Goal: Book appointment/travel/reservation

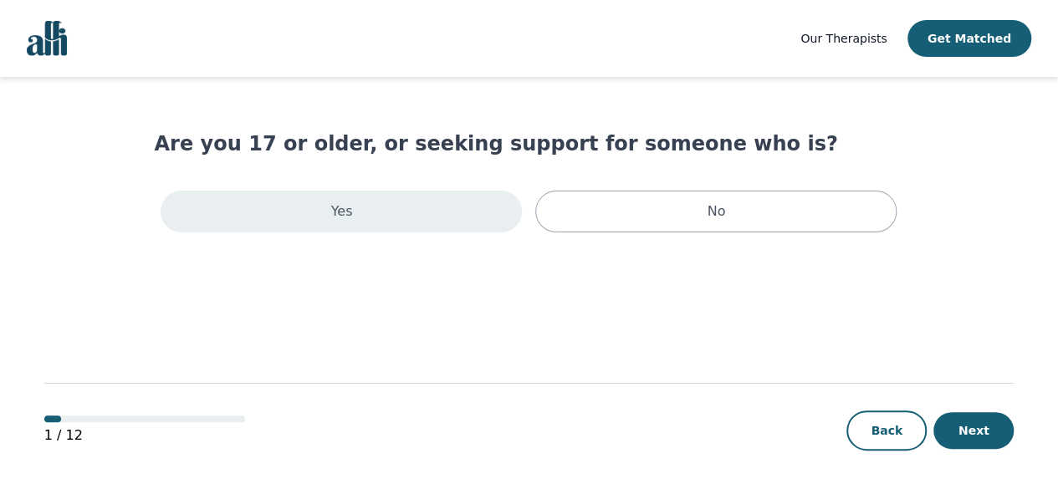
click at [231, 226] on div "Yes" at bounding box center [341, 212] width 361 height 42
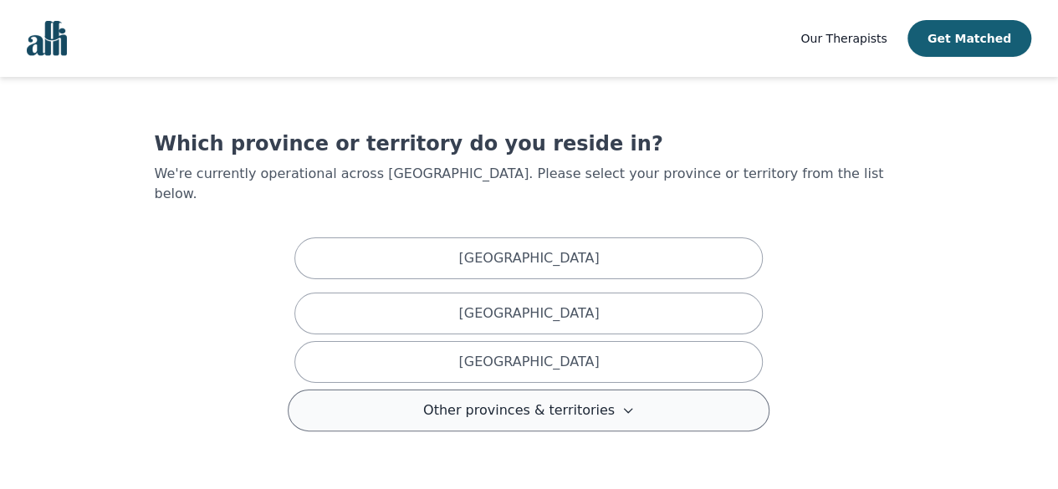
drag, startPoint x: 349, startPoint y: 384, endPoint x: 343, endPoint y: 394, distance: 11.6
click at [343, 394] on button "Other provinces & territories" at bounding box center [529, 411] width 482 height 42
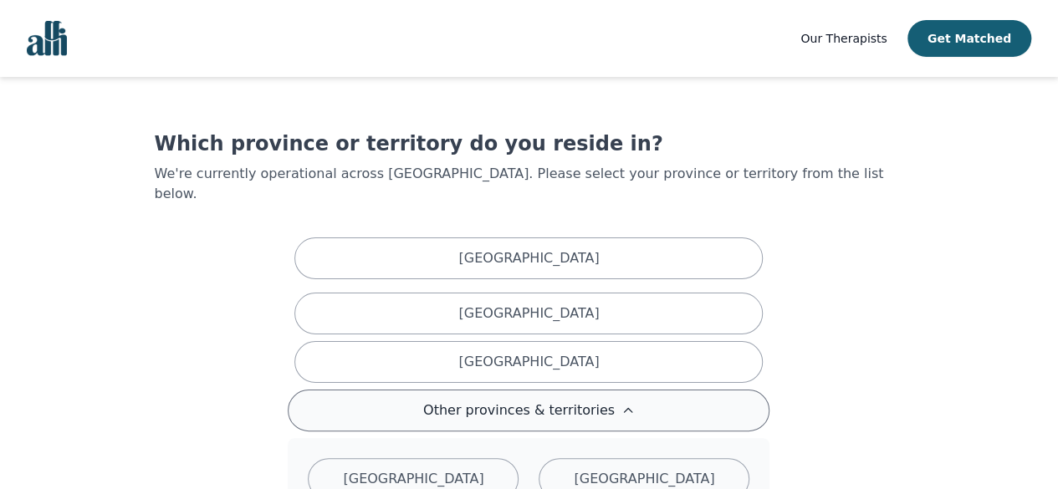
click at [343, 394] on button "Other provinces & territories" at bounding box center [529, 411] width 482 height 42
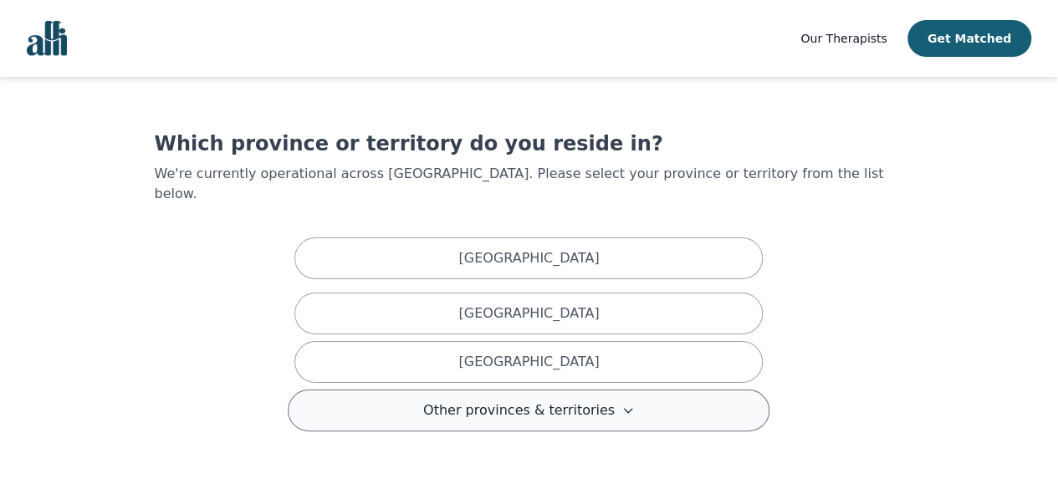
click at [343, 394] on button "Other provinces & territories" at bounding box center [529, 411] width 482 height 42
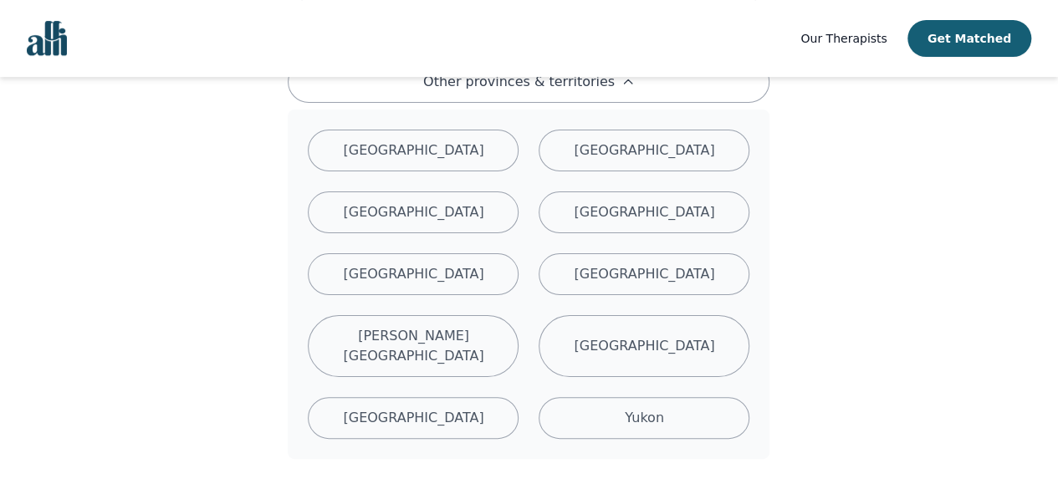
scroll to position [332, 0]
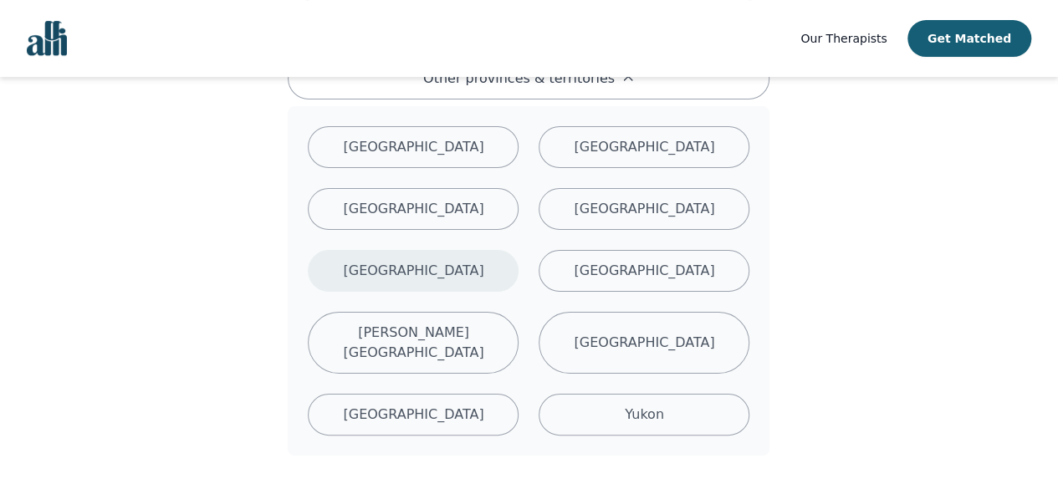
click at [416, 250] on div "[GEOGRAPHIC_DATA]" at bounding box center [413, 271] width 211 height 42
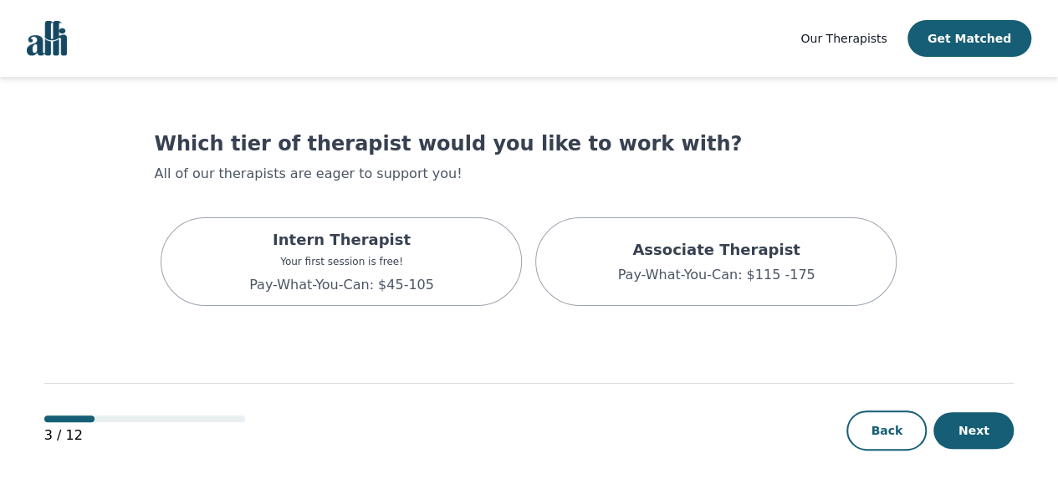
click at [416, 236] on p "Intern Therapist" at bounding box center [341, 239] width 185 height 23
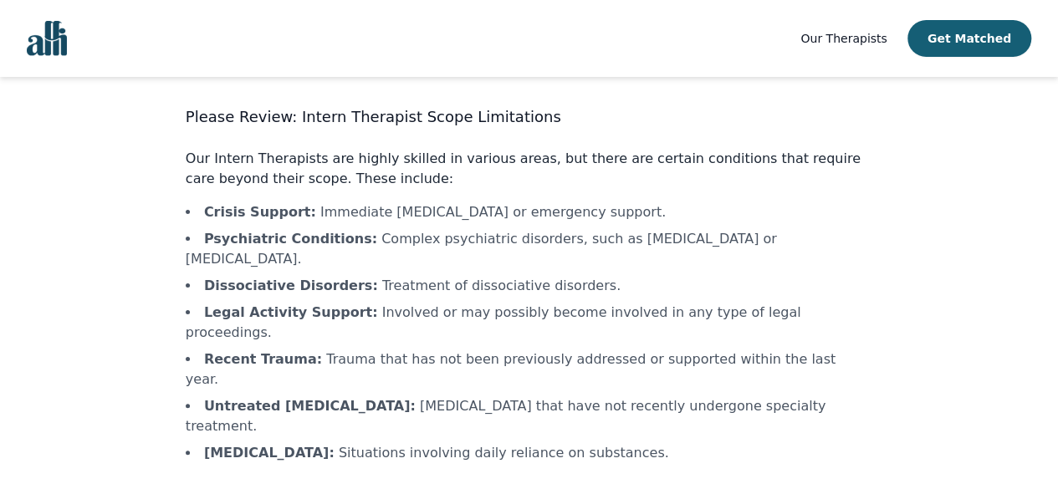
scroll to position [85, 0]
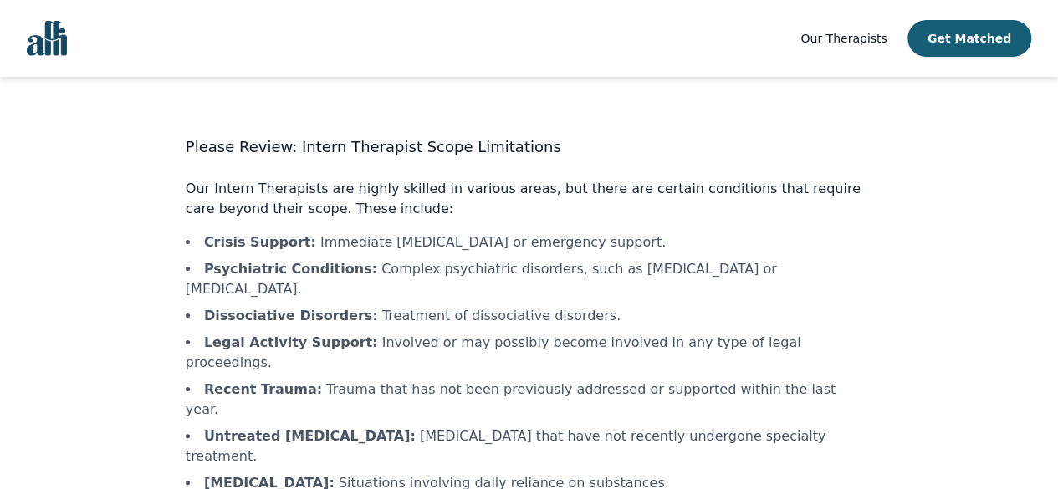
scroll to position [85, 0]
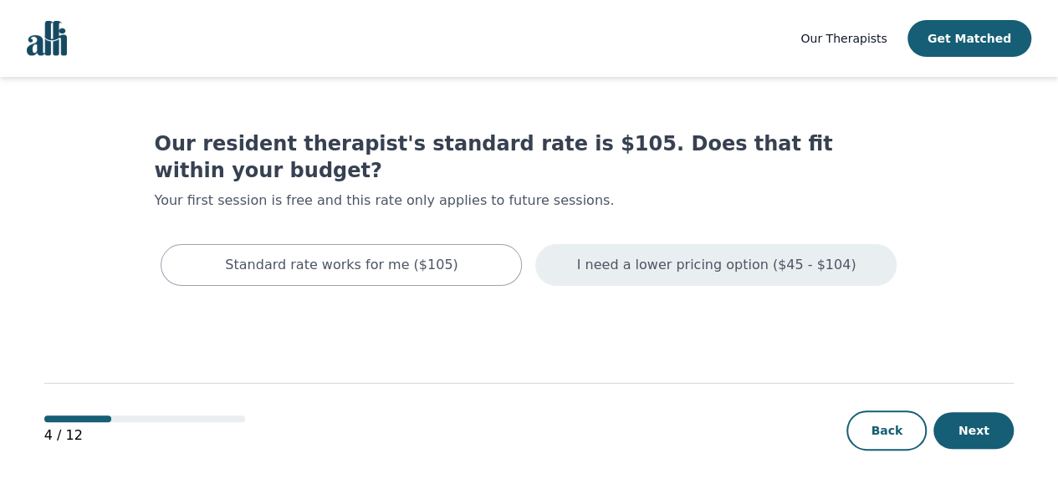
click at [643, 244] on div "I need a lower pricing option ($45 - $104)" at bounding box center [715, 265] width 361 height 42
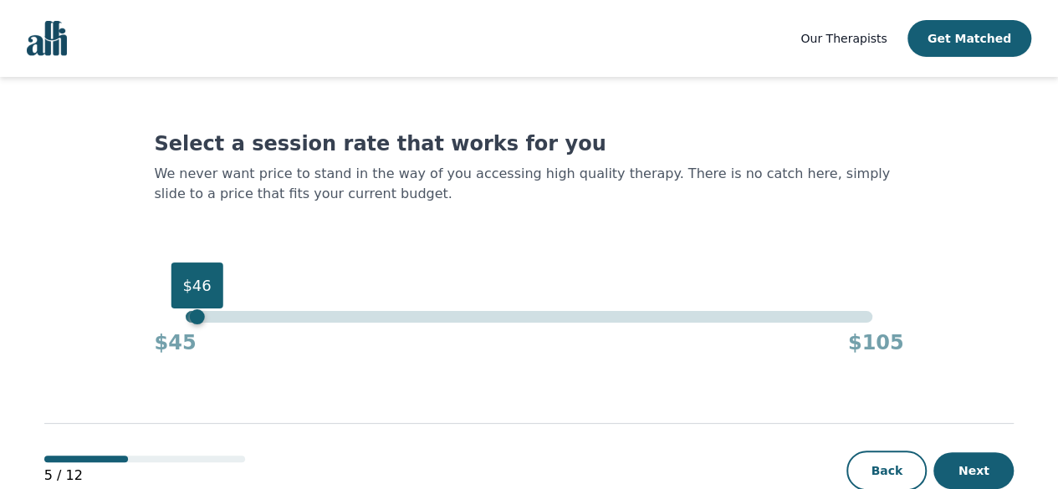
click at [192, 315] on div "$46" at bounding box center [529, 317] width 686 height 12
drag, startPoint x: 192, startPoint y: 283, endPoint x: 94, endPoint y: 279, distance: 98.7
click at [94, 279] on main "Select a session rate that works for you We never want price to stand in the wa…" at bounding box center [529, 304] width 970 height 454
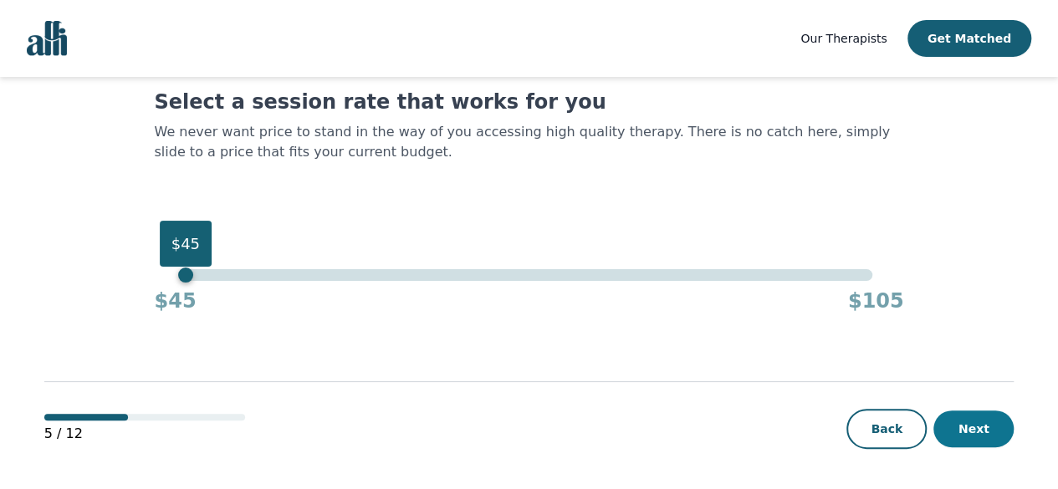
click at [982, 419] on button "Next" at bounding box center [973, 429] width 80 height 37
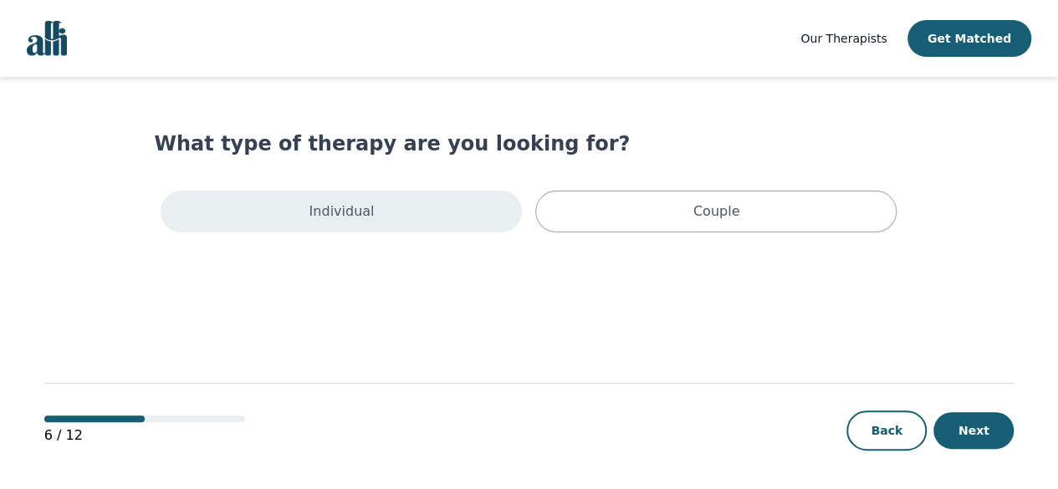
click at [402, 217] on div "Individual" at bounding box center [341, 212] width 361 height 42
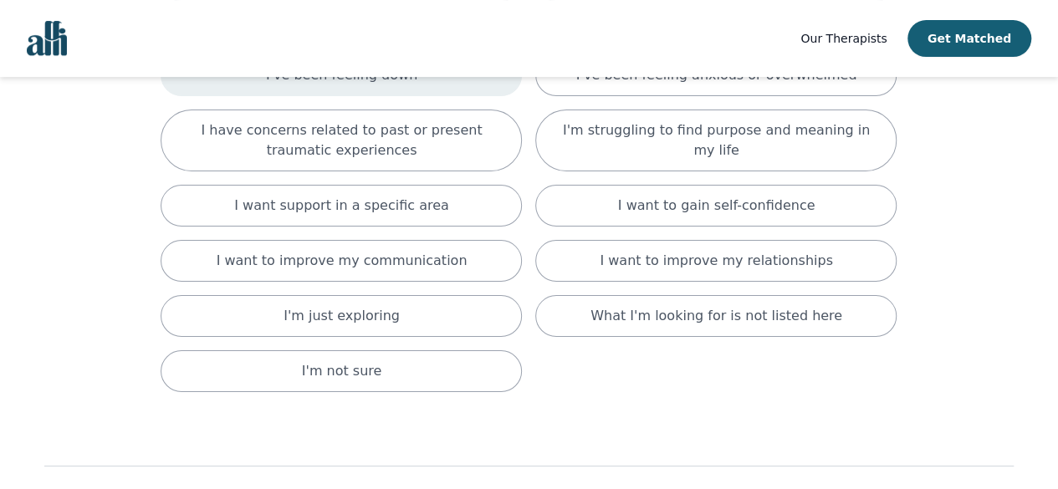
scroll to position [223, 0]
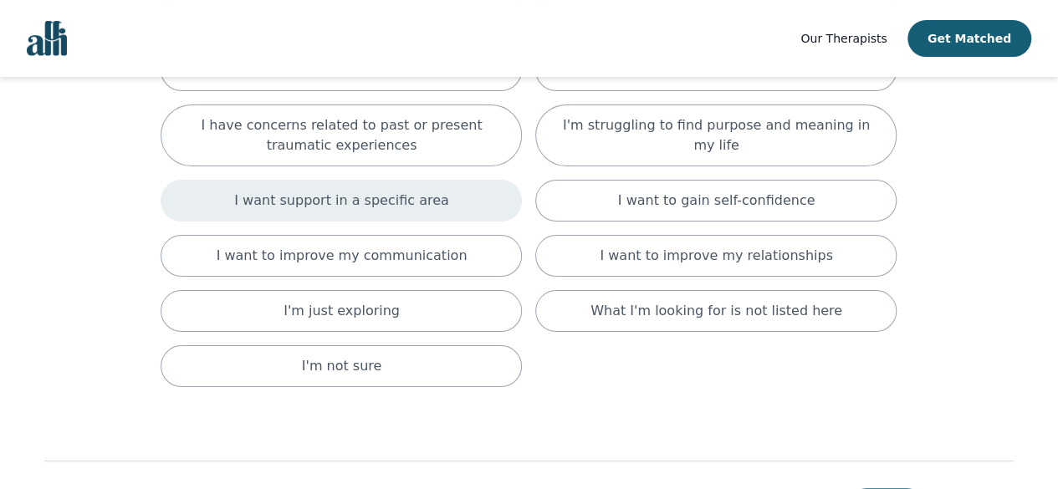
click at [336, 186] on div "I want support in a specific area" at bounding box center [341, 201] width 361 height 42
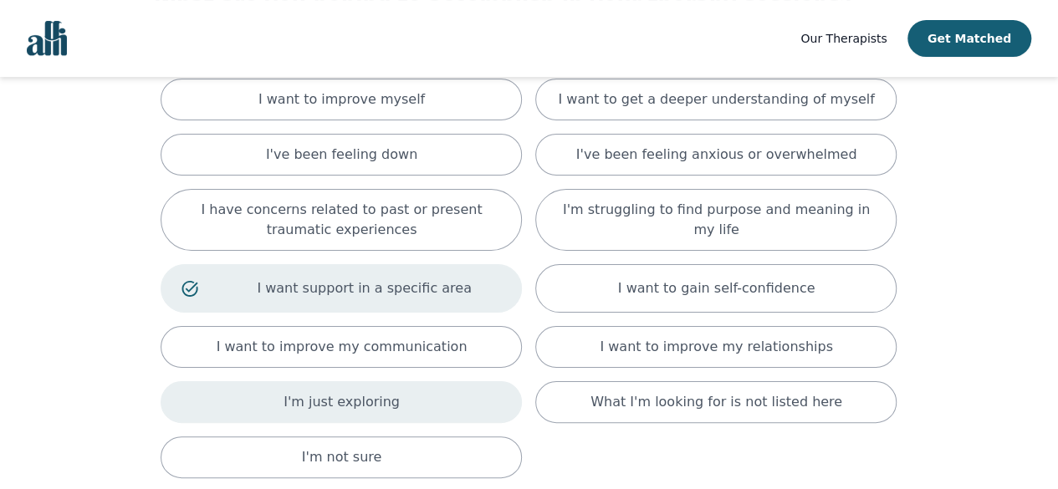
scroll to position [138, 0]
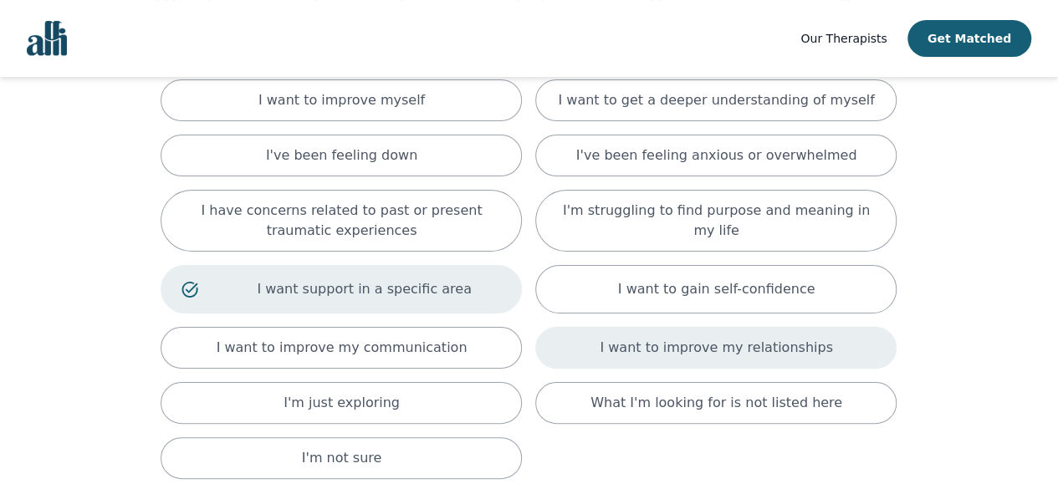
click at [632, 350] on p "I want to improve my relationships" at bounding box center [716, 348] width 232 height 20
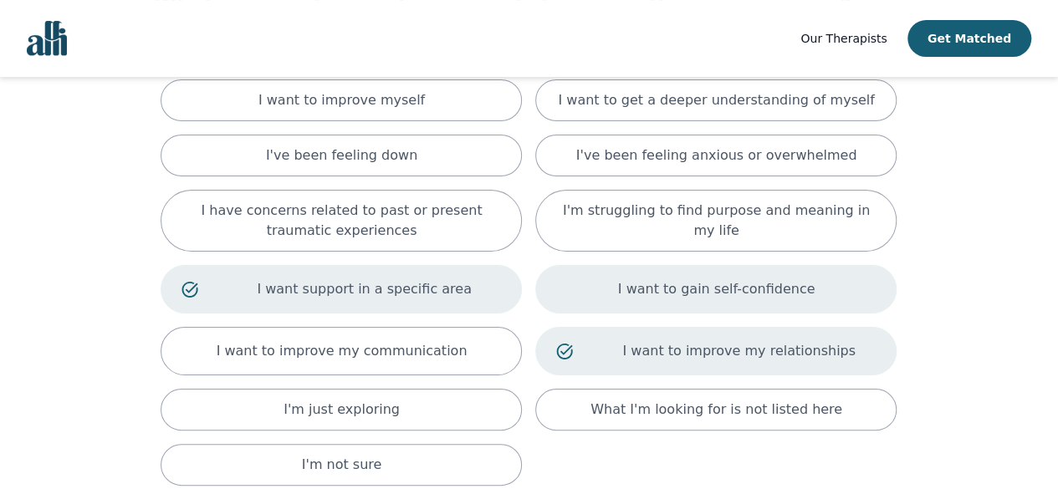
click at [616, 292] on div "I want to gain self-confidence" at bounding box center [715, 289] width 361 height 48
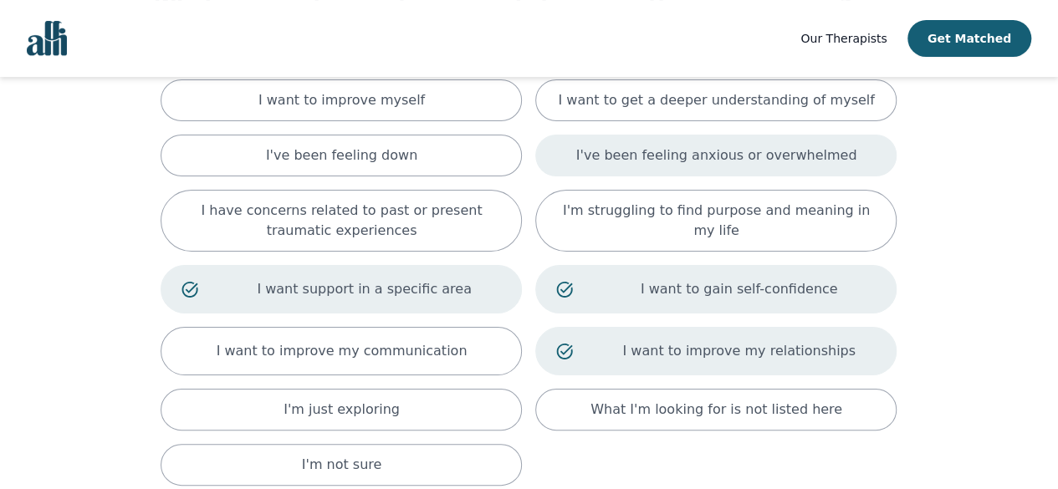
click at [600, 140] on div "I've been feeling anxious or overwhelmed" at bounding box center [715, 156] width 361 height 42
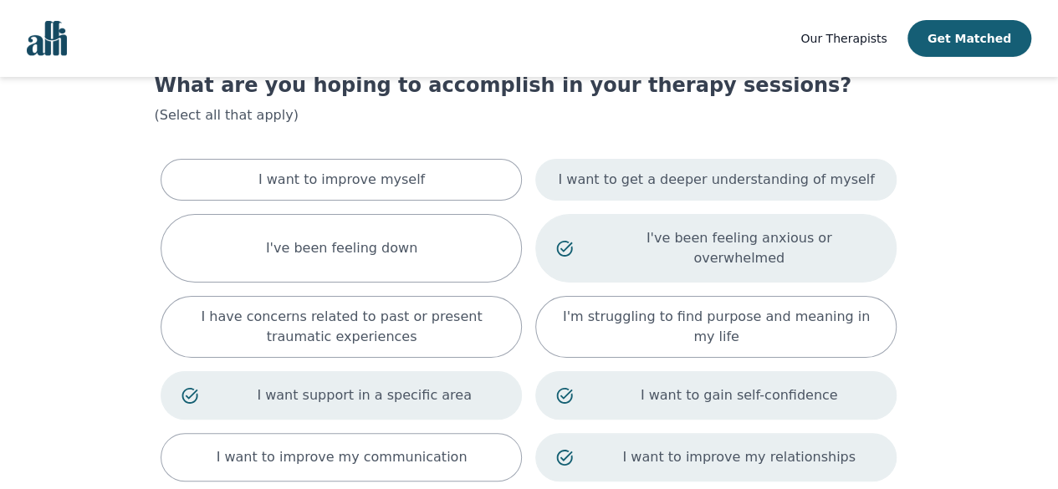
scroll to position [54, 0]
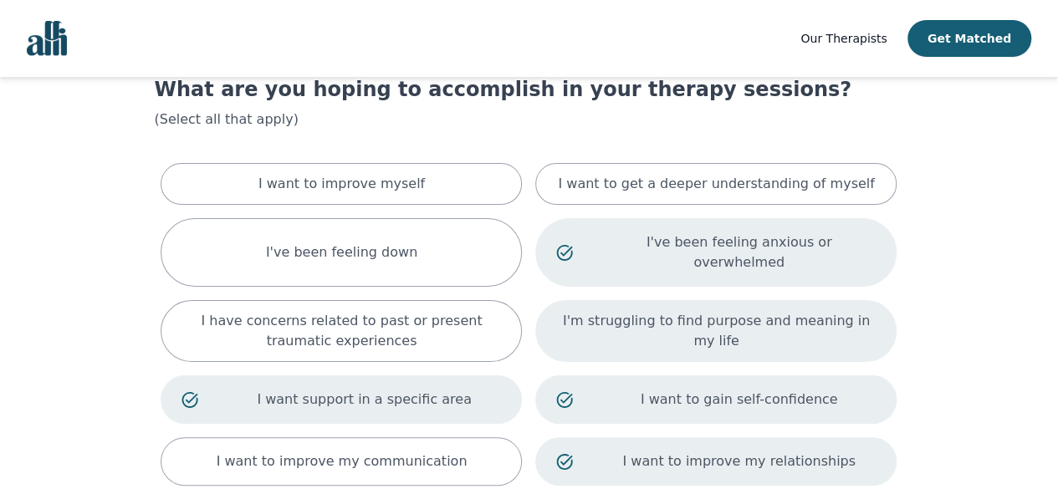
click at [615, 321] on div "I'm struggling to find purpose and meaning in my life" at bounding box center [715, 331] width 361 height 62
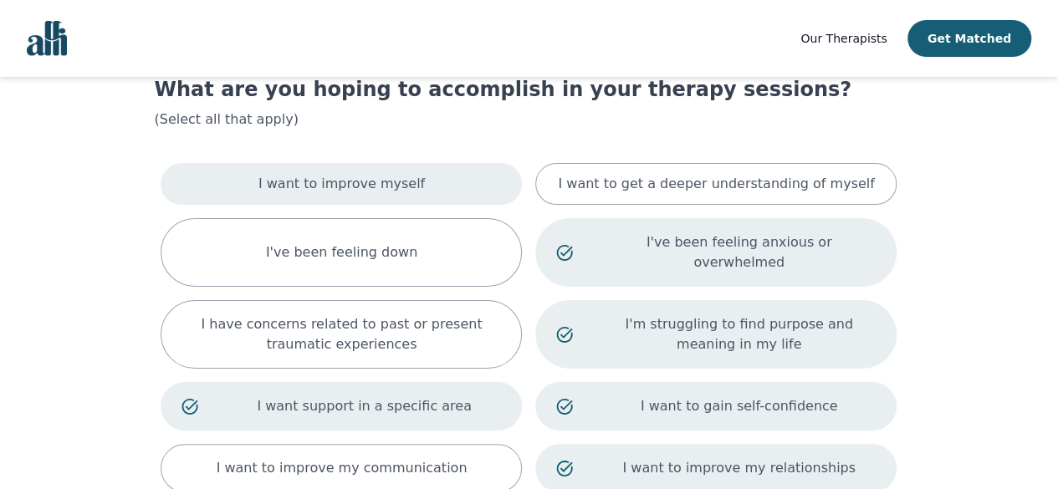
click at [425, 173] on div "I want to improve myself" at bounding box center [341, 184] width 361 height 42
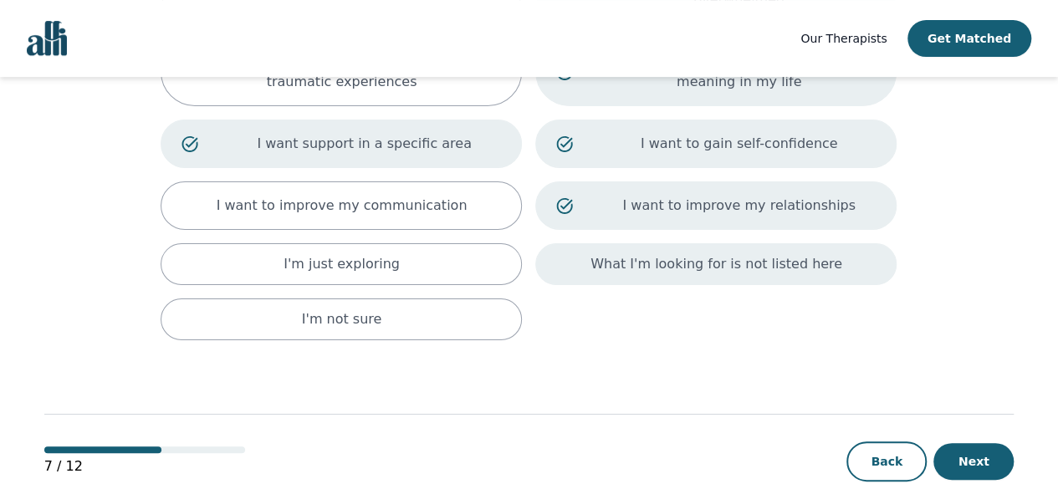
scroll to position [325, 0]
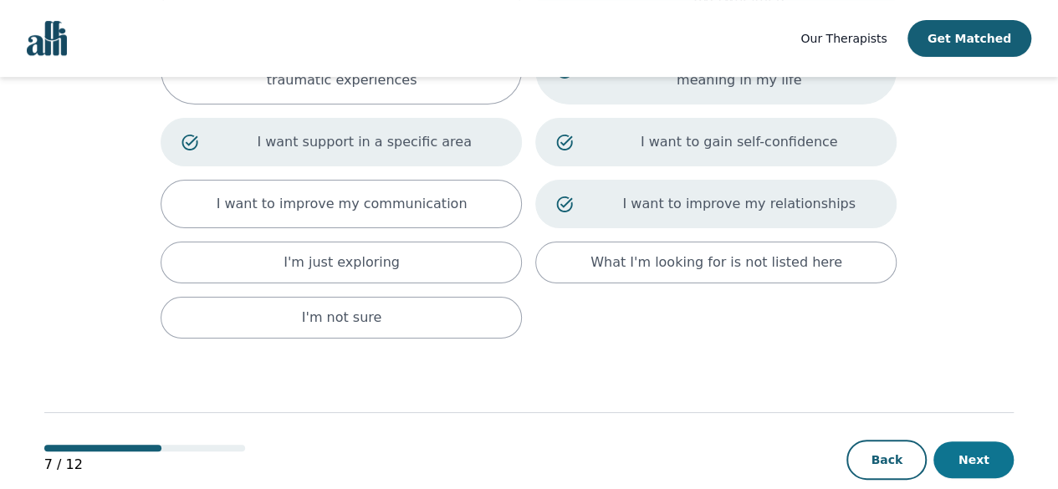
click at [975, 441] on button "Next" at bounding box center [973, 459] width 80 height 37
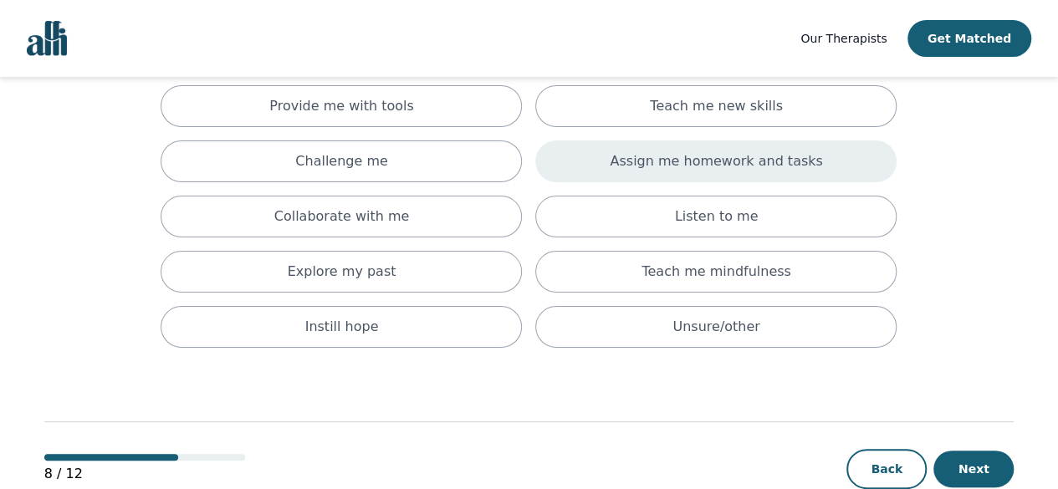
scroll to position [134, 0]
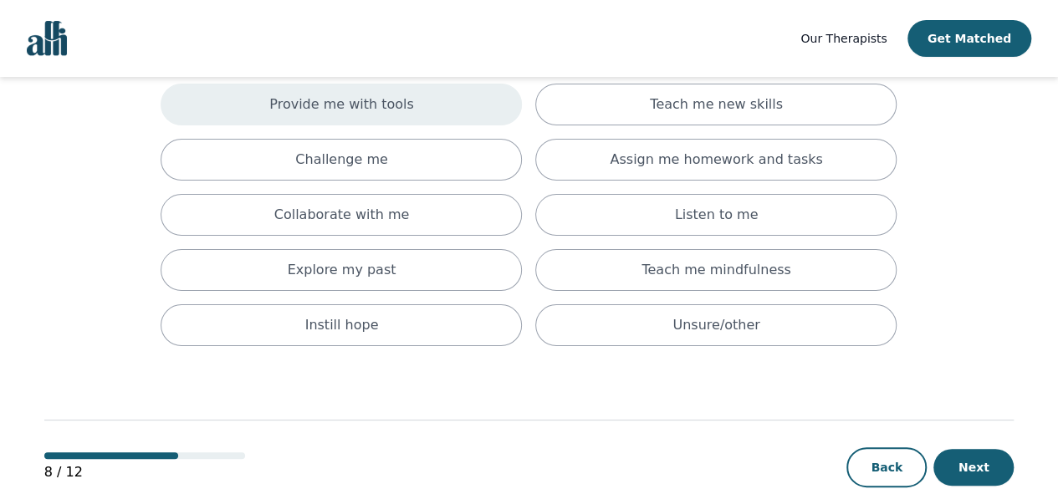
click at [398, 111] on p "Provide me with tools" at bounding box center [341, 104] width 145 height 20
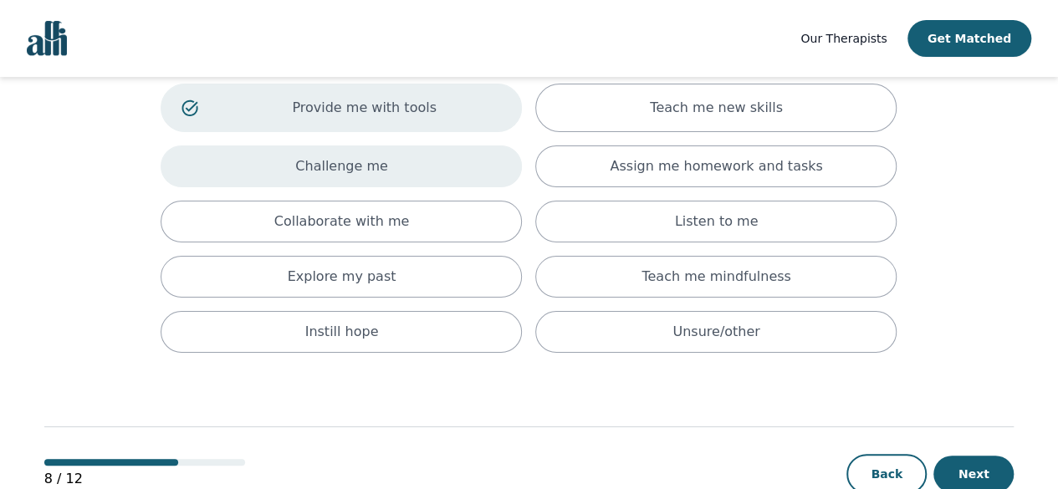
click at [398, 162] on div "Challenge me" at bounding box center [341, 166] width 361 height 42
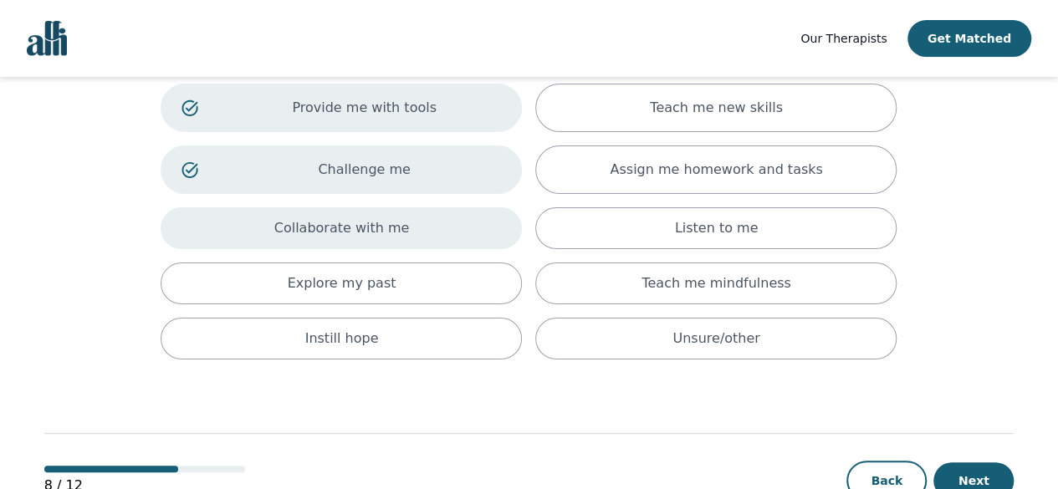
click at [395, 218] on p "Collaborate with me" at bounding box center [341, 228] width 135 height 20
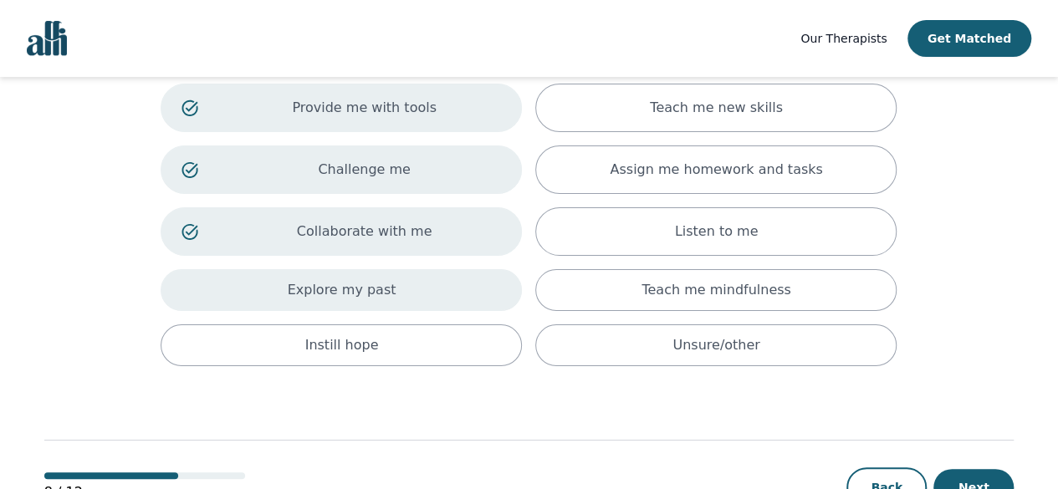
click at [394, 290] on div "Explore my past" at bounding box center [341, 290] width 361 height 42
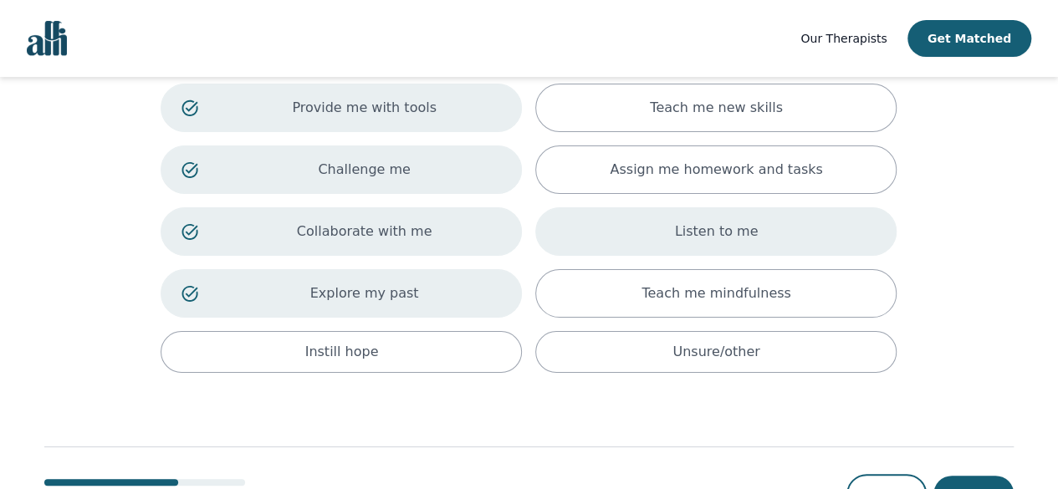
click at [600, 235] on div "Listen to me" at bounding box center [715, 231] width 361 height 48
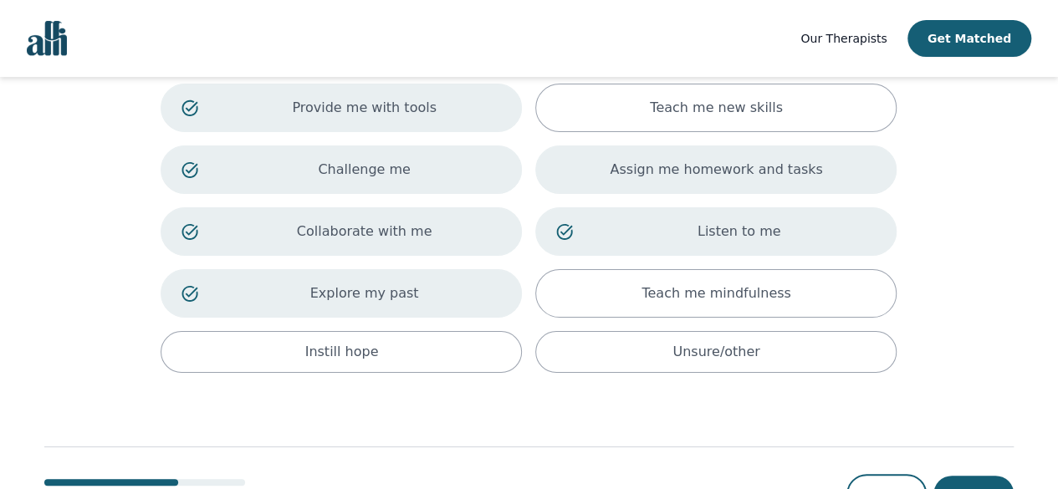
click at [591, 171] on div "Assign me homework and tasks" at bounding box center [715, 169] width 361 height 48
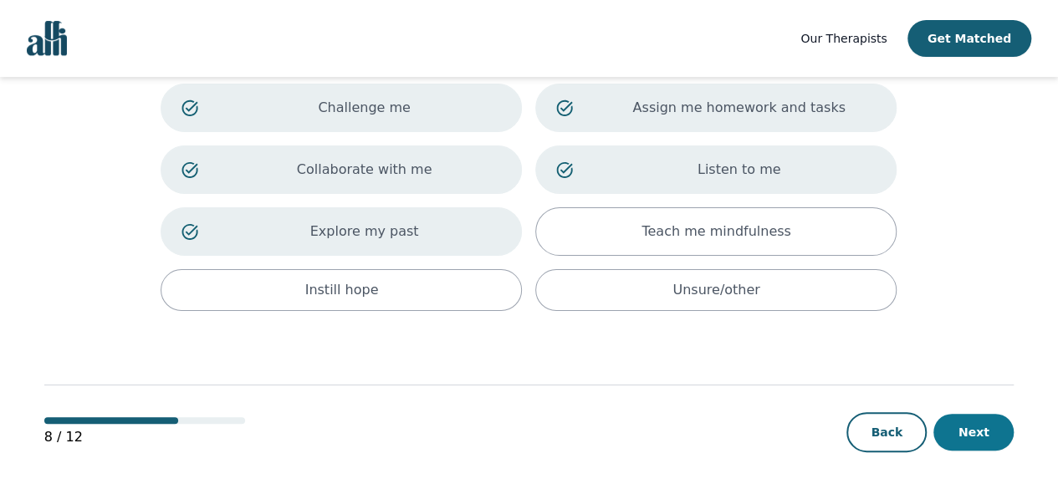
click at [990, 421] on button "Next" at bounding box center [973, 432] width 80 height 37
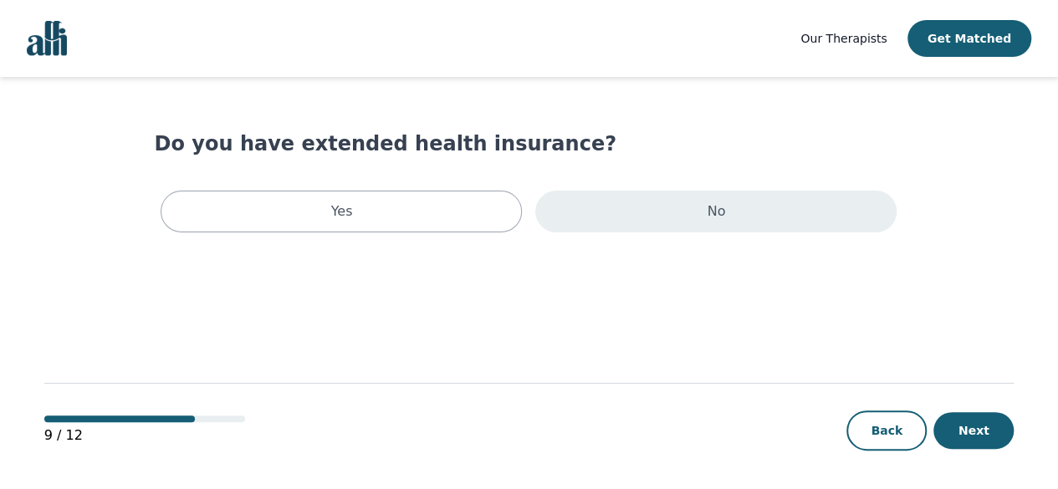
click at [726, 216] on div "No" at bounding box center [715, 212] width 361 height 42
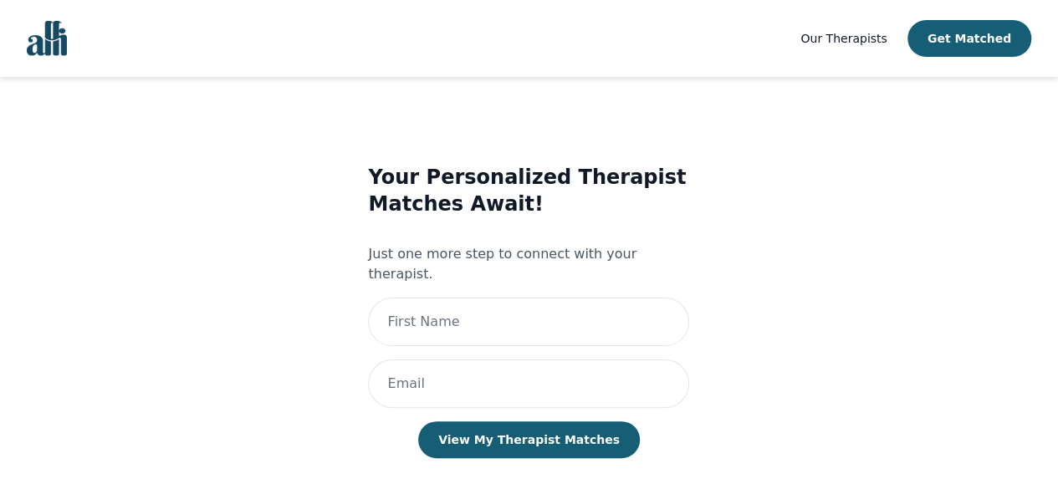
scroll to position [8, 0]
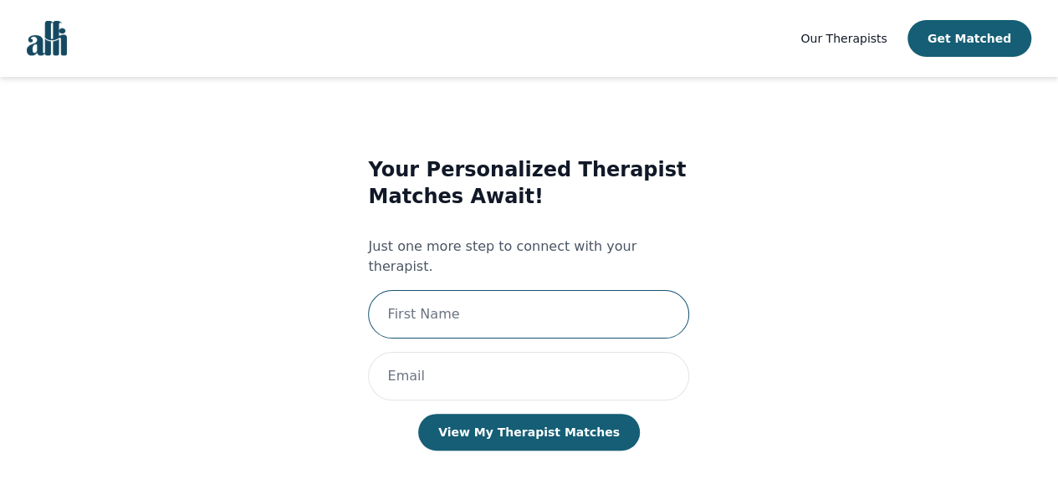
click at [581, 309] on input "text" at bounding box center [528, 314] width 321 height 48
type input "shannab83@gmail."
type input "[PERSON_NAME]"
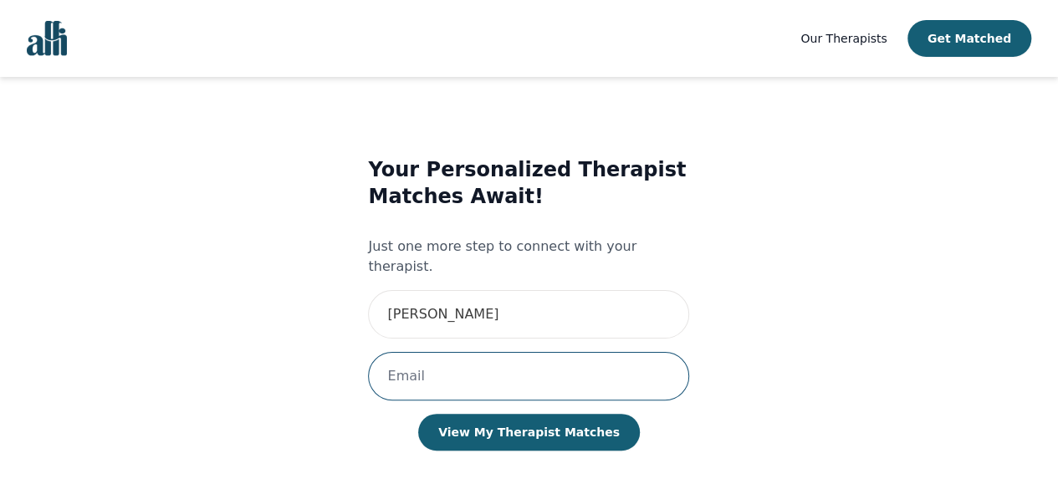
type input "S"
type input "[EMAIL_ADDRESS][DOMAIN_NAME]"
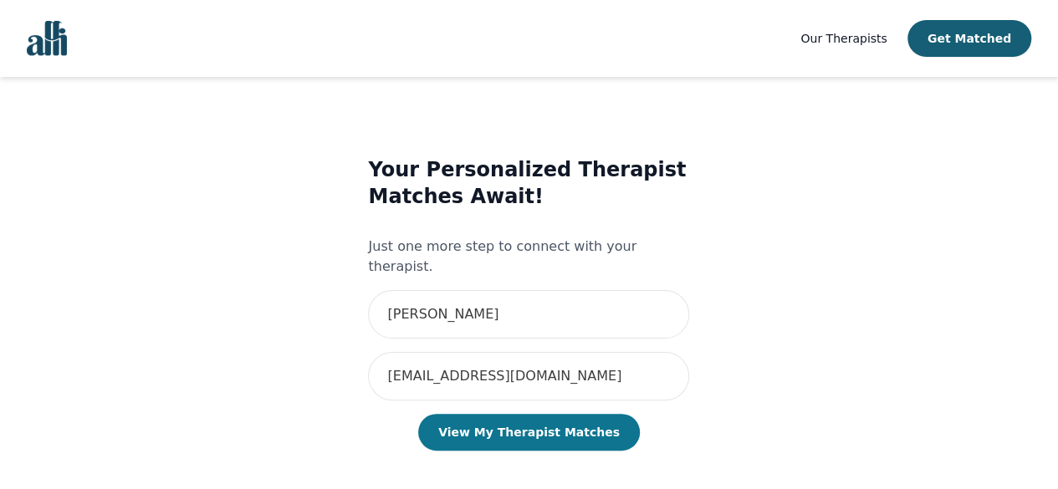
click at [507, 421] on button "View My Therapist Matches" at bounding box center [529, 432] width 222 height 37
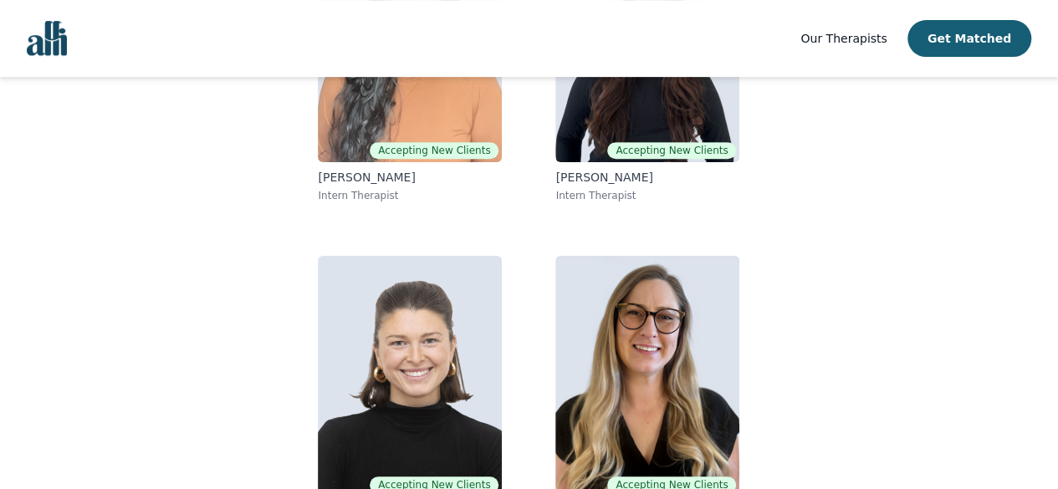
scroll to position [383, 0]
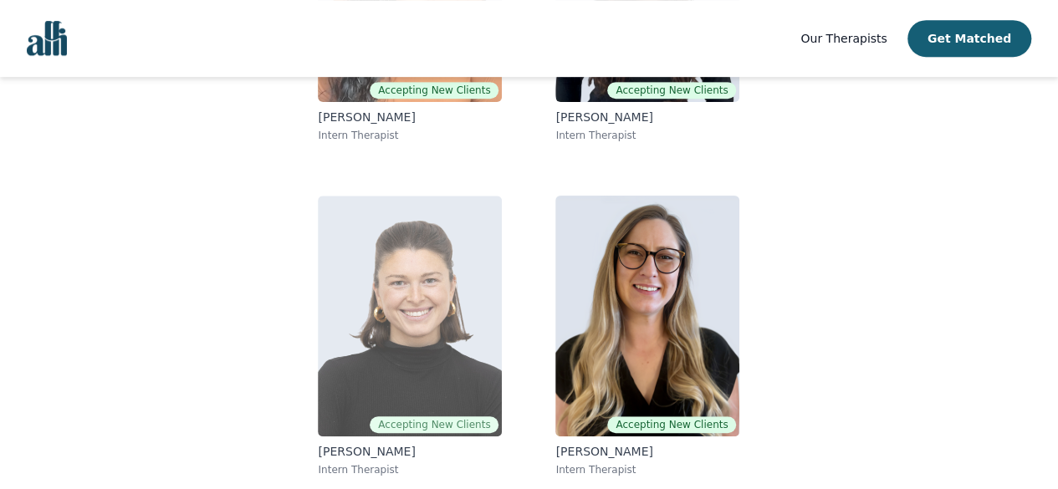
click at [367, 295] on img at bounding box center [410, 316] width 184 height 241
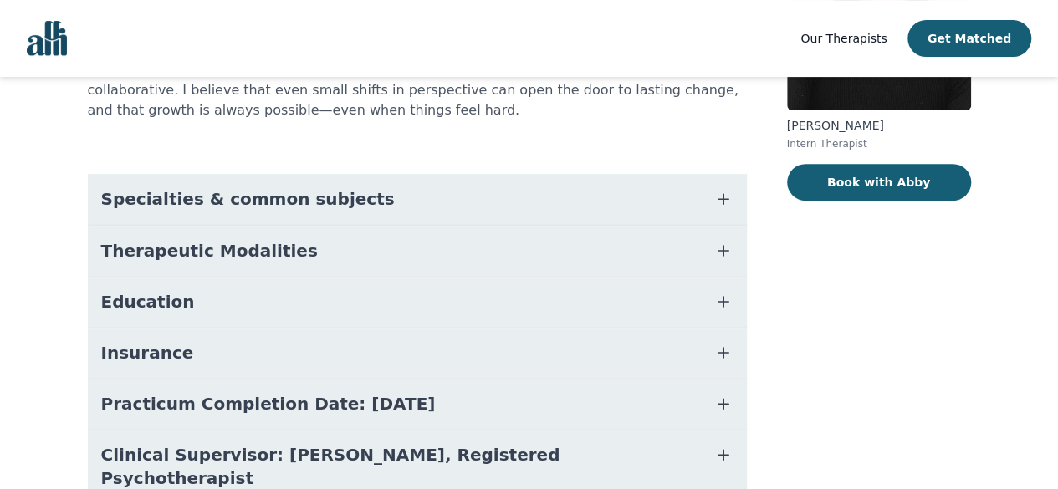
scroll to position [249, 0]
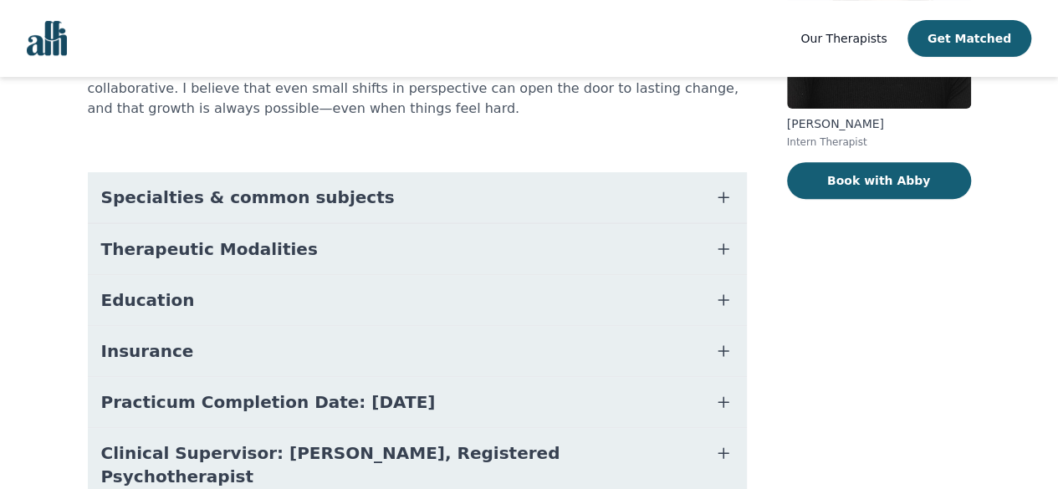
click at [241, 186] on span "Specialties & common subjects" at bounding box center [247, 197] width 293 height 23
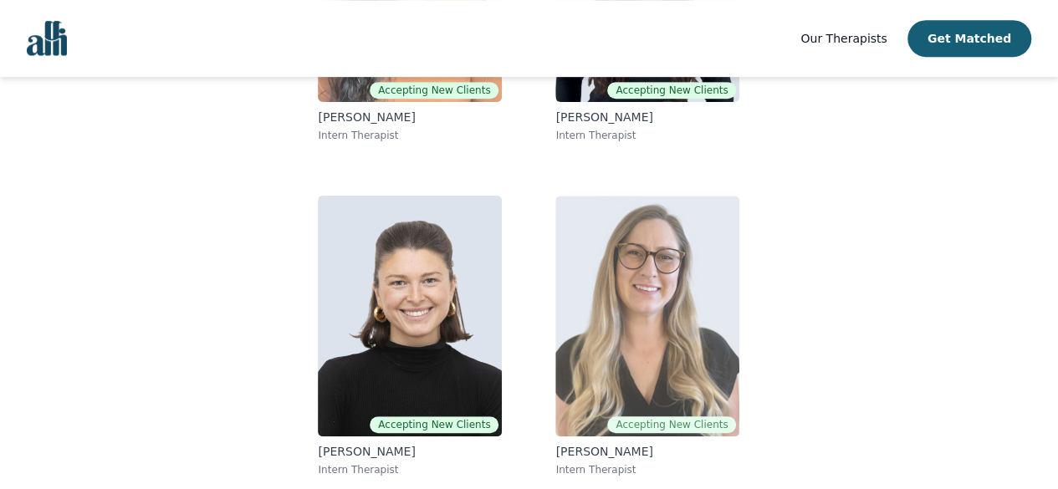
click at [595, 340] on img at bounding box center [647, 316] width 184 height 241
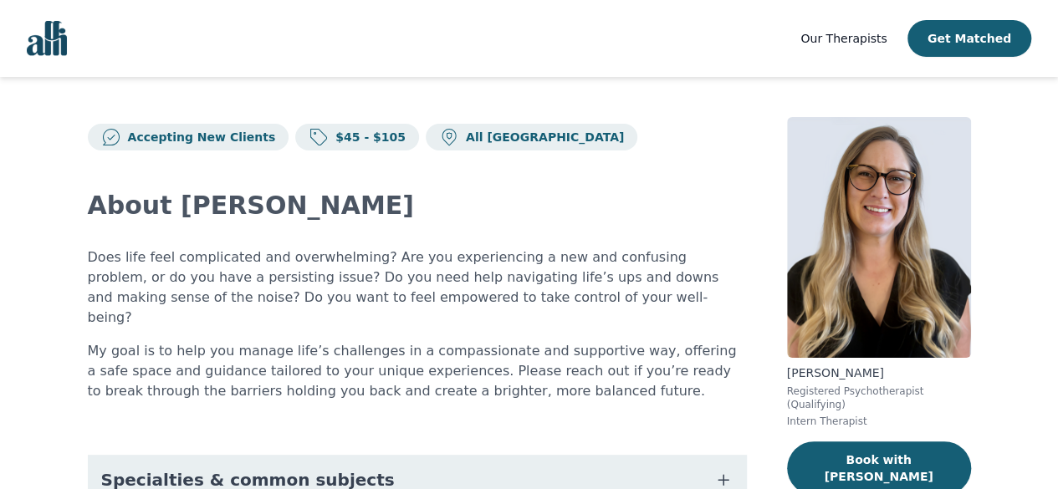
click at [451, 262] on p "Does life feel complicated and overwhelming? Are you experiencing a new and con…" at bounding box center [417, 287] width 659 height 80
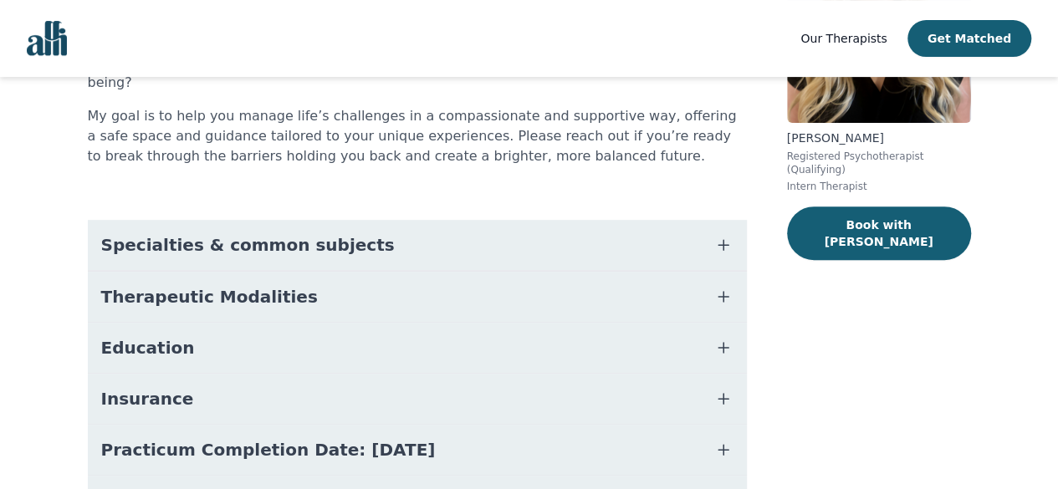
scroll to position [236, 0]
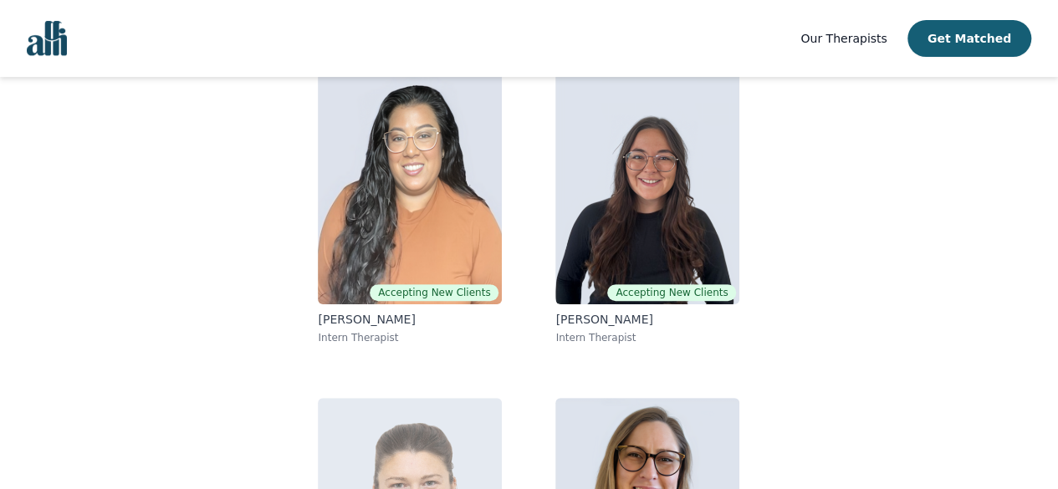
scroll to position [182, 0]
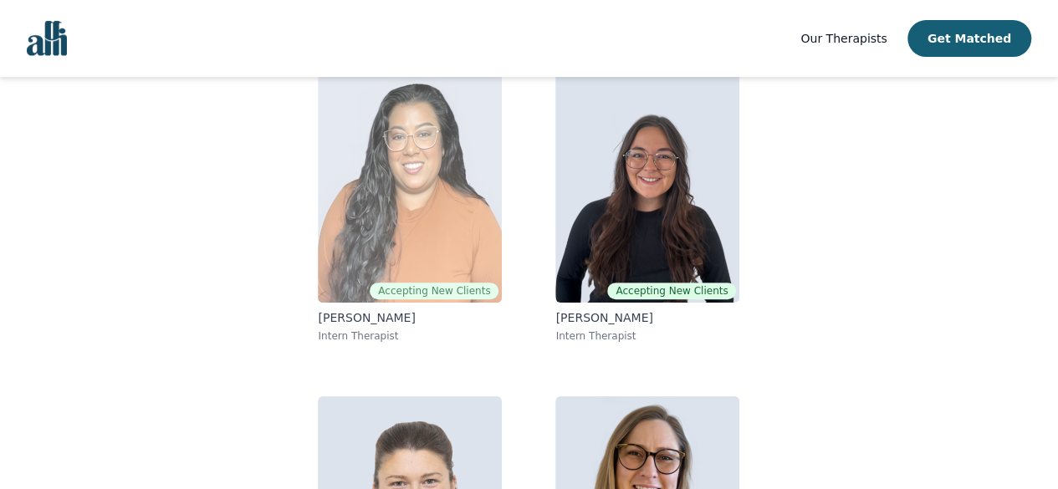
click at [398, 232] on img at bounding box center [410, 182] width 184 height 241
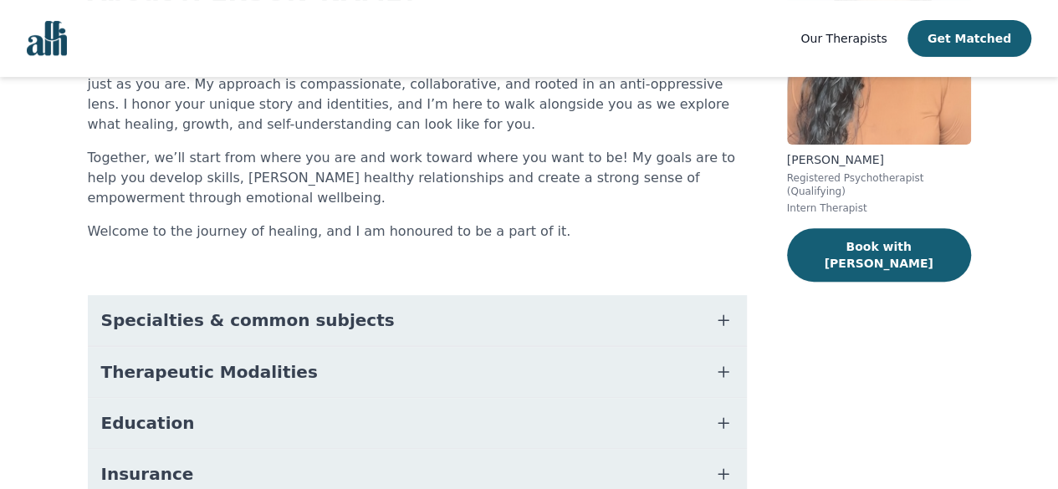
scroll to position [212, 0]
click at [271, 317] on span "Specialties & common subjects" at bounding box center [247, 320] width 293 height 23
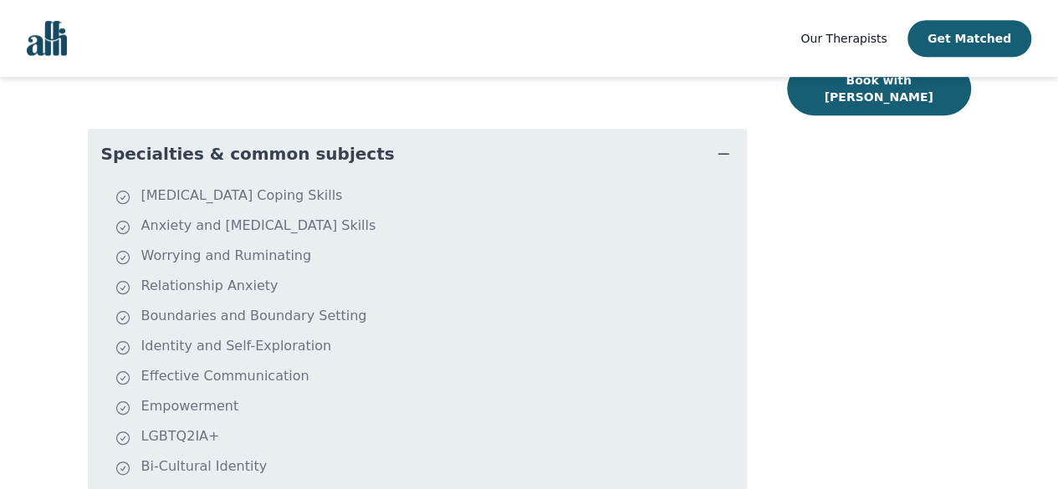
scroll to position [446, 0]
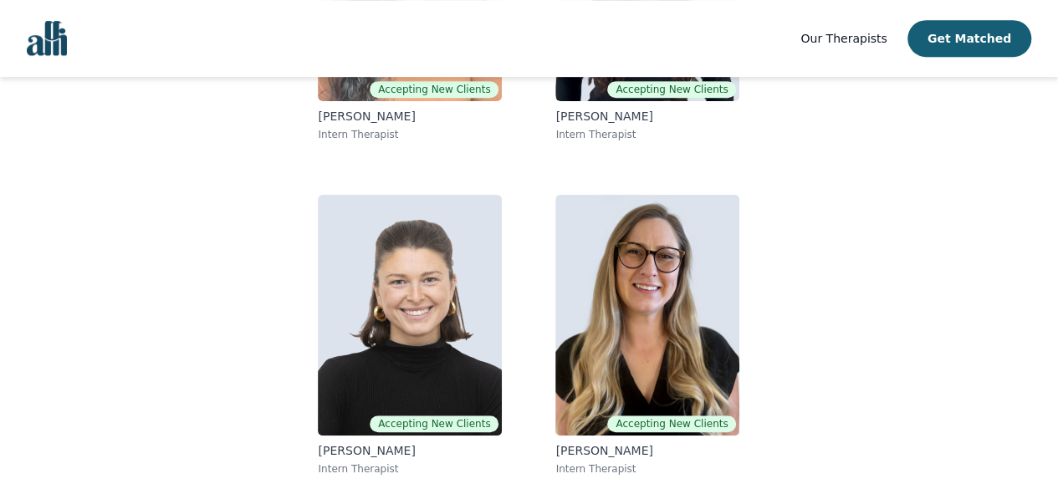
scroll to position [182, 0]
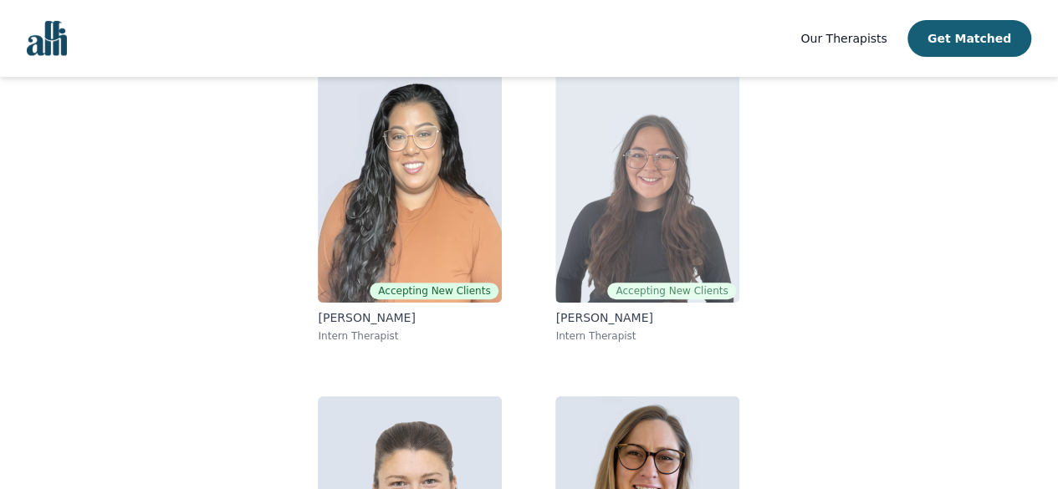
click at [565, 135] on img at bounding box center [647, 182] width 184 height 241
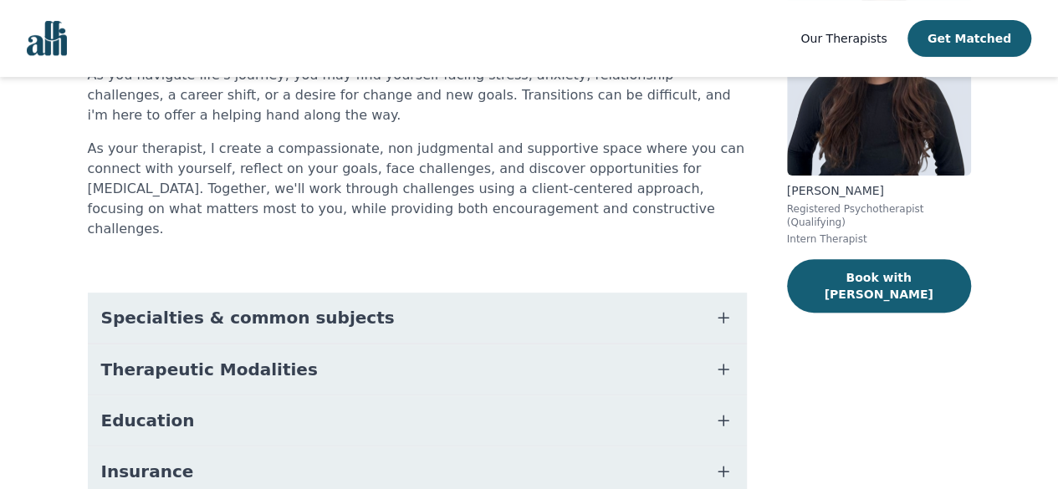
click at [617, 161] on div "About Haile As you navigate life's journey, you may find yourself facing stress…" at bounding box center [417, 315] width 659 height 694
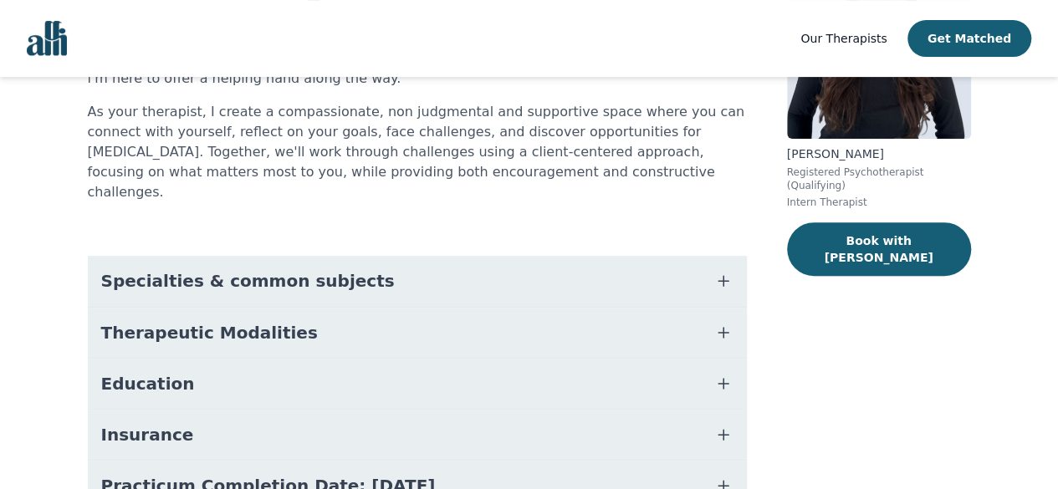
scroll to position [350, 0]
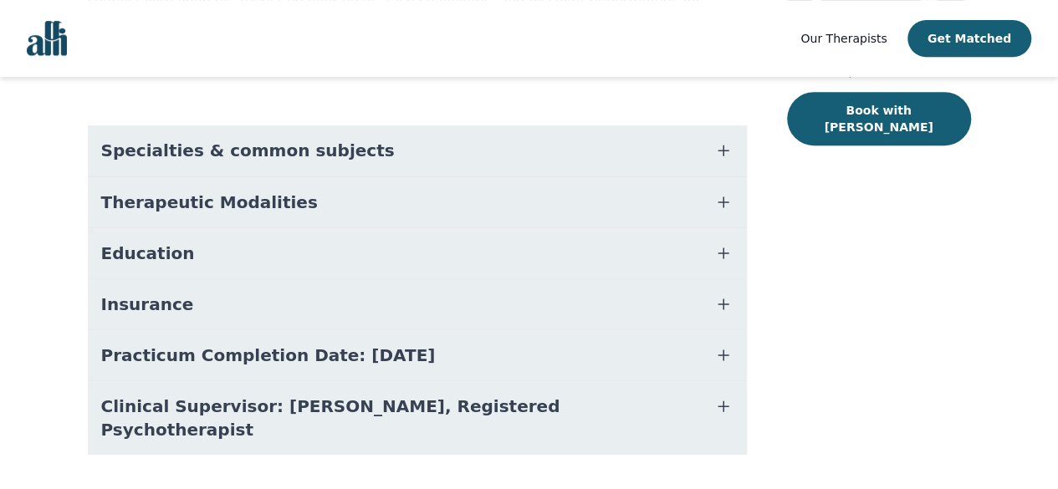
click at [194, 139] on span "Specialties & common subjects" at bounding box center [247, 150] width 293 height 23
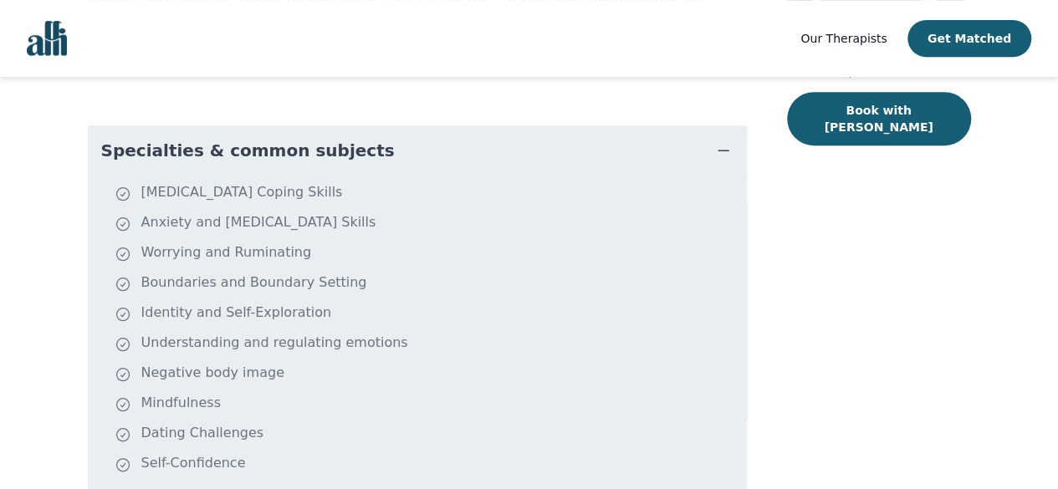
click at [194, 139] on span "Specialties & common subjects" at bounding box center [247, 150] width 293 height 23
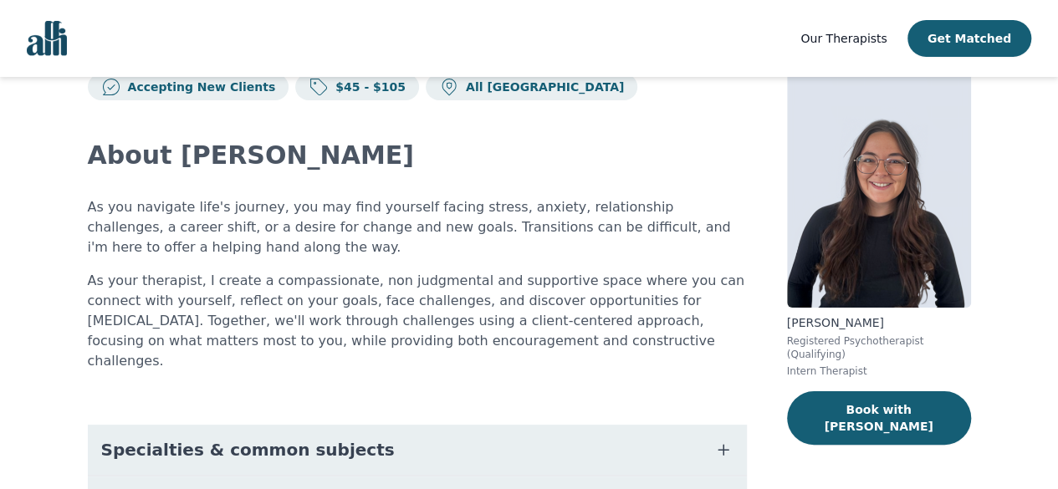
scroll to position [37, 0]
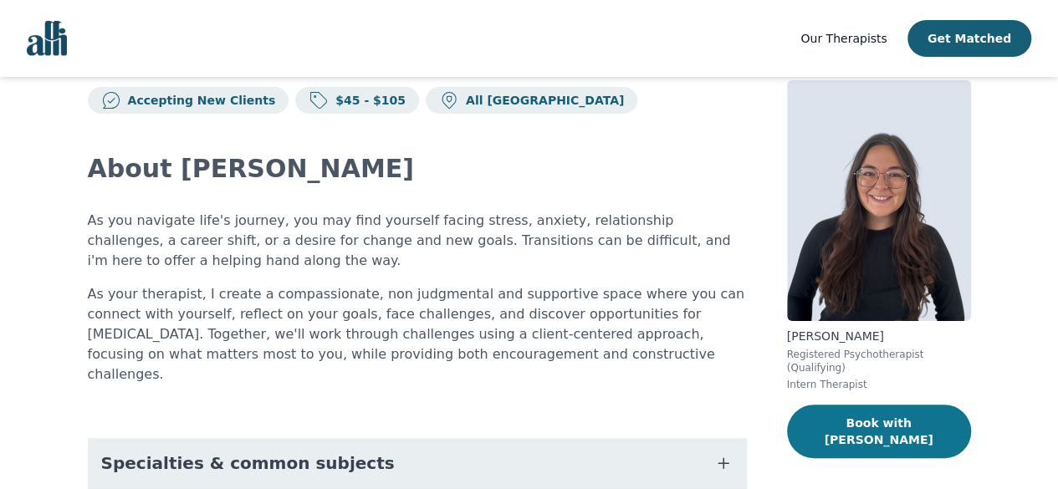
click at [870, 406] on button "Book with Haile" at bounding box center [879, 432] width 184 height 54
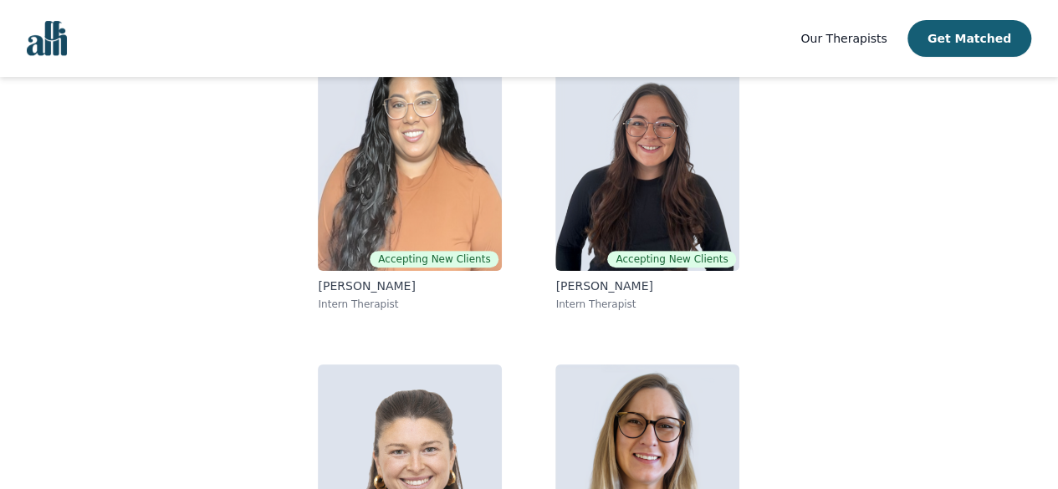
scroll to position [383, 0]
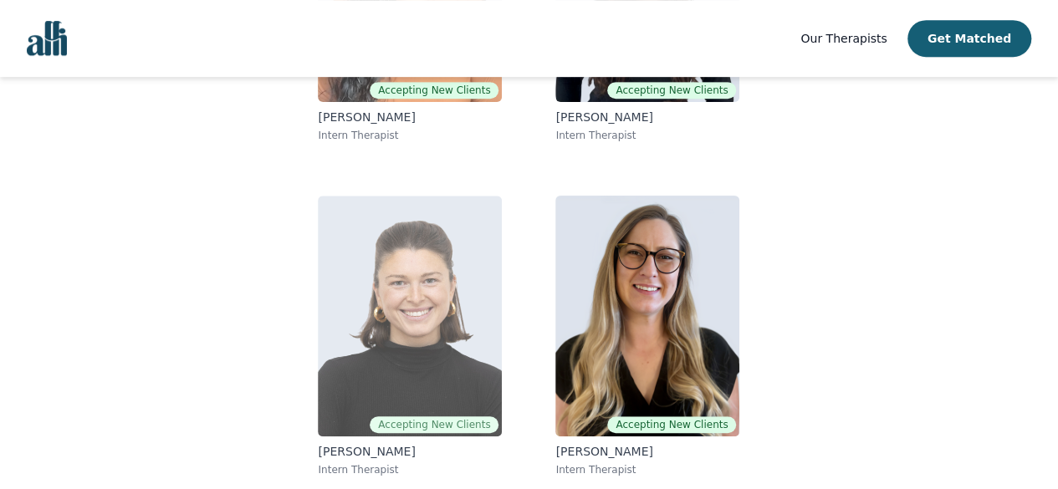
click at [415, 298] on img at bounding box center [410, 316] width 184 height 241
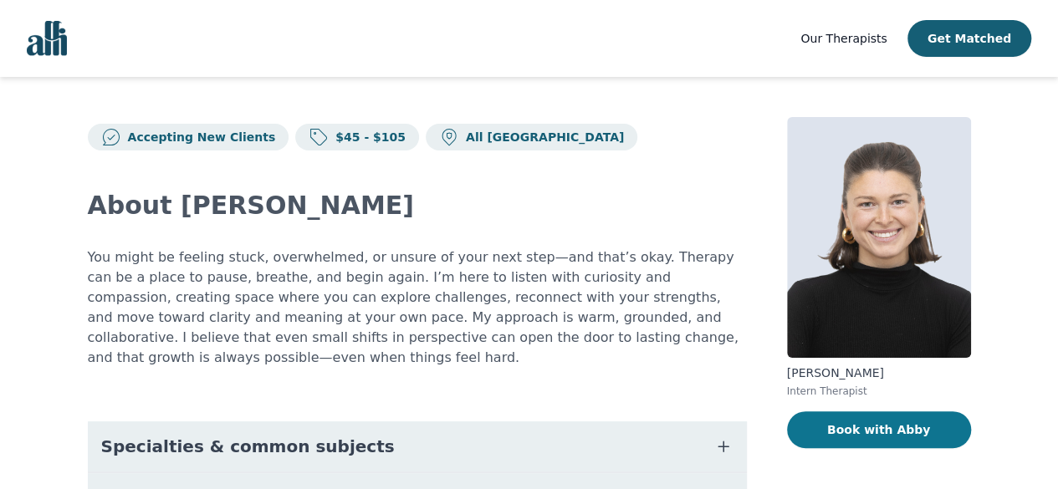
click at [833, 430] on button "Book with Abby" at bounding box center [879, 429] width 184 height 37
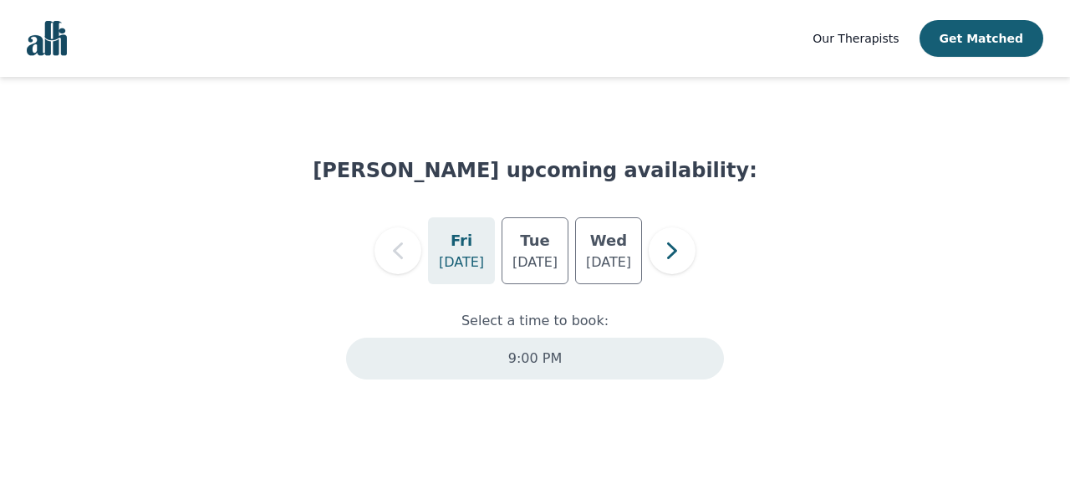
click at [535, 370] on div "9:00 PM" at bounding box center [535, 359] width 378 height 42
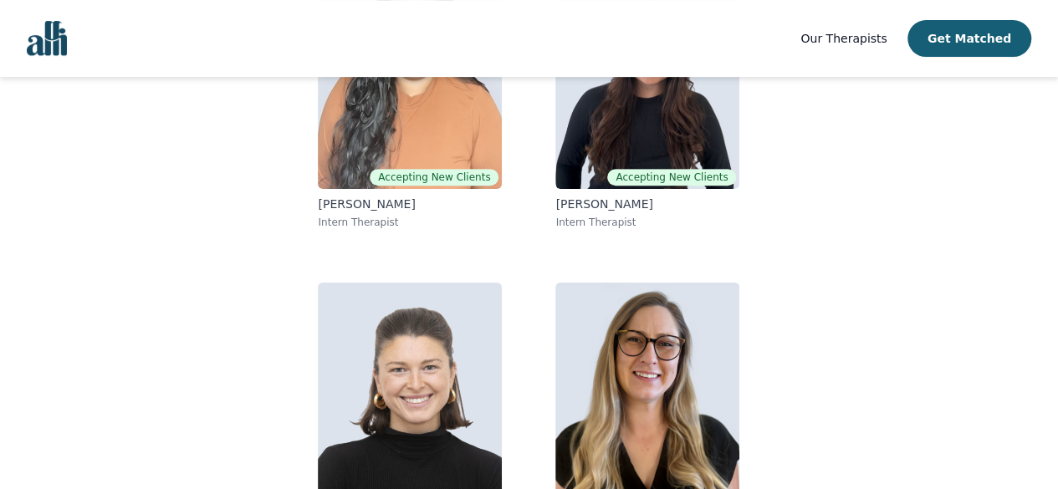
scroll to position [383, 0]
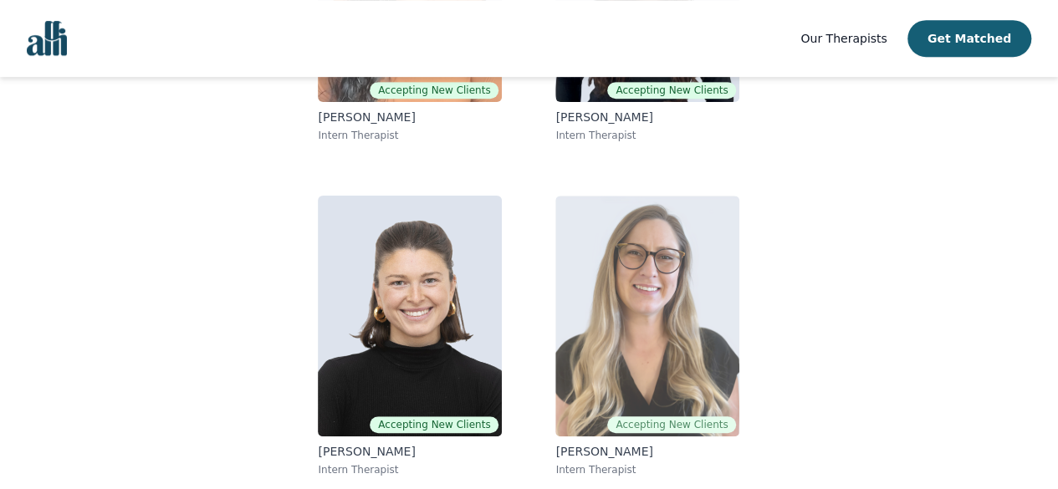
click at [669, 278] on img at bounding box center [647, 316] width 184 height 241
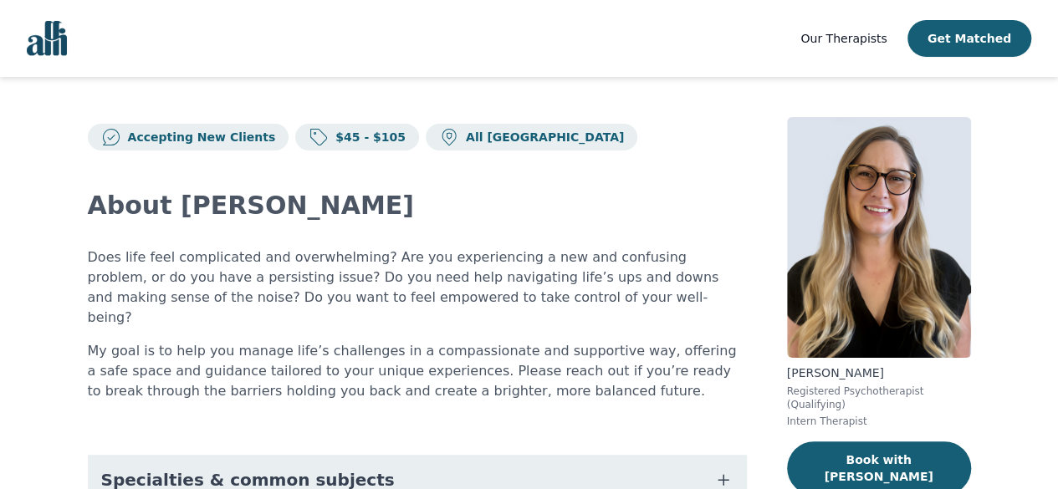
click at [649, 361] on p "My goal is to help you manage life’s challenges in a compassionate and supporti…" at bounding box center [417, 371] width 659 height 60
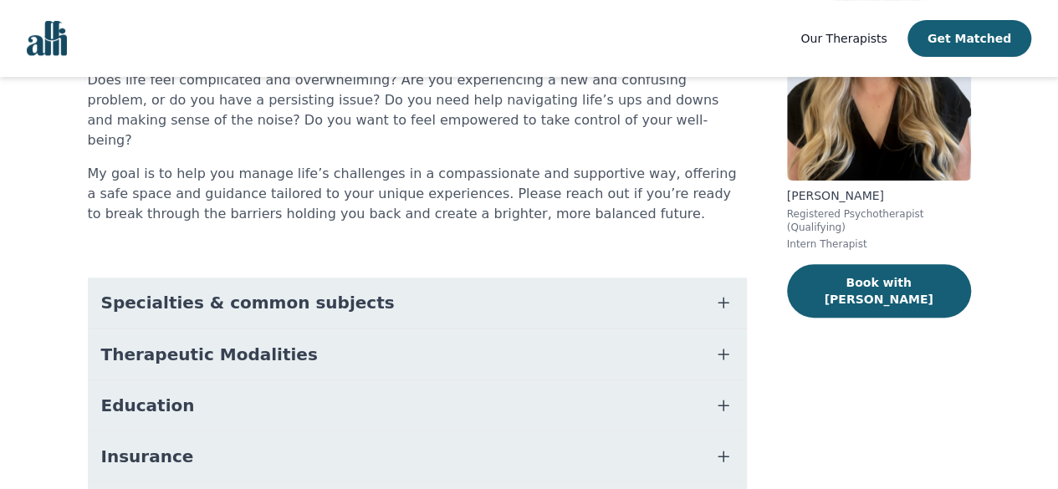
scroll to position [329, 0]
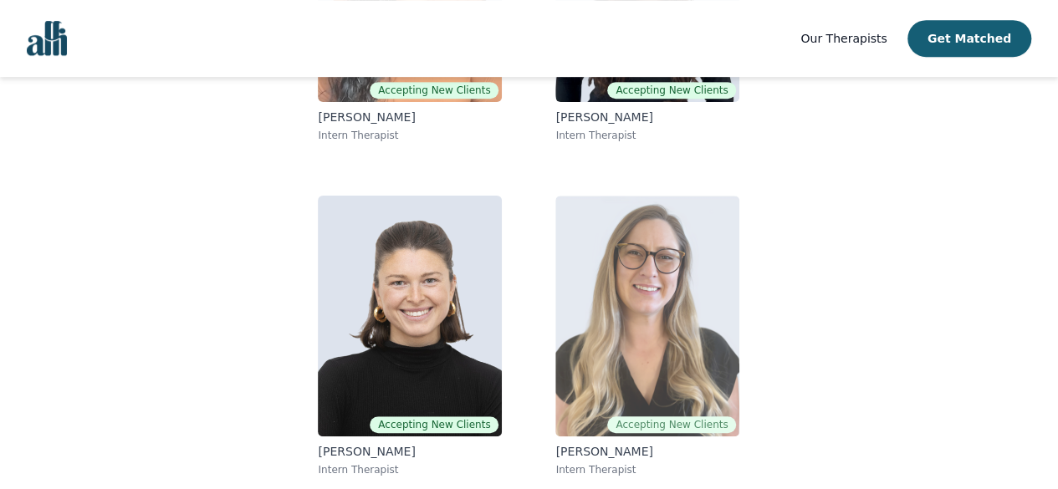
click at [619, 362] on img at bounding box center [647, 316] width 184 height 241
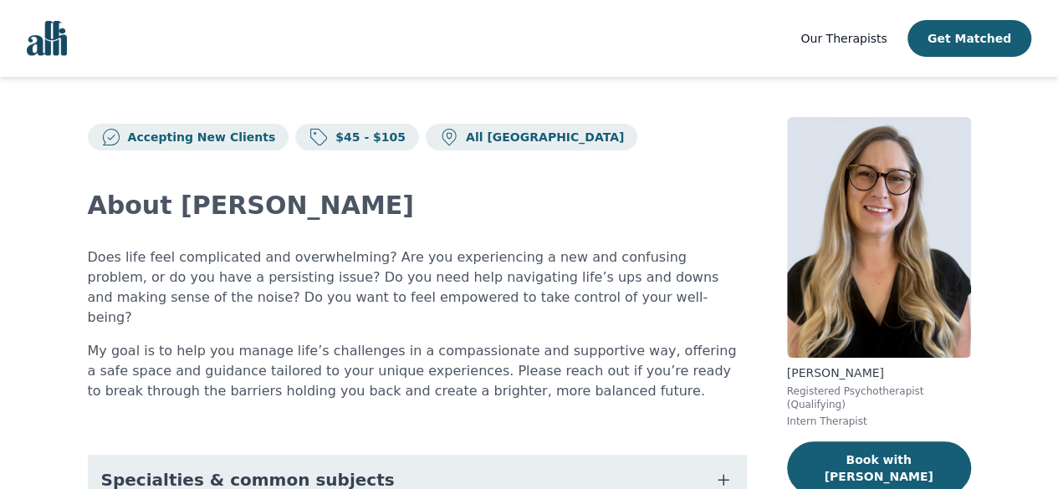
scroll to position [329, 0]
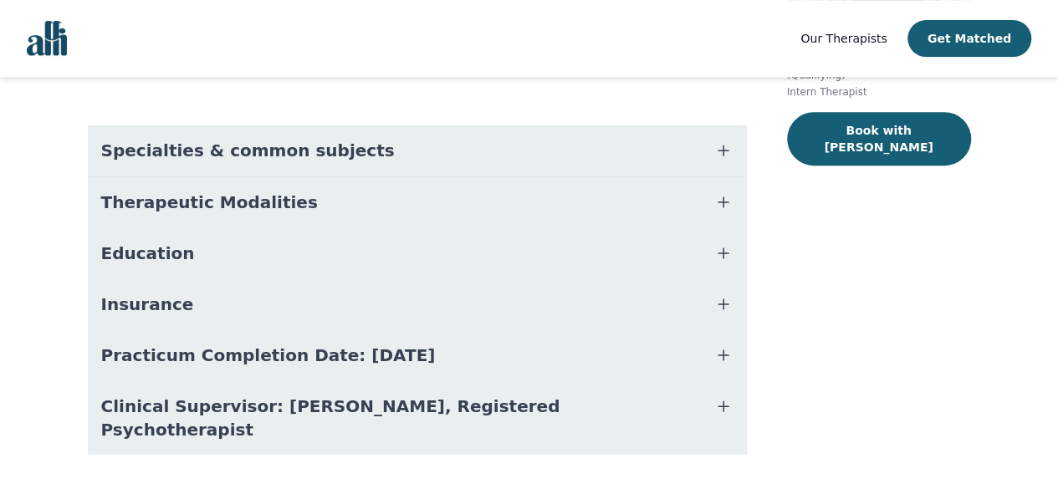
click at [484, 330] on button "Practicum Completion Date: [DATE]" at bounding box center [417, 355] width 659 height 50
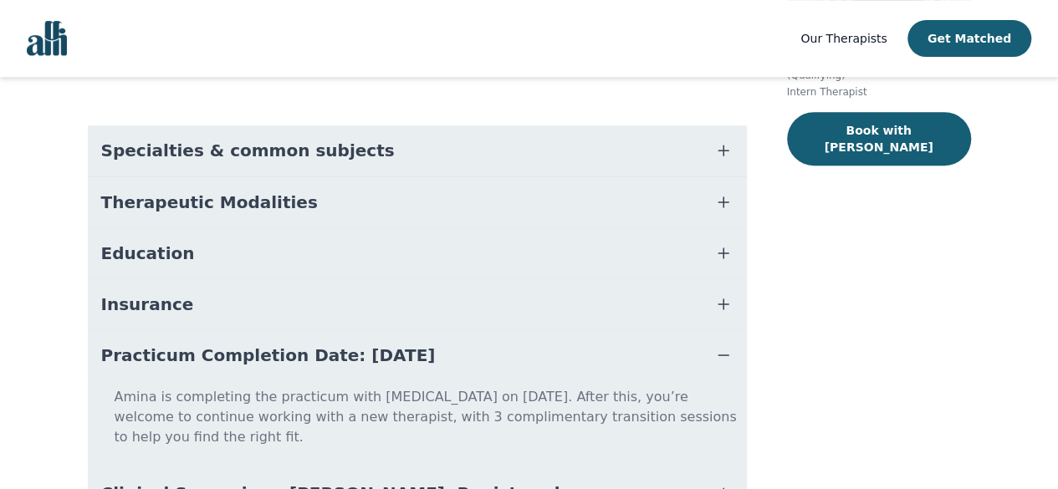
click at [484, 330] on button "Practicum Completion Date: [DATE]" at bounding box center [417, 355] width 659 height 50
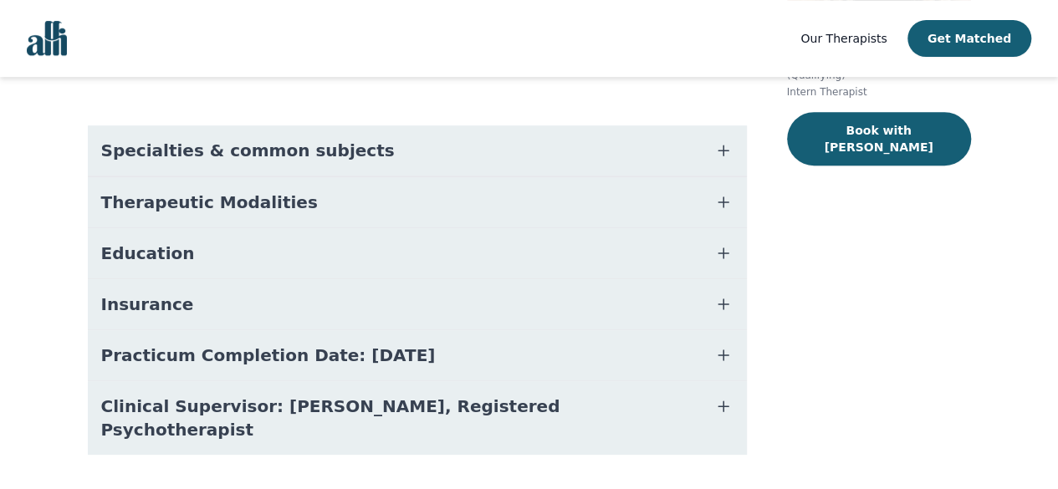
click at [484, 330] on button "Practicum Completion Date: [DATE]" at bounding box center [417, 355] width 659 height 50
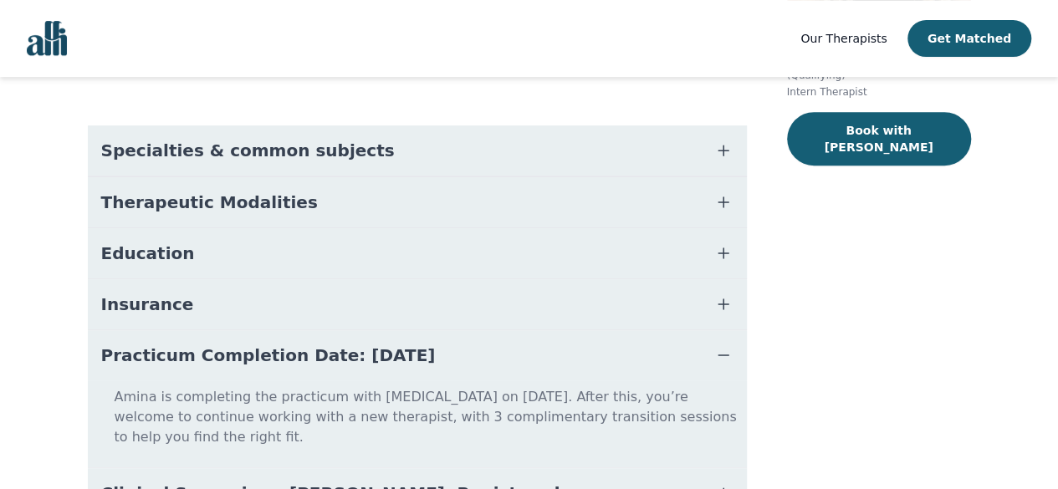
click at [484, 330] on button "Practicum Completion Date: [DATE]" at bounding box center [417, 355] width 659 height 50
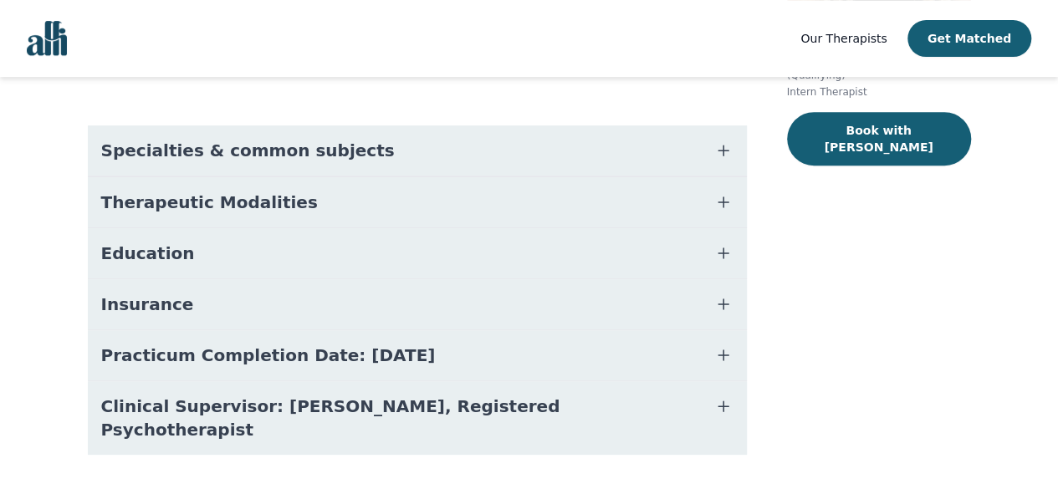
click at [355, 140] on button "Specialties & common subjects" at bounding box center [417, 150] width 659 height 50
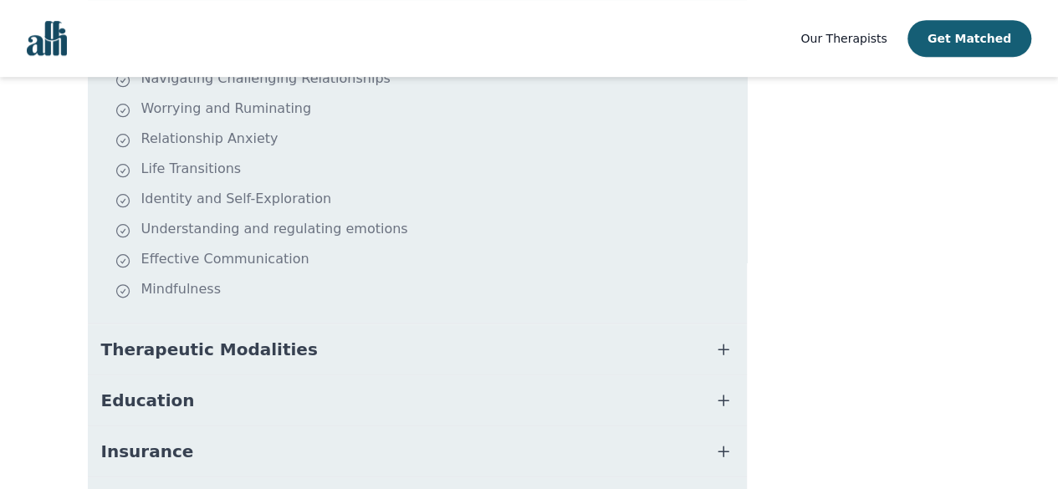
scroll to position [503, 0]
click at [182, 341] on button "Therapeutic Modalities" at bounding box center [417, 349] width 659 height 50
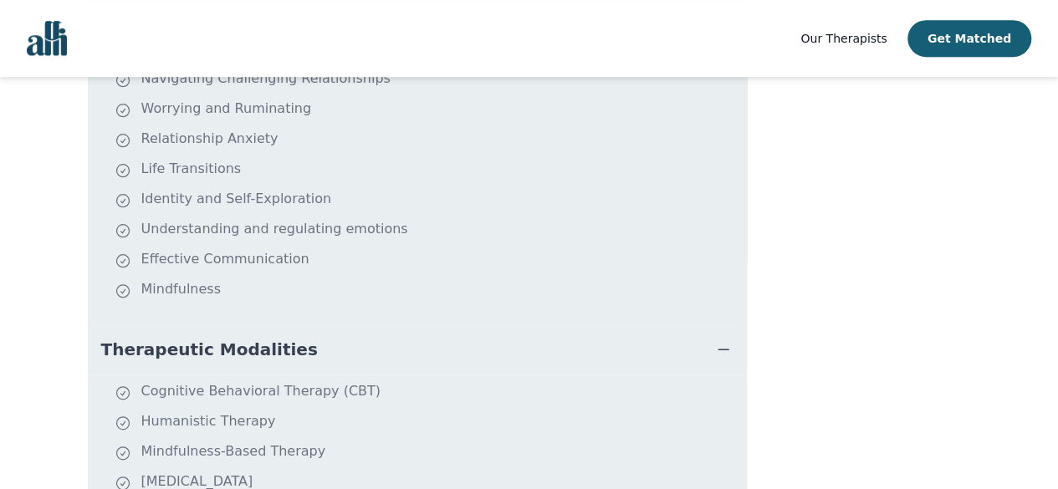
click at [182, 341] on button "Therapeutic Modalities" at bounding box center [417, 349] width 659 height 50
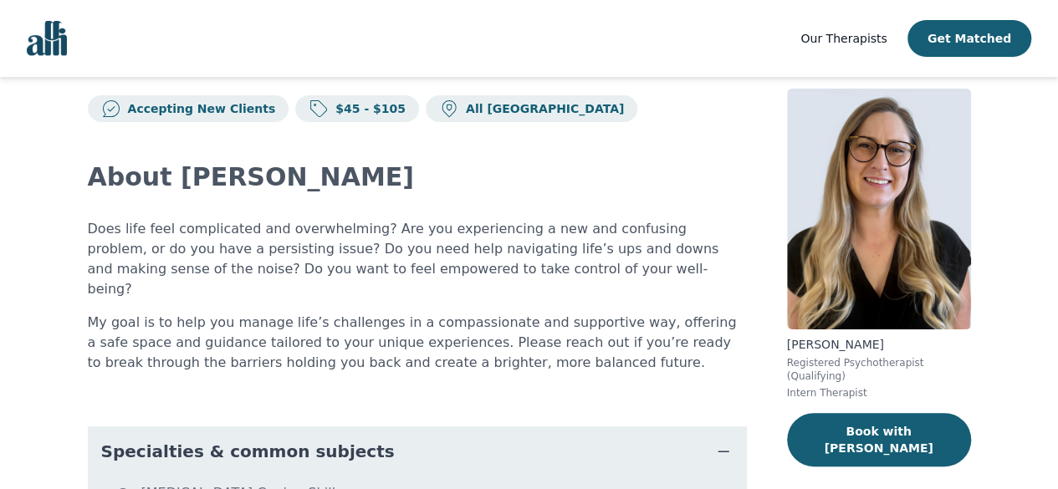
scroll to position [13, 0]
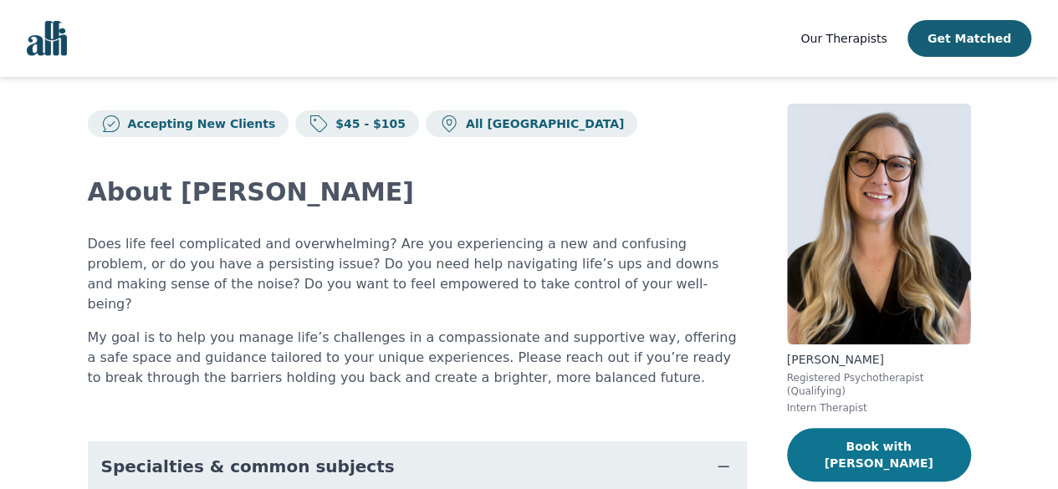
click at [818, 447] on button "Book with Amina" at bounding box center [879, 455] width 184 height 54
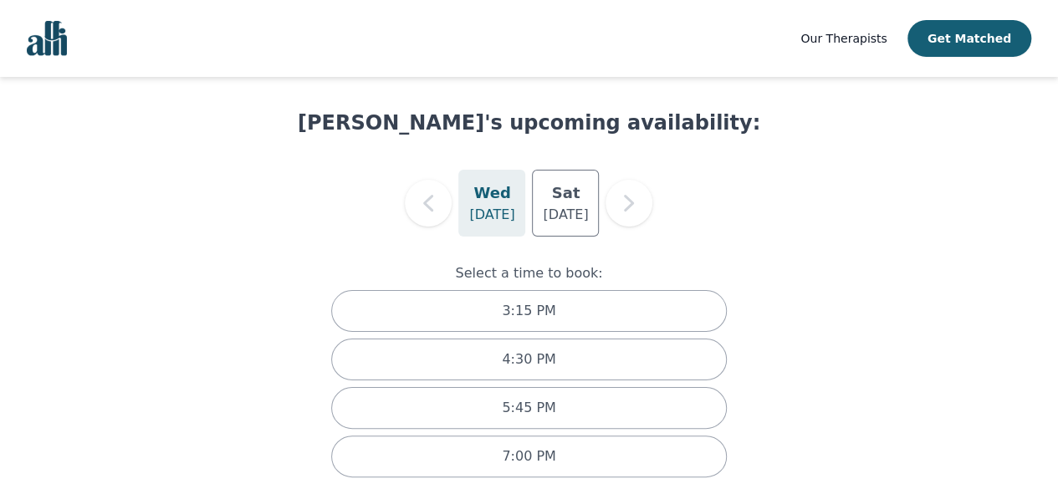
scroll to position [67, 0]
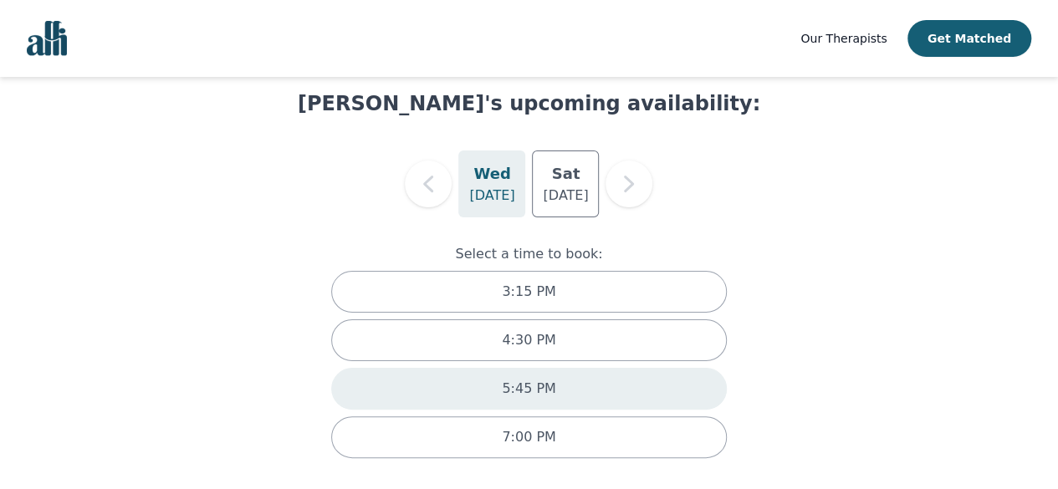
click at [560, 399] on div "5:45 PM" at bounding box center [528, 389] width 395 height 42
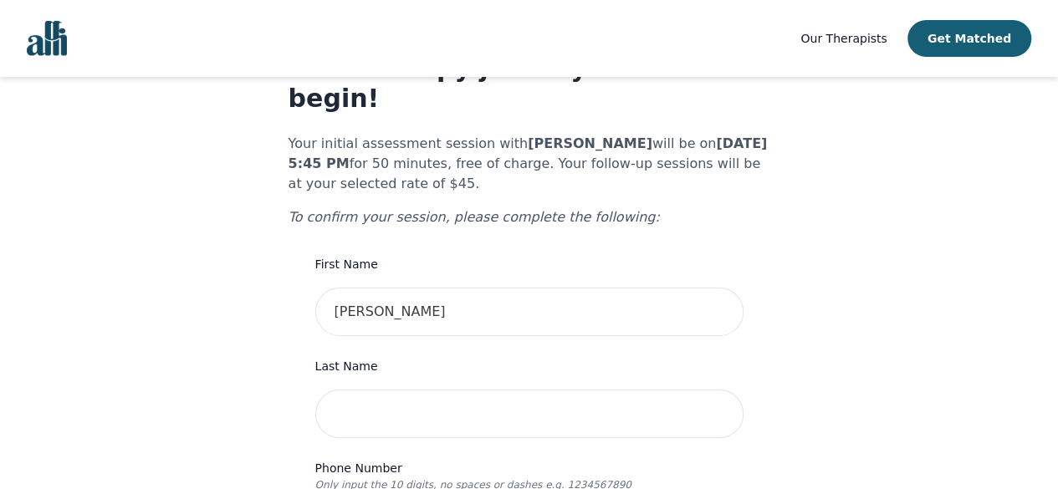
scroll to position [78, 0]
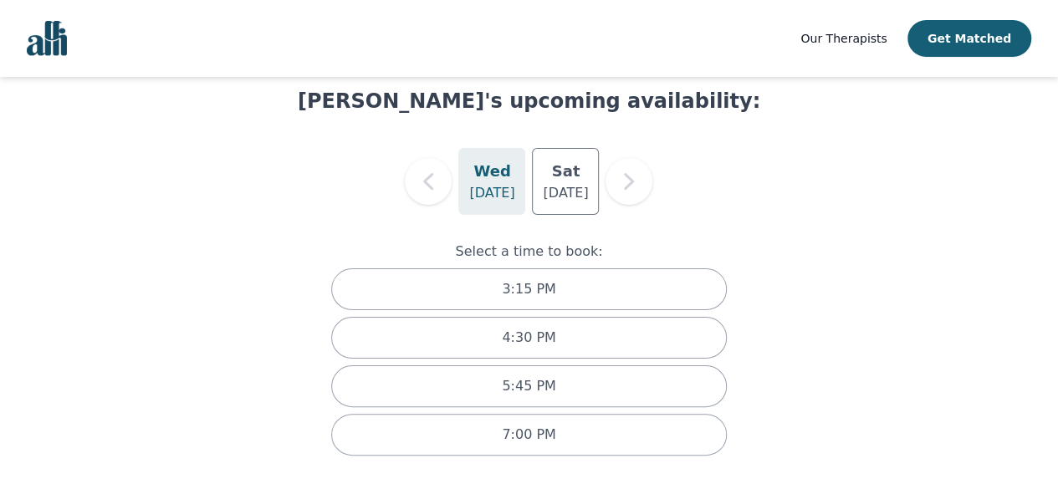
scroll to position [67, 0]
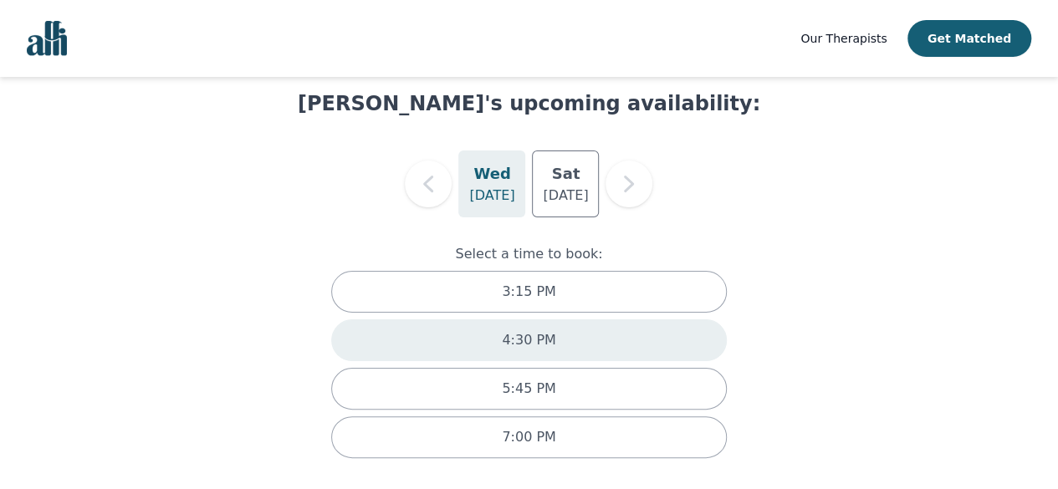
click at [473, 344] on div "4:30 PM" at bounding box center [528, 340] width 395 height 42
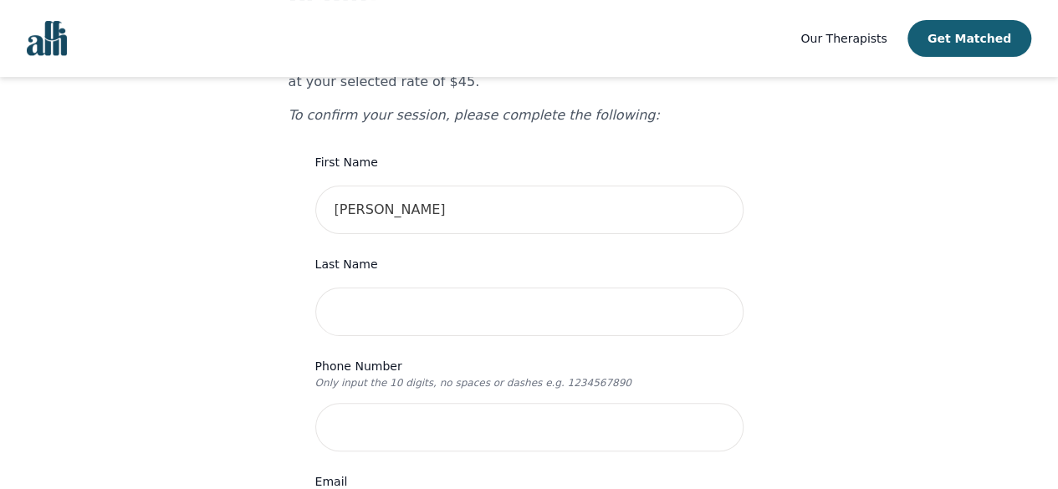
scroll to position [184, 0]
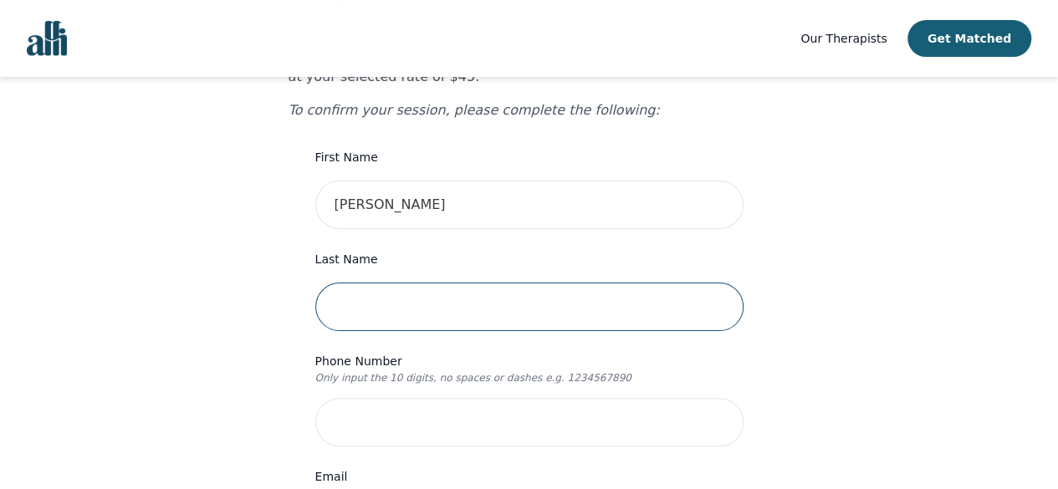
click at [366, 283] on input "text" at bounding box center [529, 307] width 428 height 48
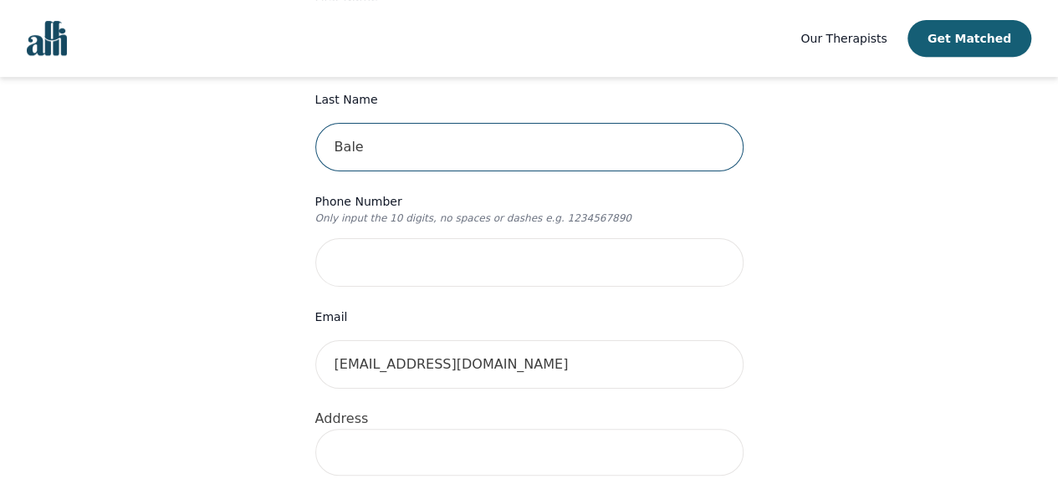
scroll to position [345, 0]
type input "Bale"
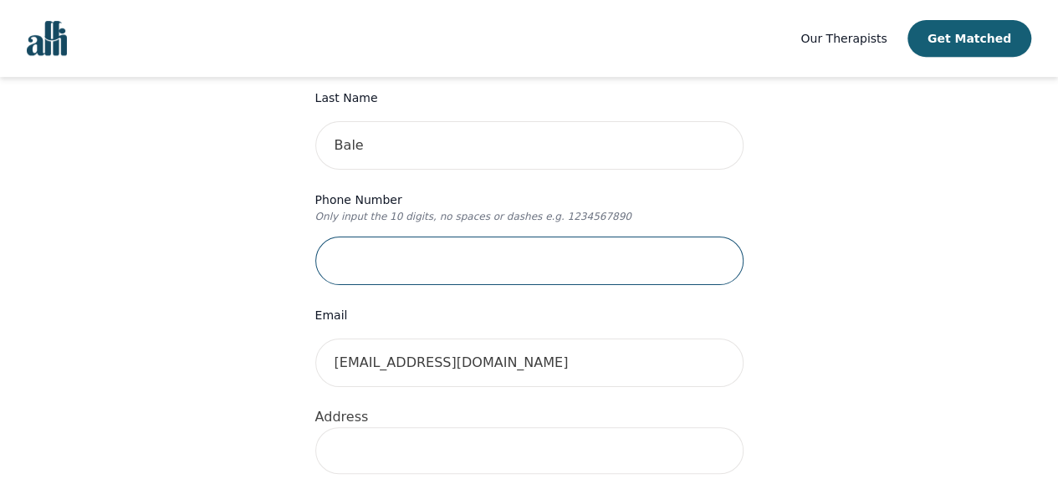
click at [353, 237] on input "tel" at bounding box center [529, 261] width 428 height 48
type input "9025808500"
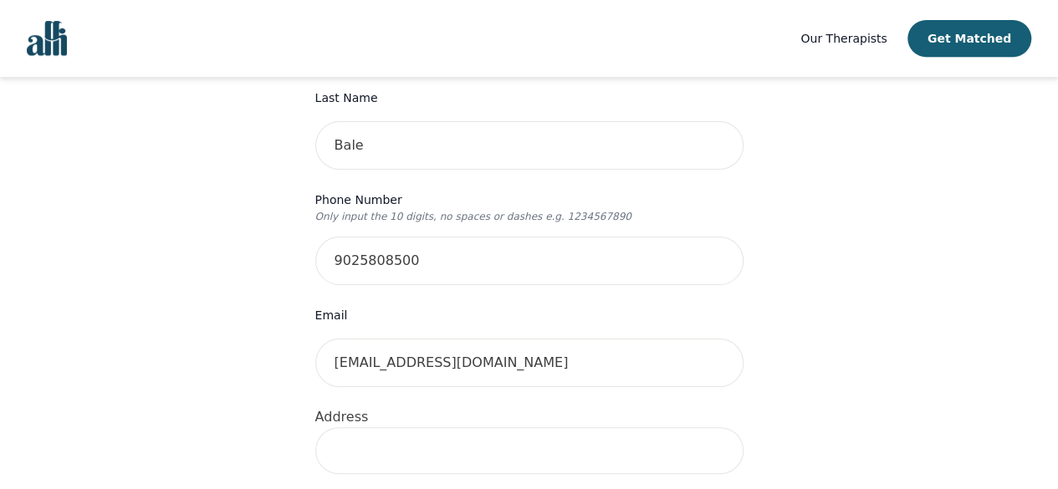
type input "[STREET_ADDRESS]"
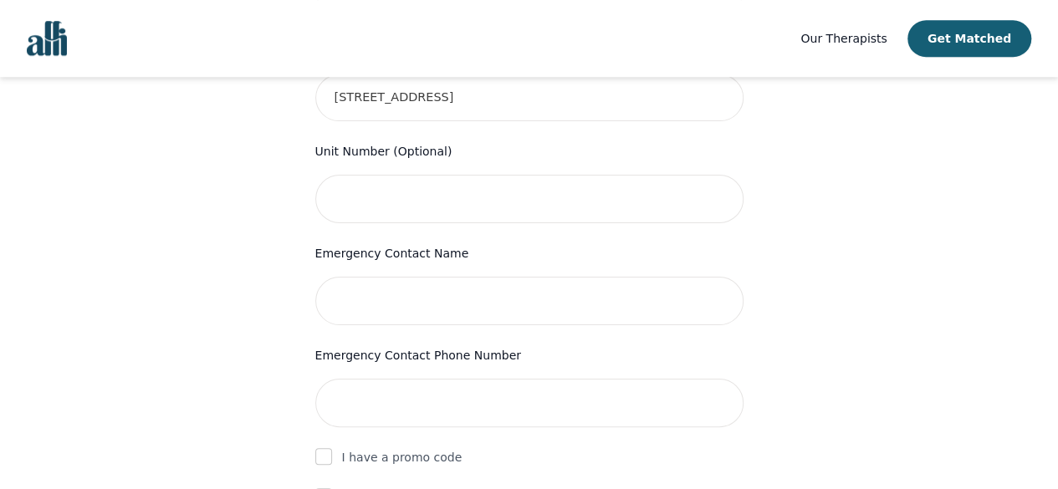
scroll to position [697, 0]
click at [385, 278] on input "text" at bounding box center [529, 302] width 428 height 48
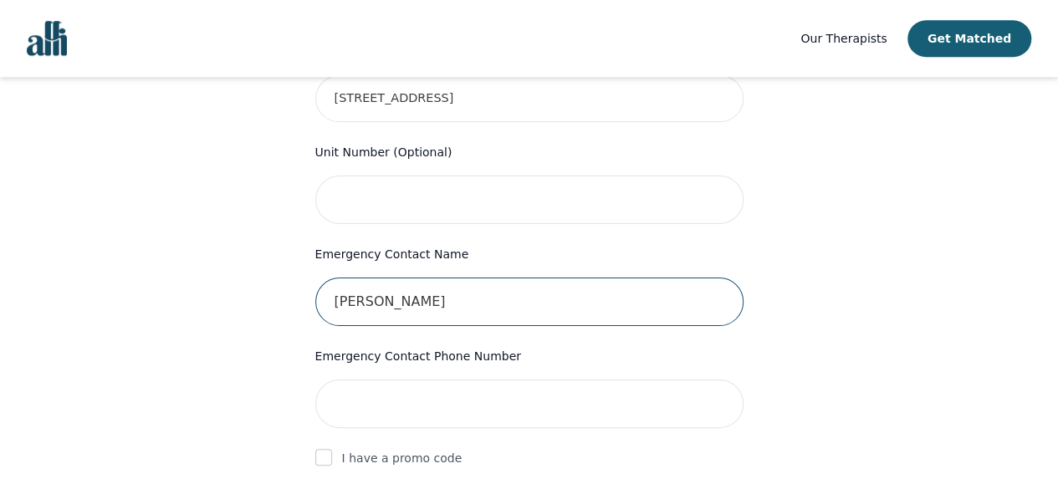
type input "[PERSON_NAME]"
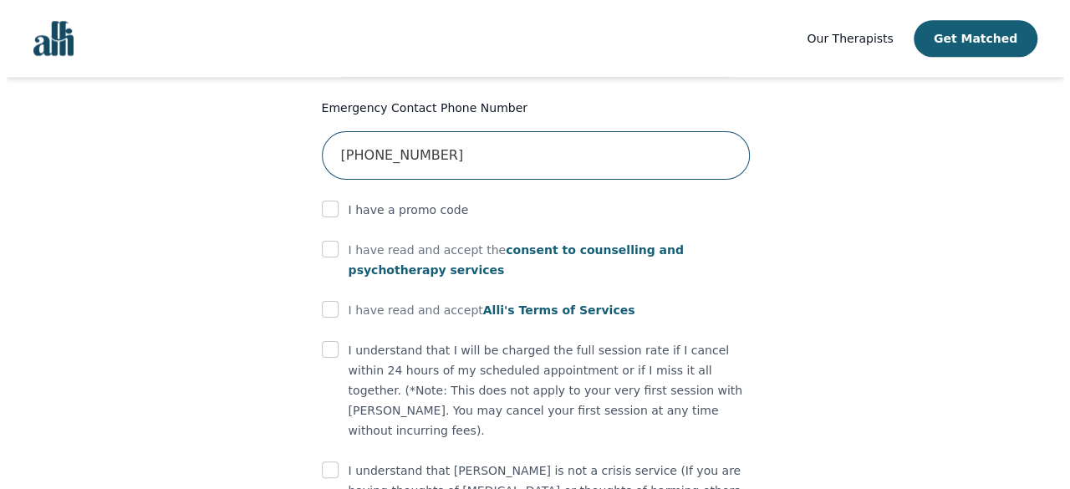
scroll to position [947, 0]
type input "[PHONE_NUMBER]"
click at [498, 242] on span "consent to counselling and psychotherapy services" at bounding box center [509, 258] width 335 height 33
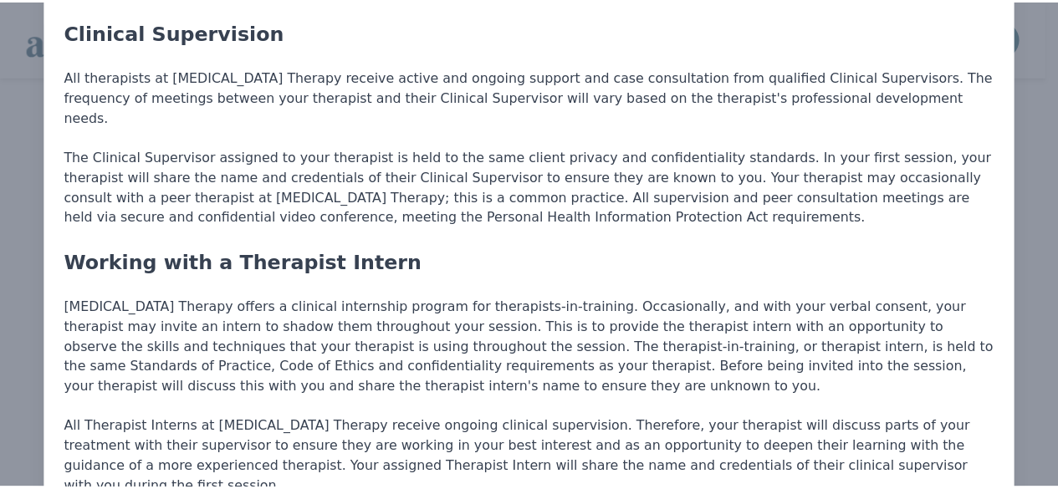
scroll to position [961, 0]
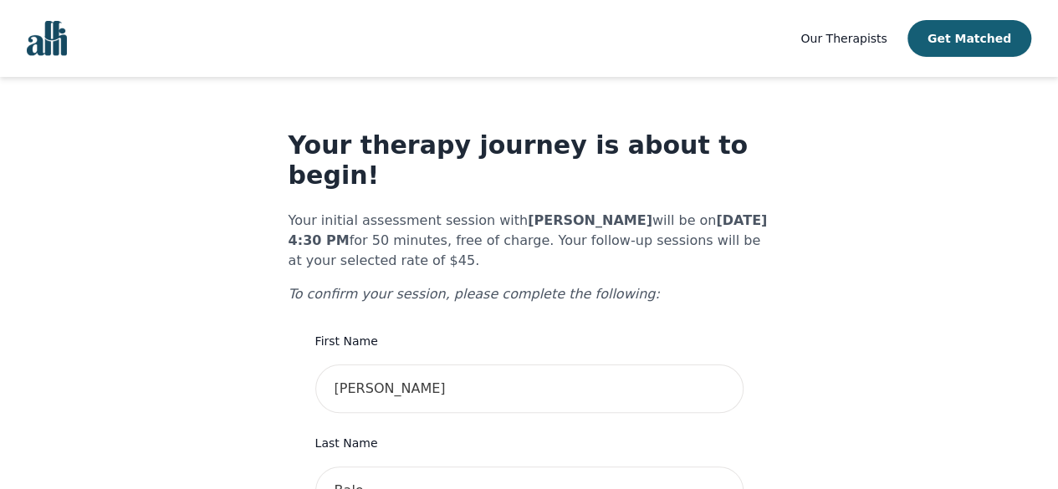
scroll to position [39, 0]
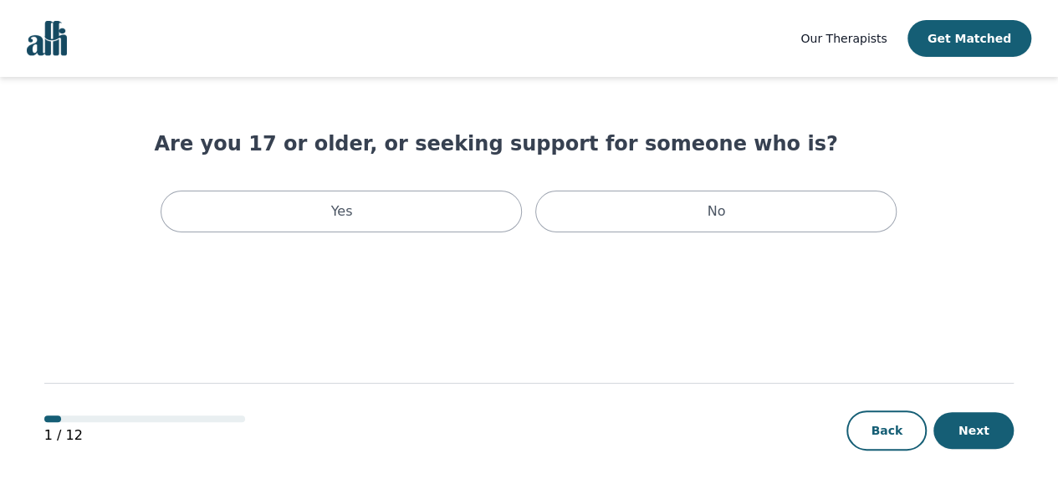
scroll to position [2, 0]
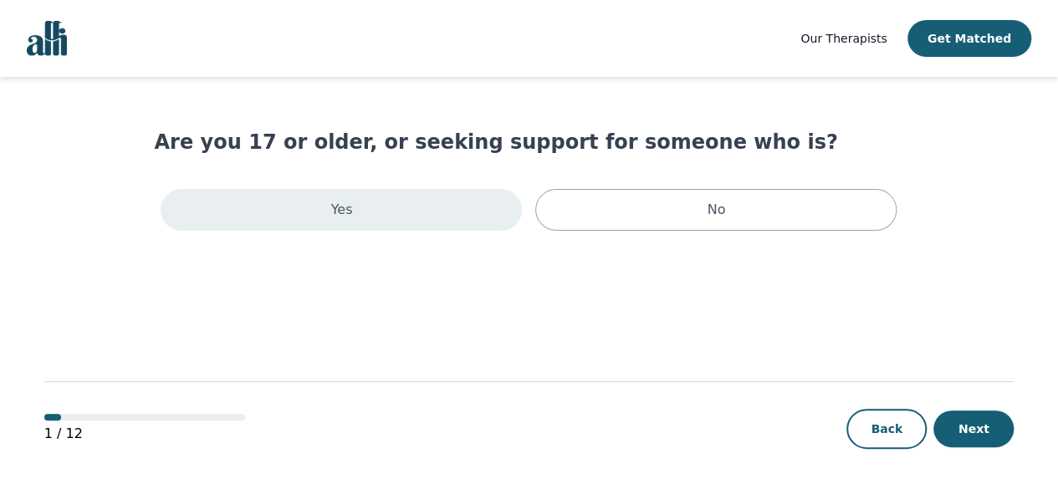
click at [361, 224] on div "Yes" at bounding box center [341, 210] width 361 height 42
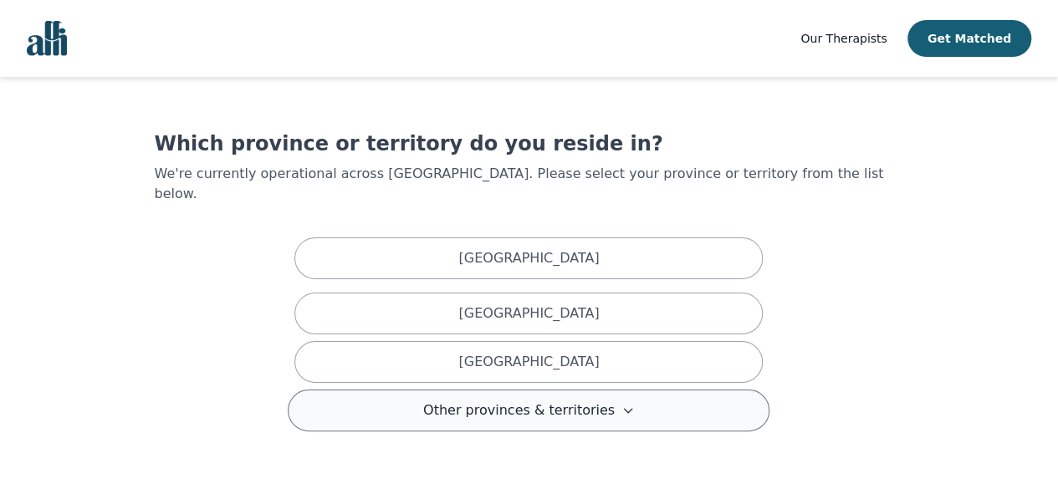
scroll to position [42, 0]
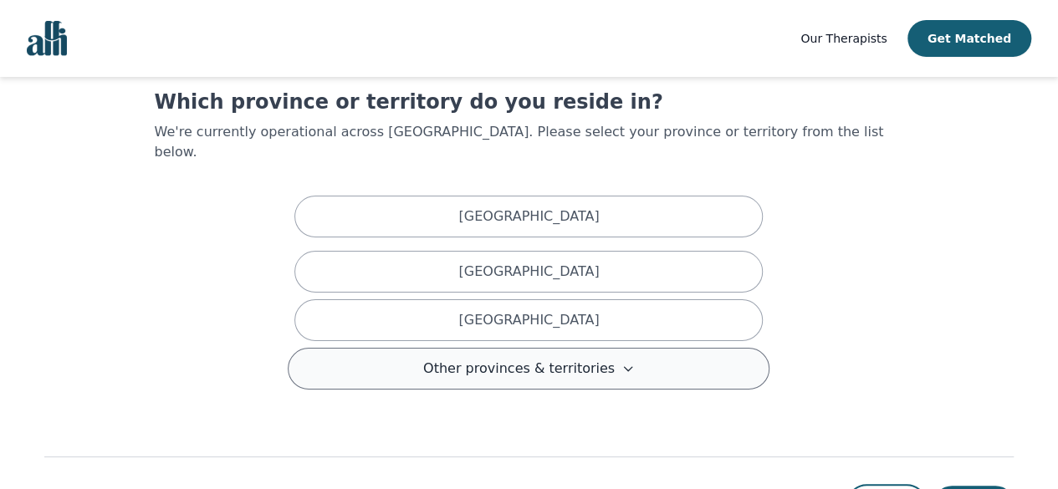
click at [390, 359] on button "Other provinces & territories" at bounding box center [529, 369] width 482 height 42
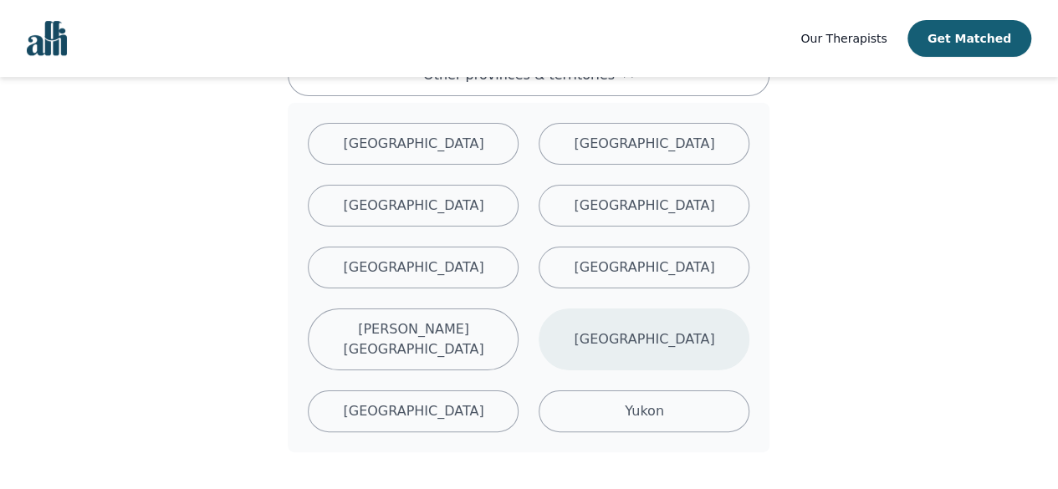
scroll to position [336, 0]
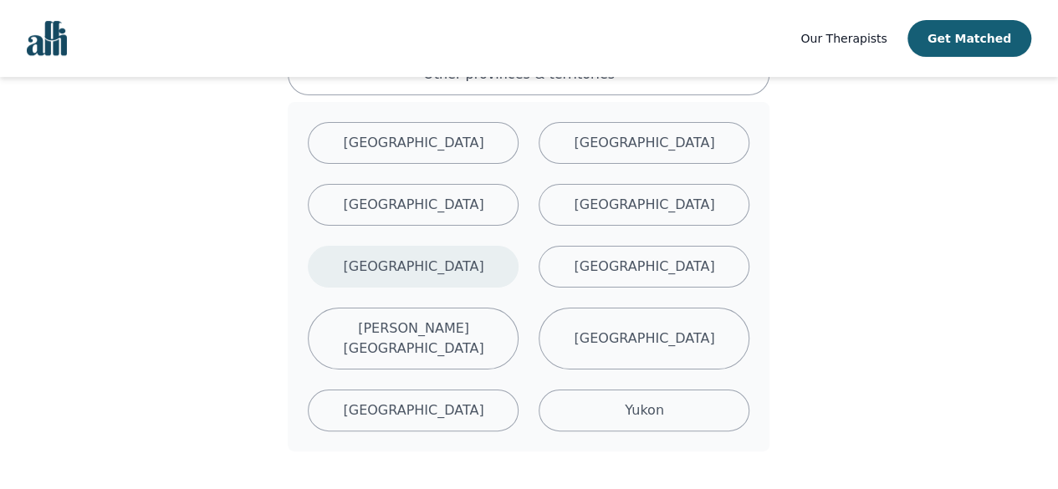
click at [470, 246] on div "[GEOGRAPHIC_DATA]" at bounding box center [413, 267] width 211 height 42
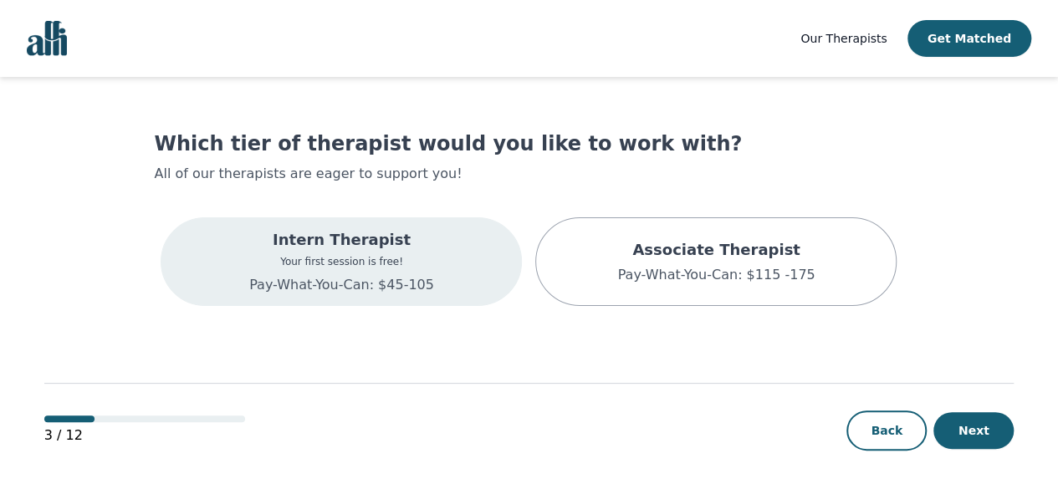
click at [502, 273] on div "Intern Therapist Your first session is free! Pay-What-You-Can: $45-105" at bounding box center [341, 261] width 361 height 89
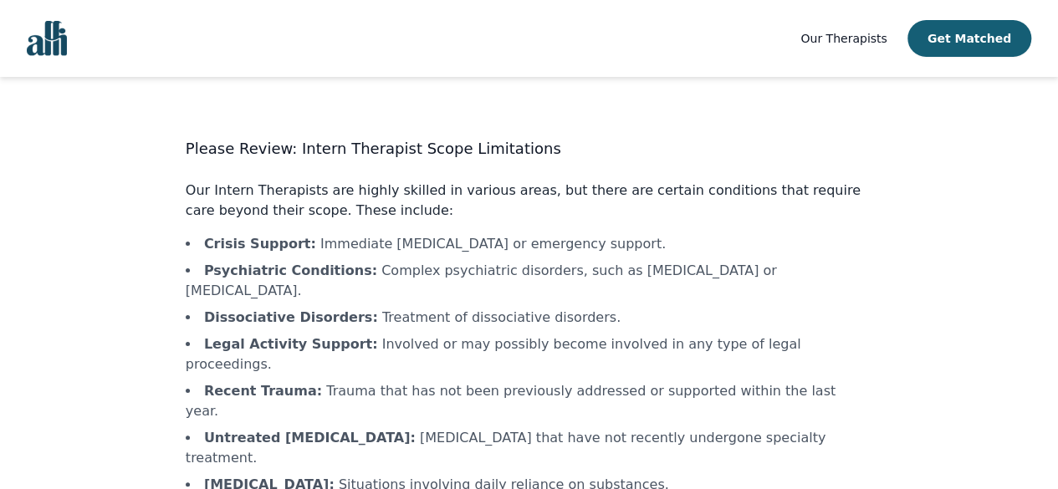
scroll to position [85, 0]
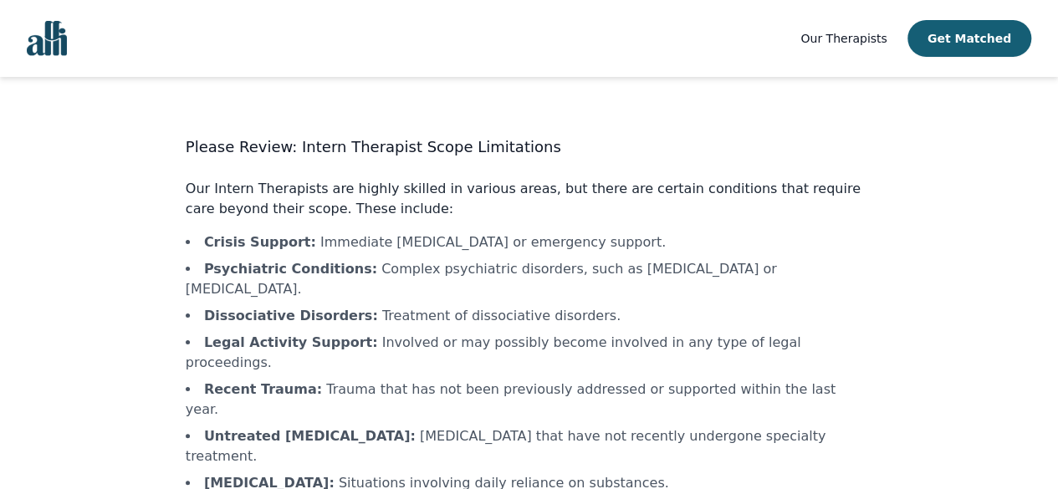
scroll to position [85, 0]
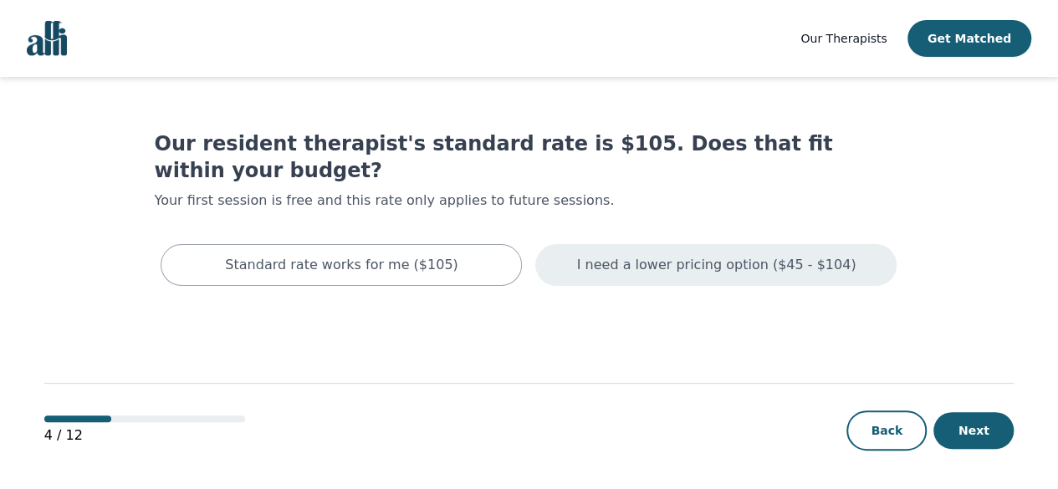
click at [605, 255] on p "I need a lower pricing option ($45 - $104)" at bounding box center [716, 265] width 279 height 20
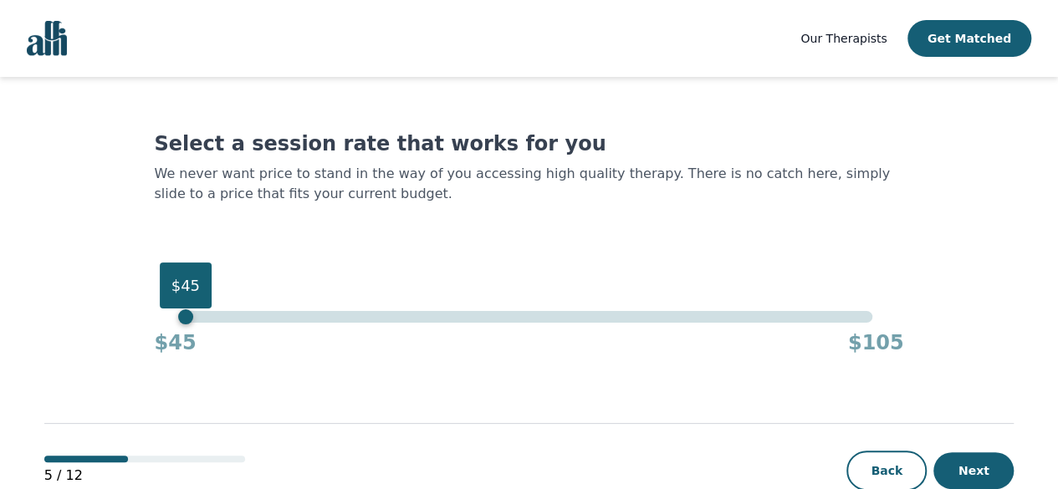
drag, startPoint x: 890, startPoint y: 285, endPoint x: 35, endPoint y: 158, distance: 864.8
click at [35, 158] on div "Our Therapists Get Matched Select a session rate that works for you We never wa…" at bounding box center [529, 265] width 1058 height 531
click at [953, 481] on button "Next" at bounding box center [973, 470] width 80 height 37
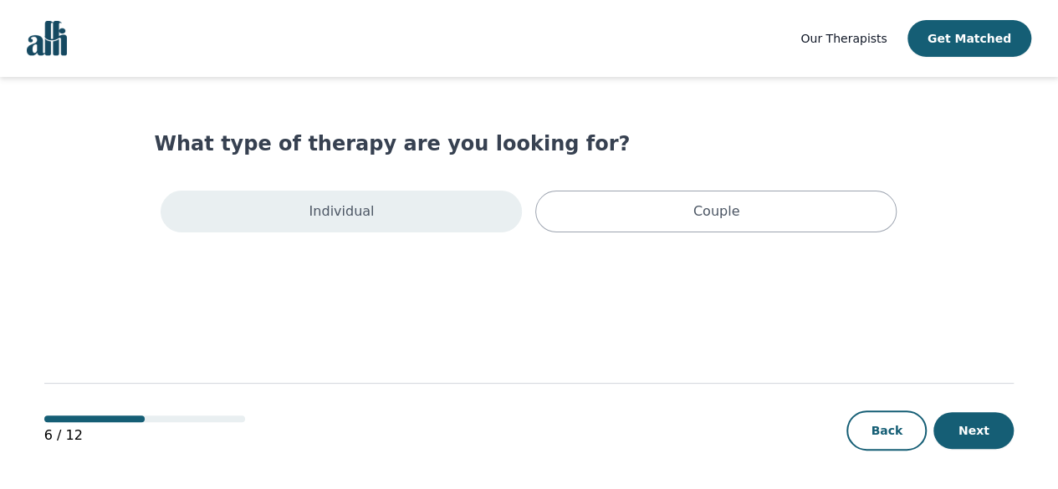
click at [402, 221] on div "Individual" at bounding box center [341, 212] width 361 height 42
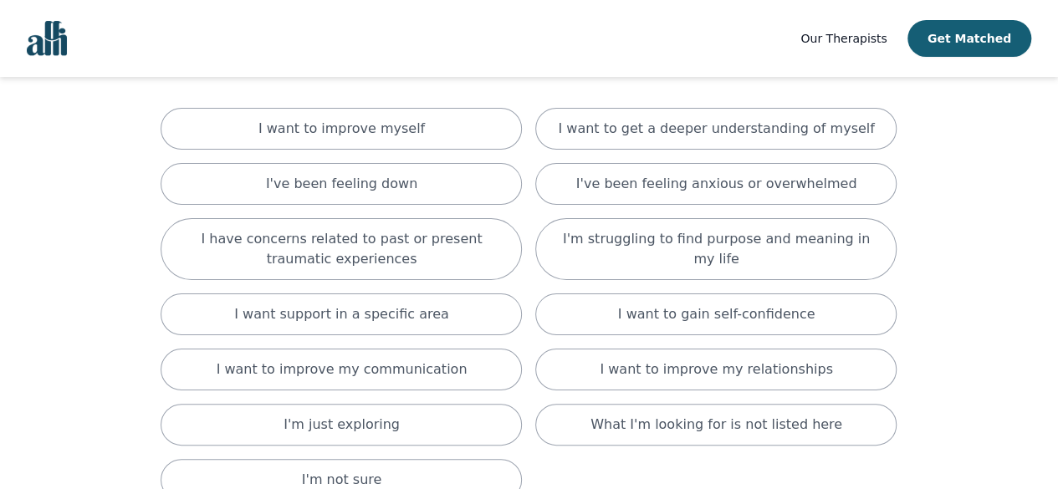
scroll to position [112, 0]
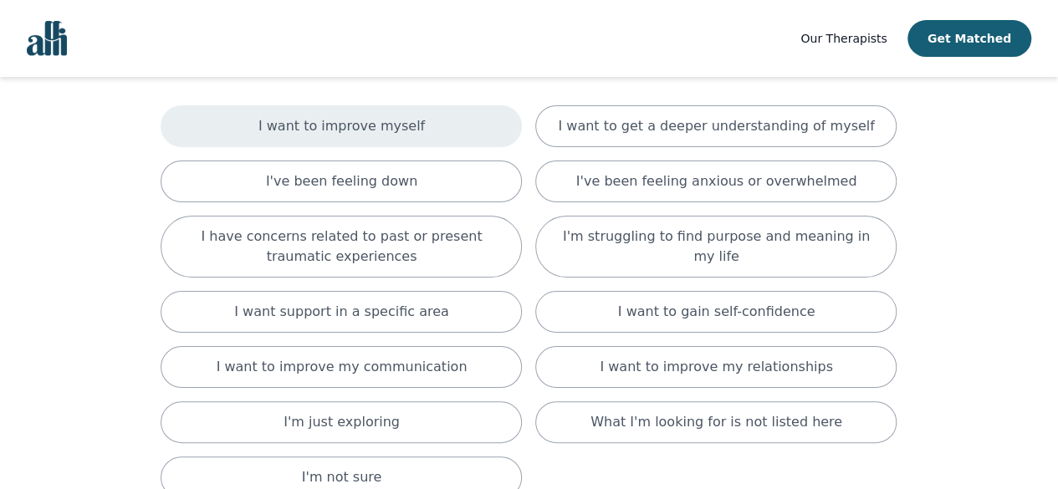
click at [388, 130] on p "I want to improve myself" at bounding box center [341, 126] width 166 height 20
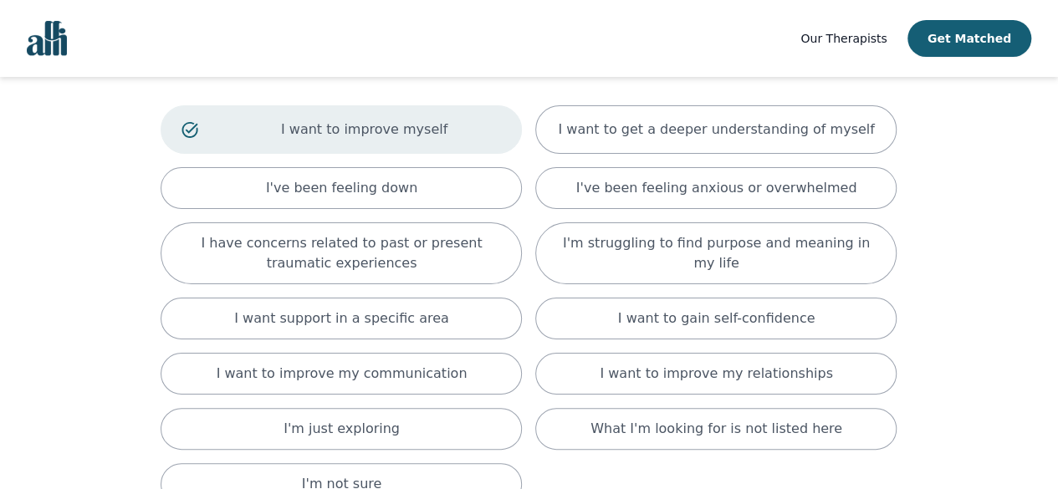
click at [388, 130] on p "I want to improve myself" at bounding box center [364, 130] width 274 height 20
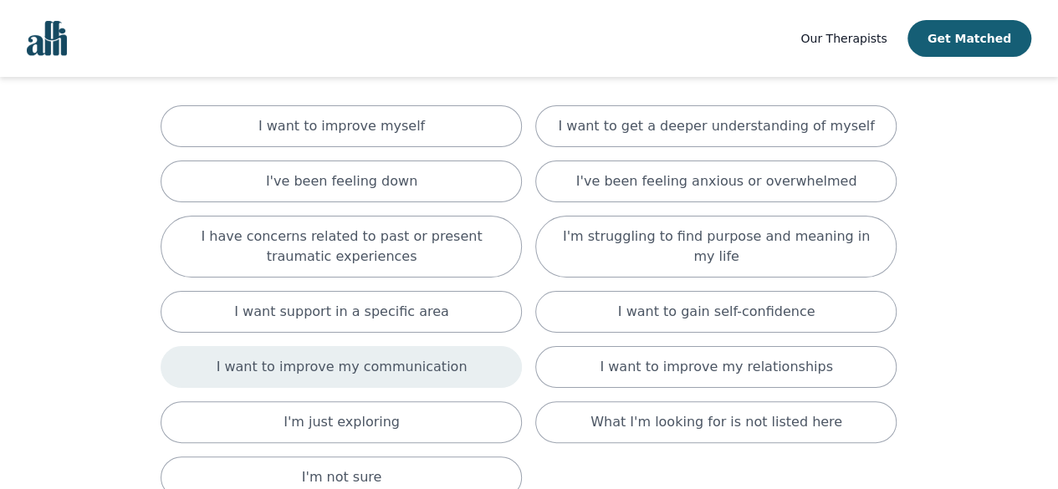
click at [346, 378] on div "I want to improve my communication" at bounding box center [341, 367] width 361 height 42
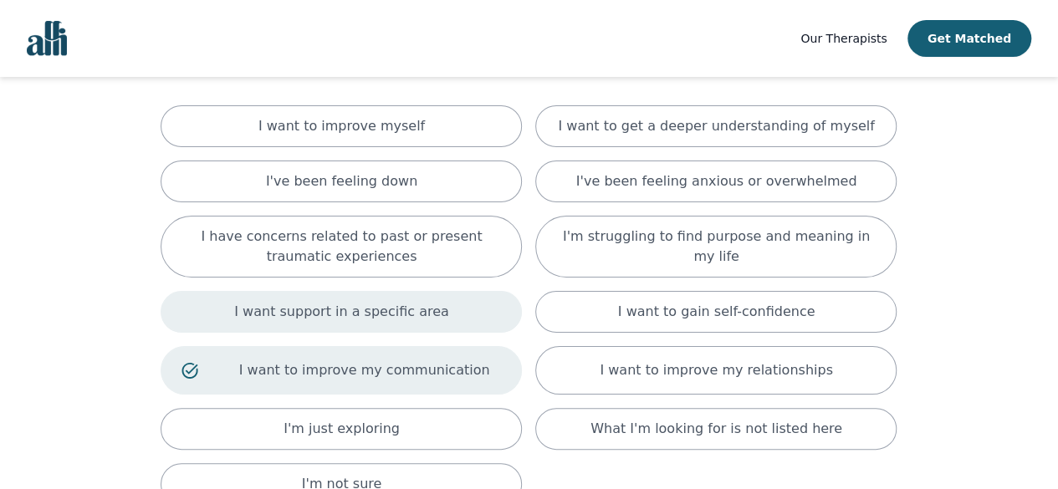
click at [339, 309] on p "I want support in a specific area" at bounding box center [341, 312] width 215 height 20
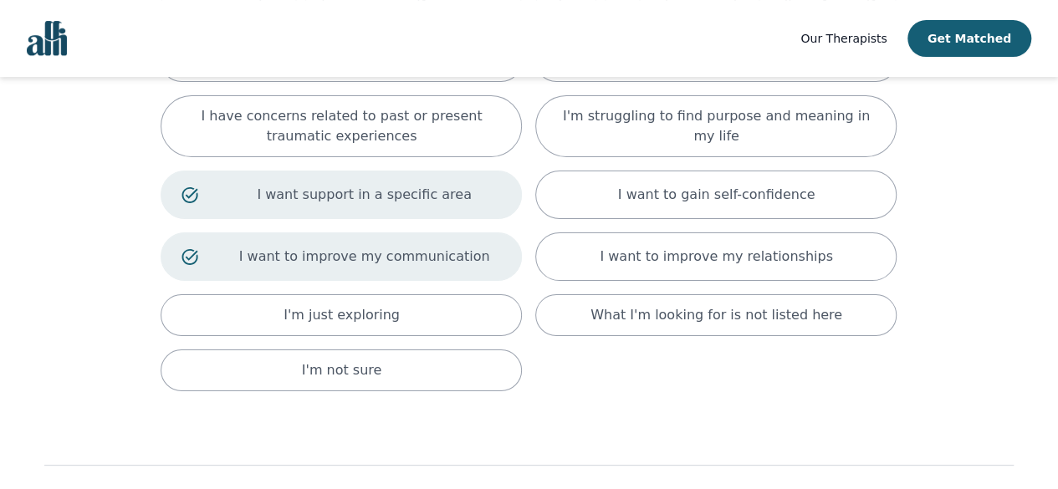
scroll to position [233, 0]
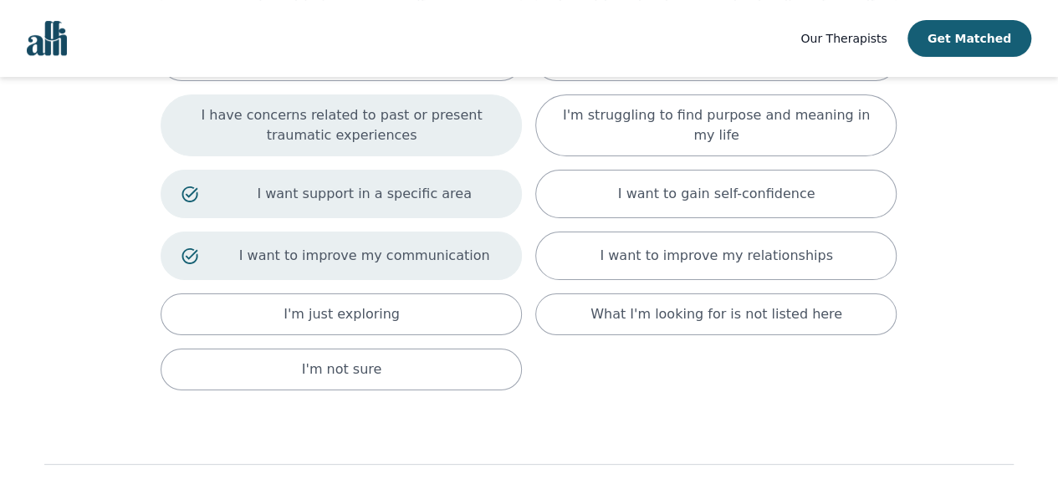
click at [341, 144] on div "I have concerns related to past or present traumatic experiences" at bounding box center [341, 125] width 361 height 62
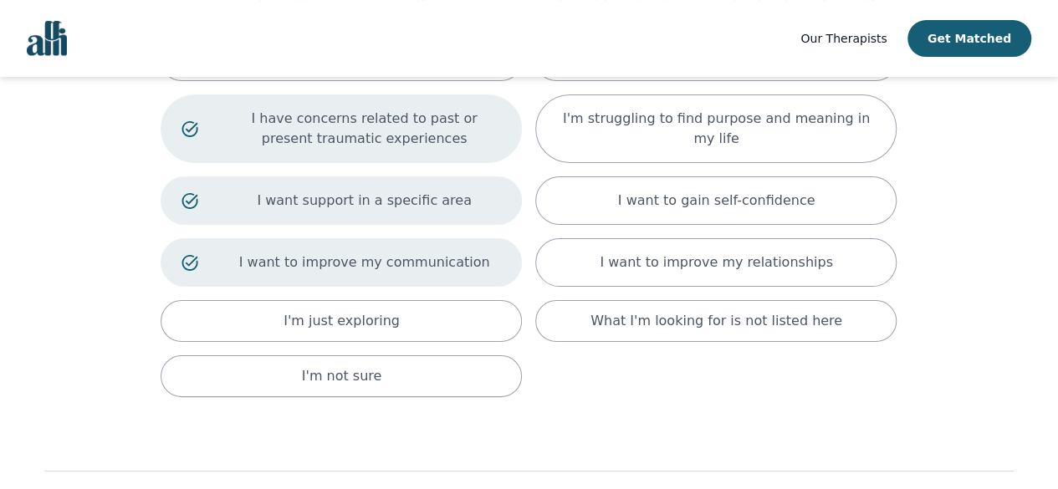
scroll to position [127, 0]
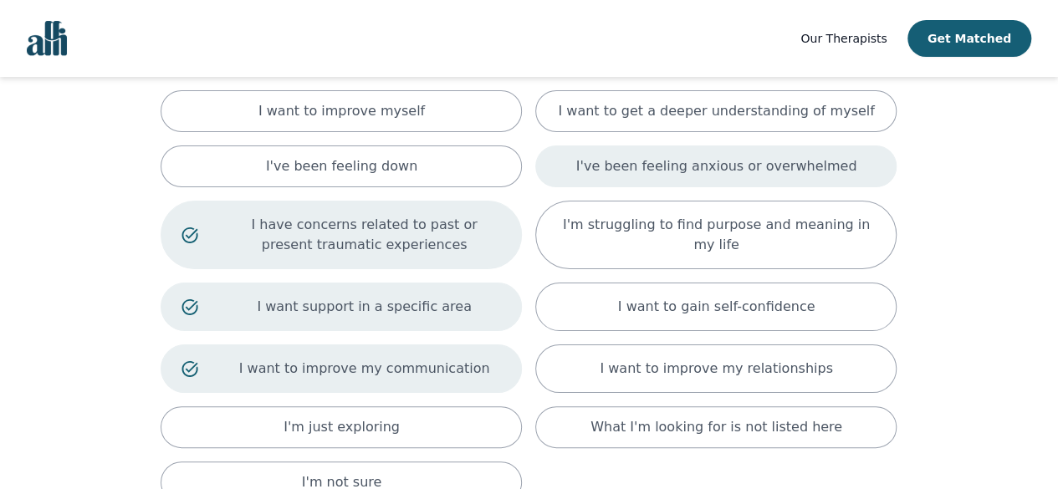
click at [612, 161] on p "I've been feeling anxious or overwhelmed" at bounding box center [716, 166] width 281 height 20
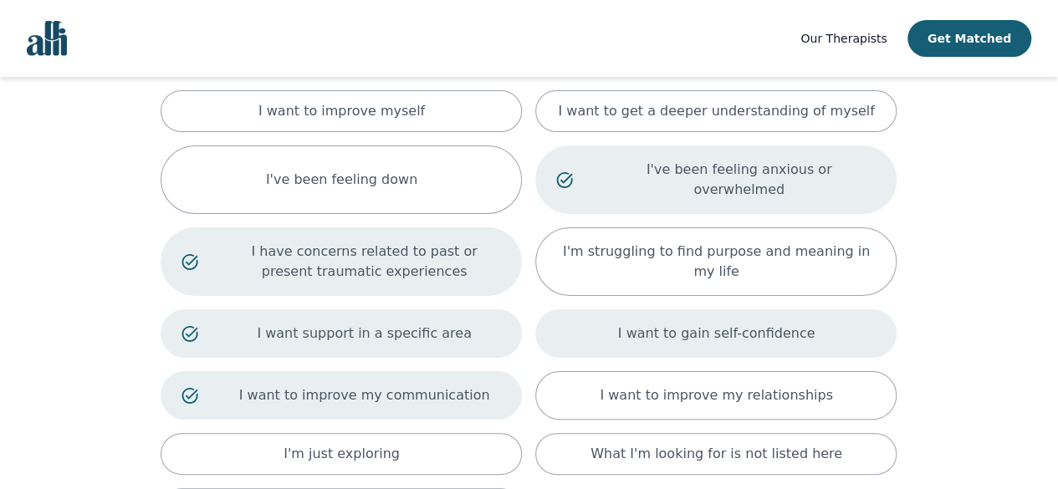
click at [657, 324] on p "I want to gain self-confidence" at bounding box center [716, 334] width 197 height 20
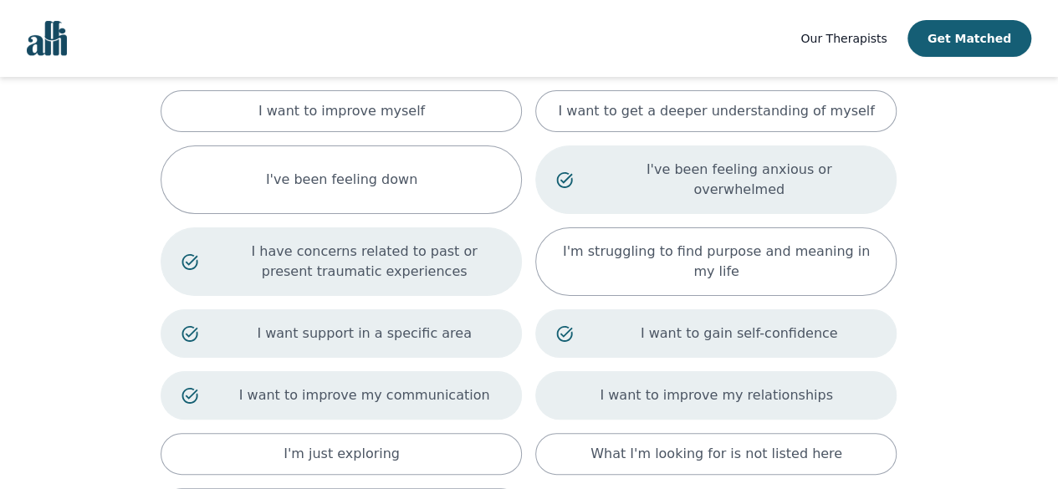
click at [661, 371] on div "I want to improve my relationships" at bounding box center [715, 395] width 361 height 48
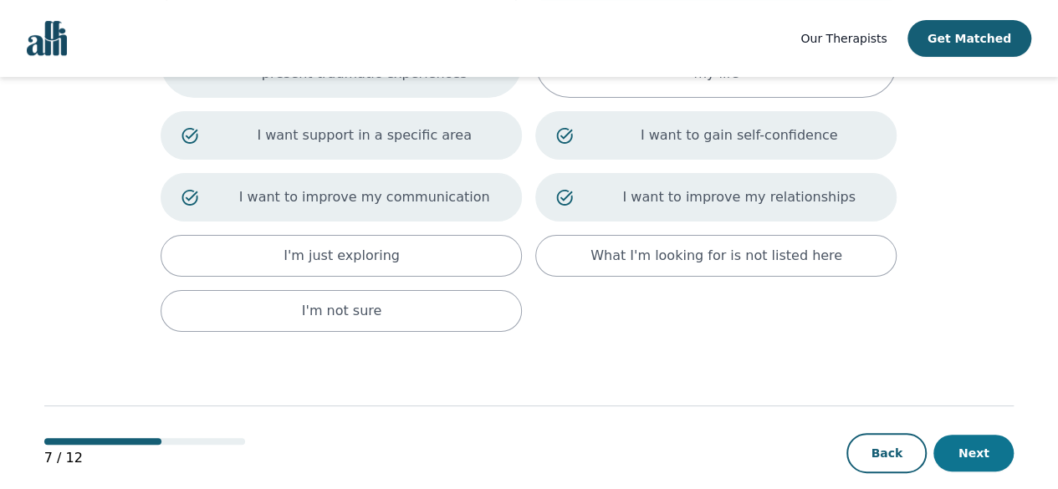
click at [947, 435] on button "Next" at bounding box center [973, 453] width 80 height 37
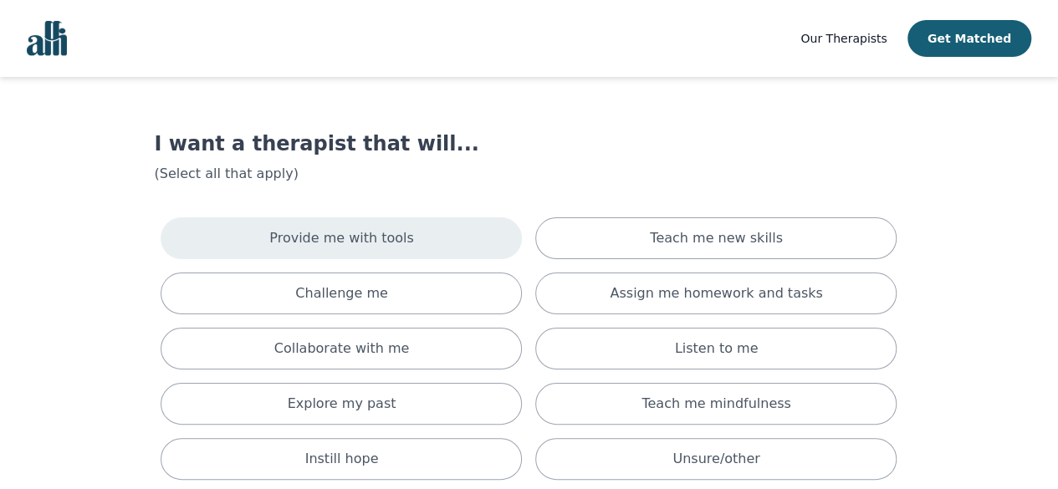
click at [423, 227] on div "Provide me with tools" at bounding box center [341, 238] width 361 height 42
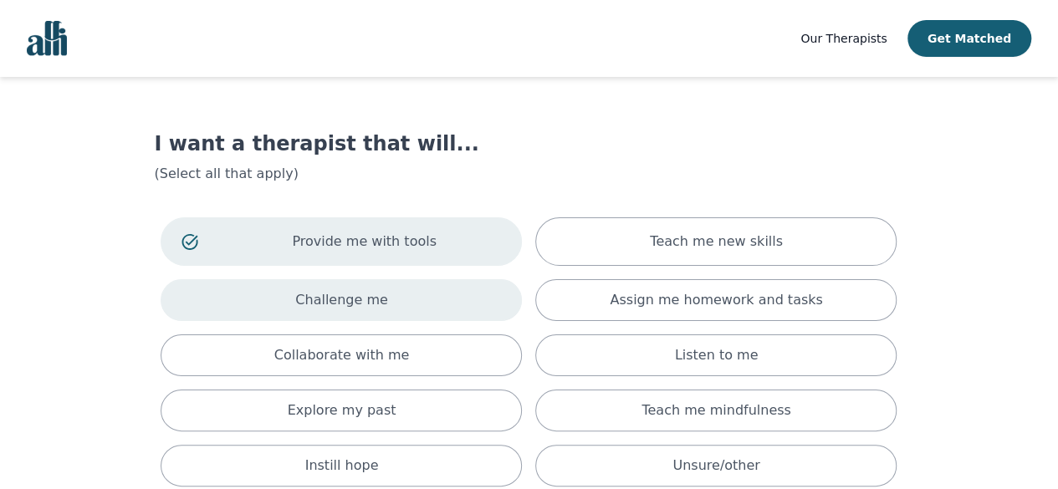
click at [394, 292] on div "Challenge me" at bounding box center [341, 300] width 361 height 42
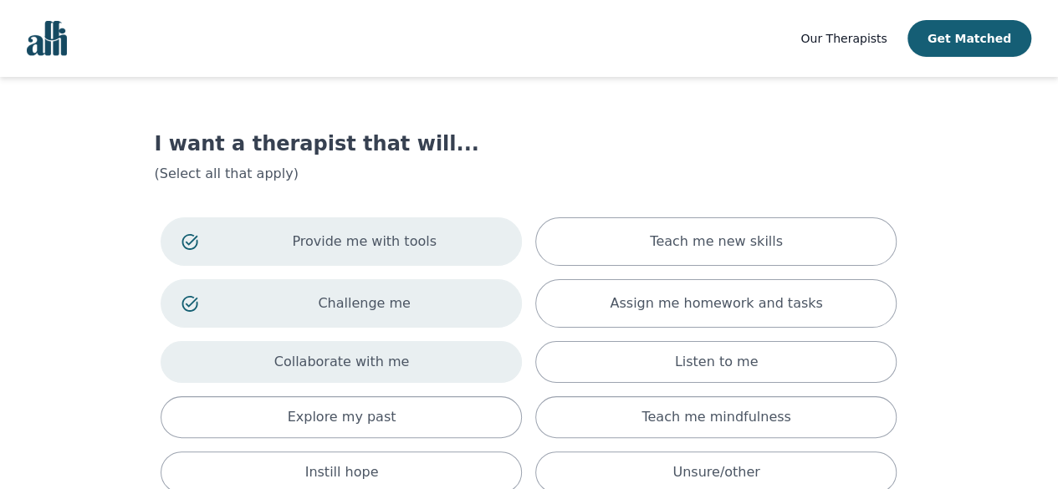
click at [386, 355] on p "Collaborate with me" at bounding box center [341, 362] width 135 height 20
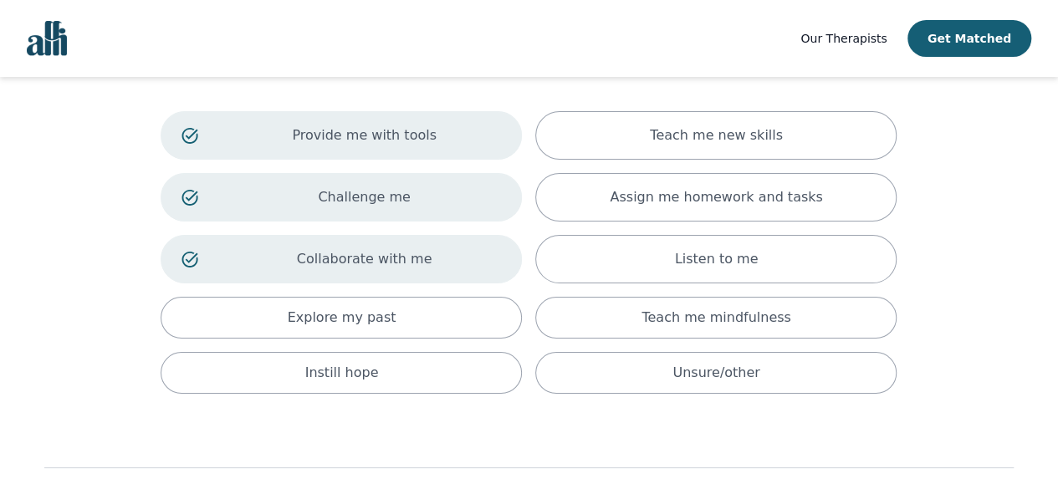
scroll to position [107, 0]
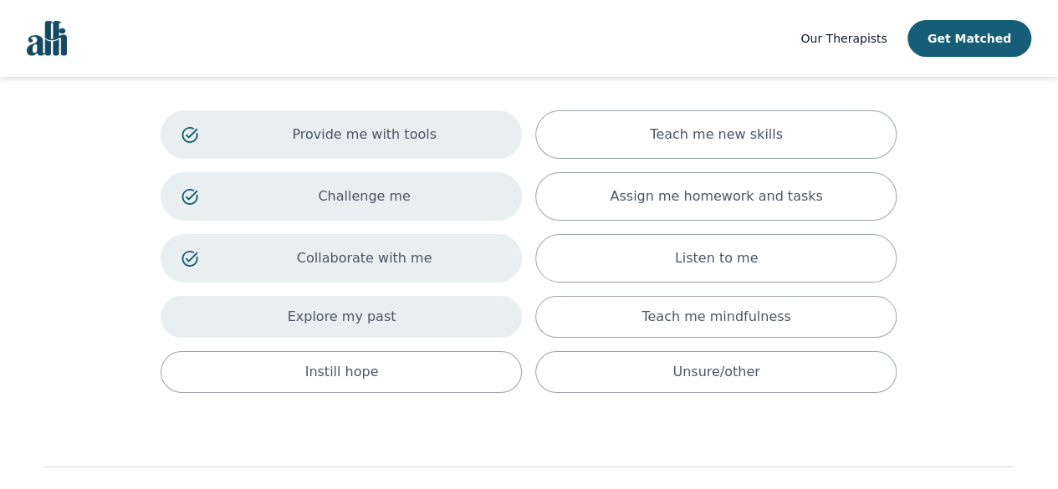
click at [395, 320] on div "Explore my past" at bounding box center [341, 317] width 361 height 42
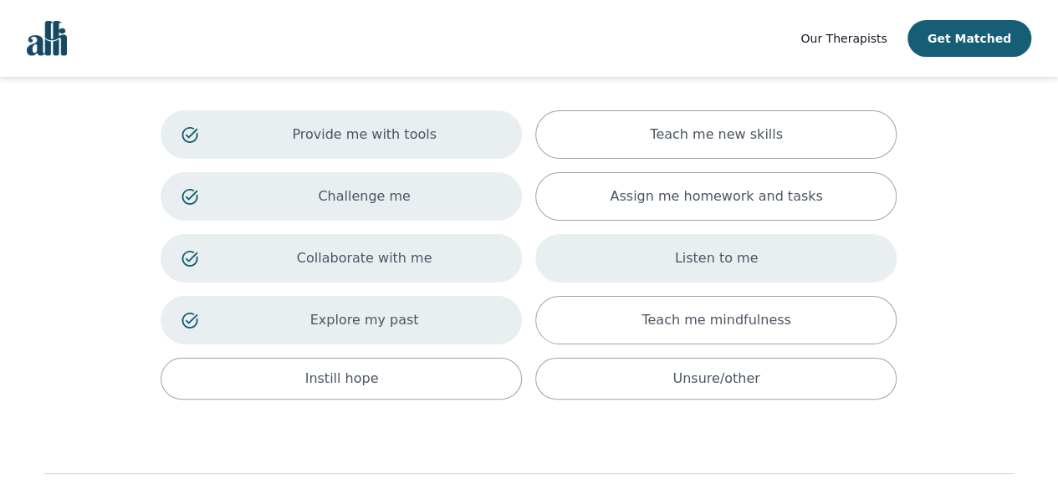
click at [637, 265] on div "Listen to me" at bounding box center [715, 258] width 361 height 48
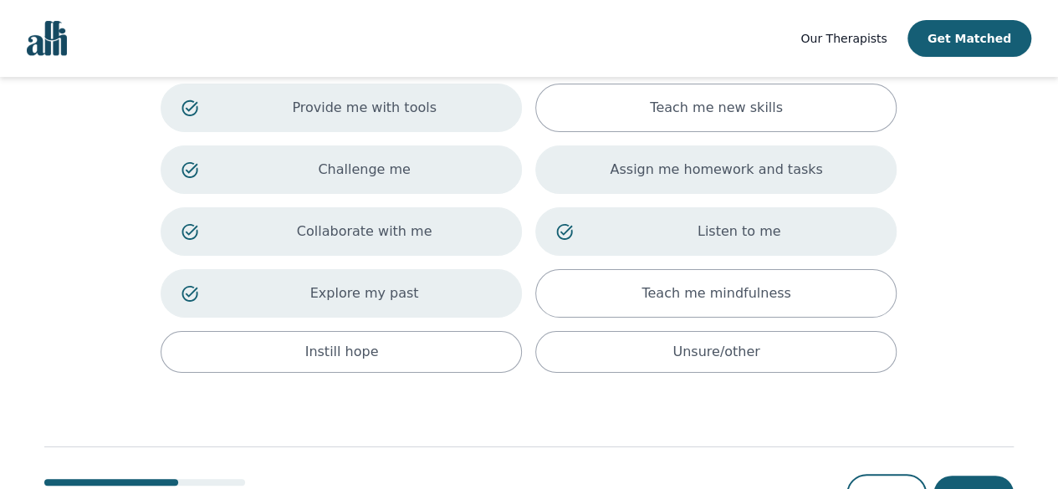
click at [652, 179] on div "Assign me homework and tasks" at bounding box center [715, 169] width 361 height 48
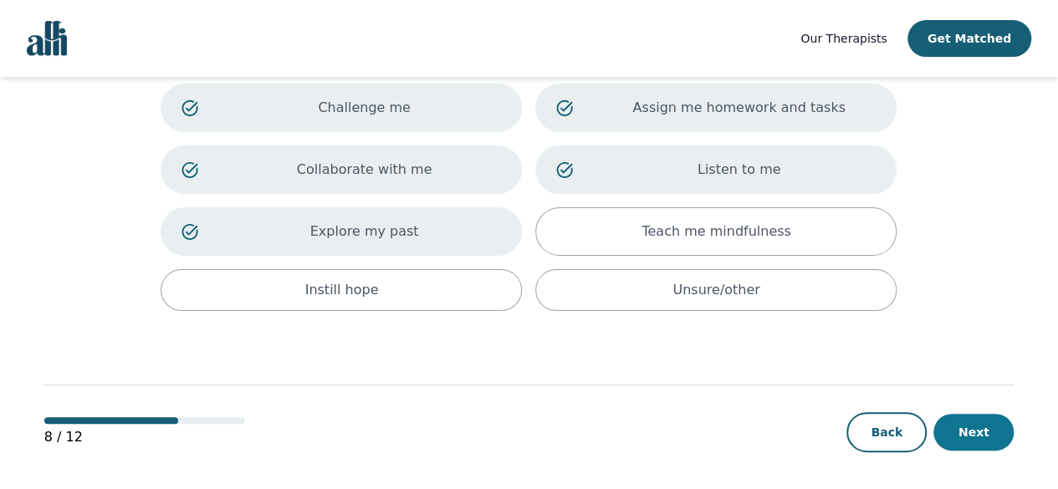
click at [973, 414] on button "Next" at bounding box center [973, 432] width 80 height 37
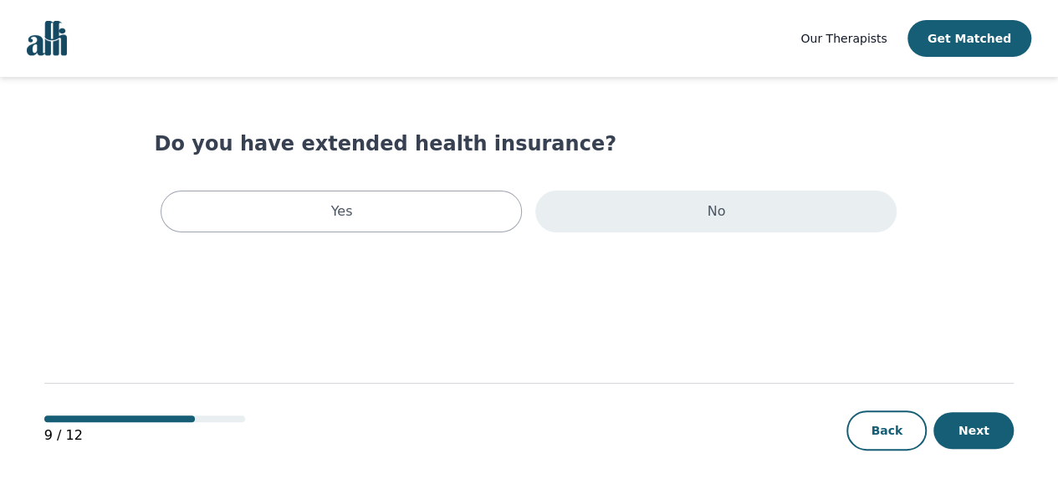
click at [580, 200] on div "No" at bounding box center [715, 212] width 361 height 42
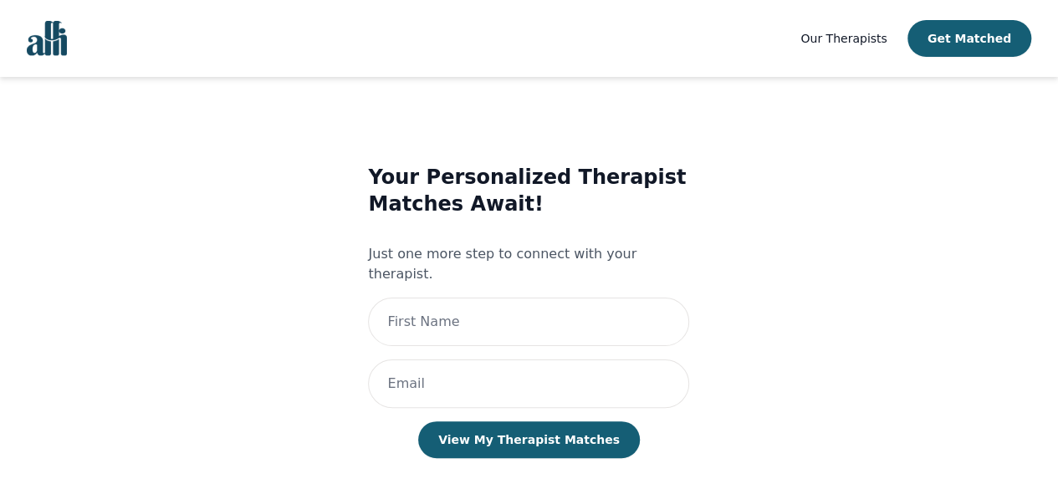
scroll to position [8, 0]
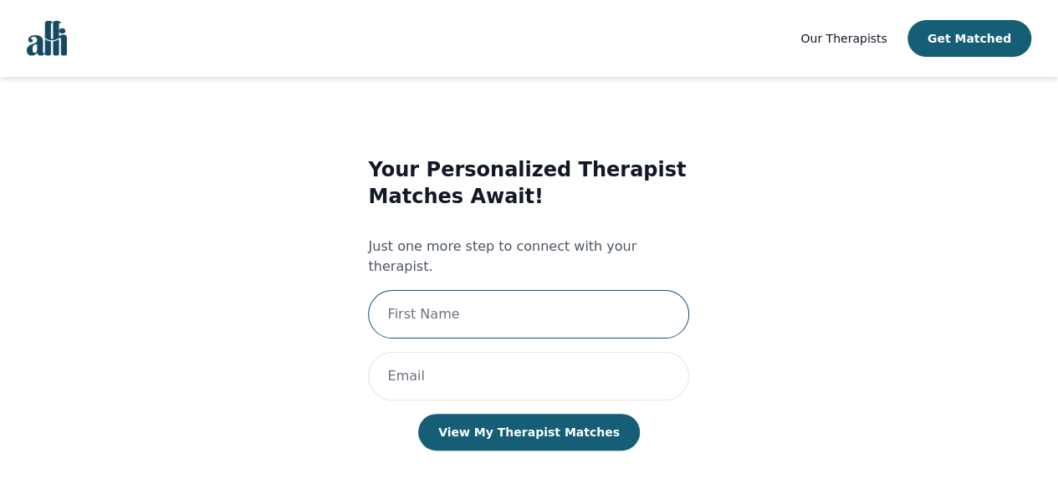
click at [527, 290] on input "text" at bounding box center [528, 314] width 321 height 48
type input "[PERSON_NAME]"
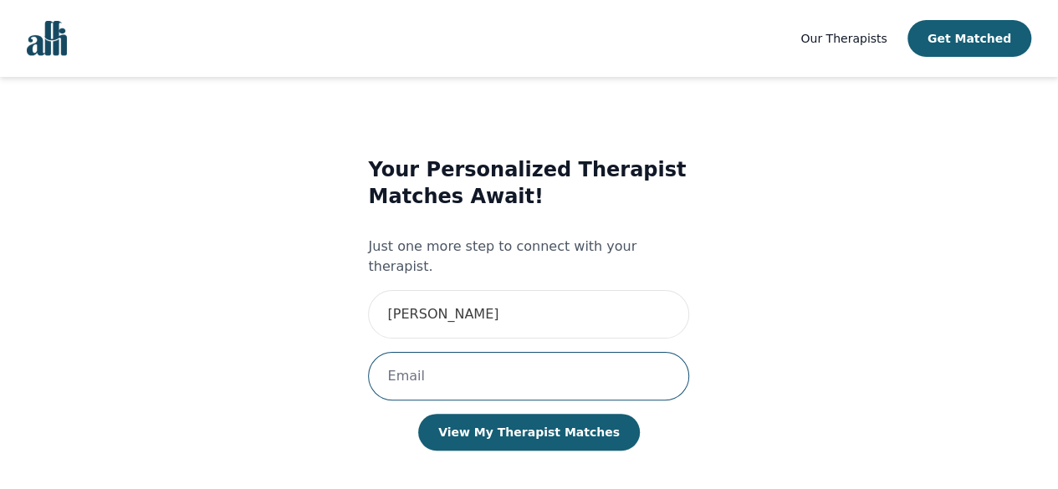
click at [470, 352] on input "email" at bounding box center [528, 376] width 321 height 48
type input "[EMAIL_ADDRESS][DOMAIN_NAME]"
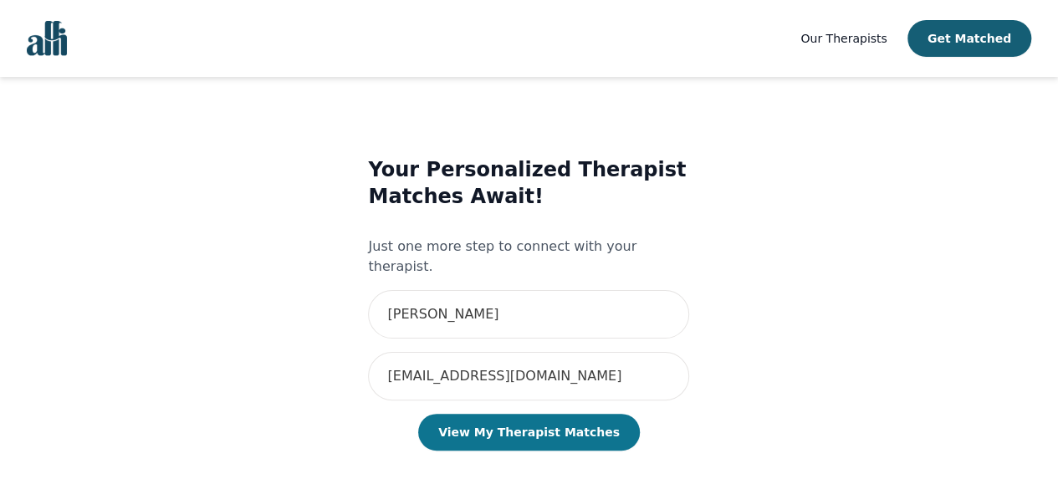
click at [472, 416] on button "View My Therapist Matches" at bounding box center [529, 432] width 222 height 37
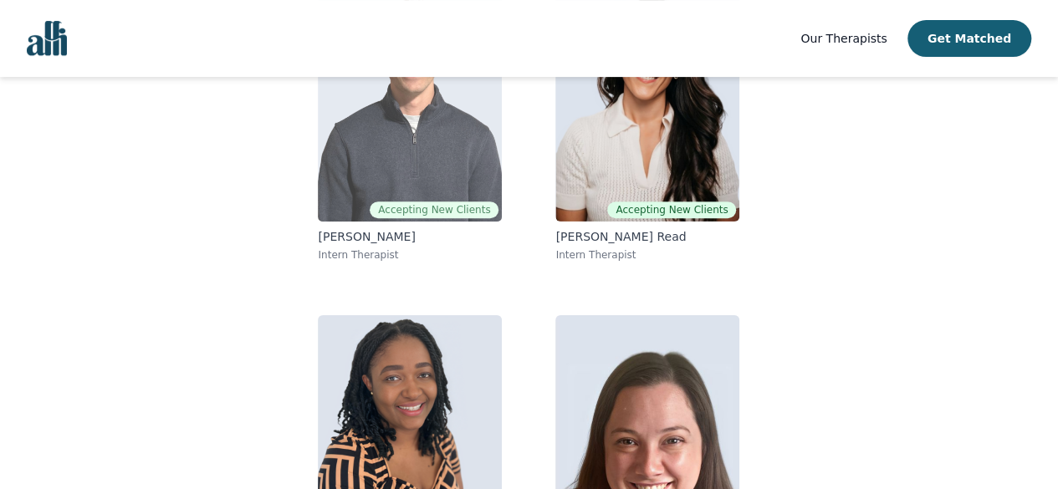
scroll to position [155, 0]
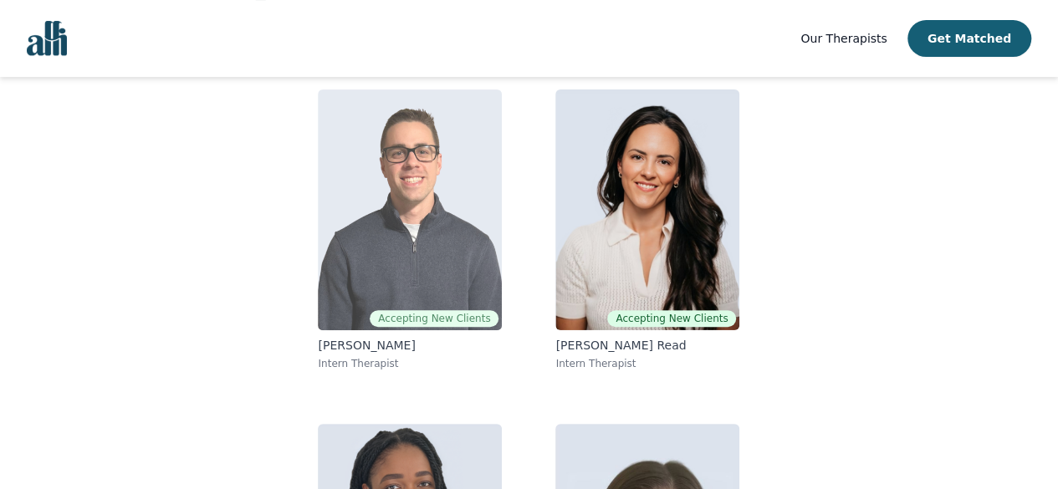
click at [469, 188] on img at bounding box center [410, 209] width 184 height 241
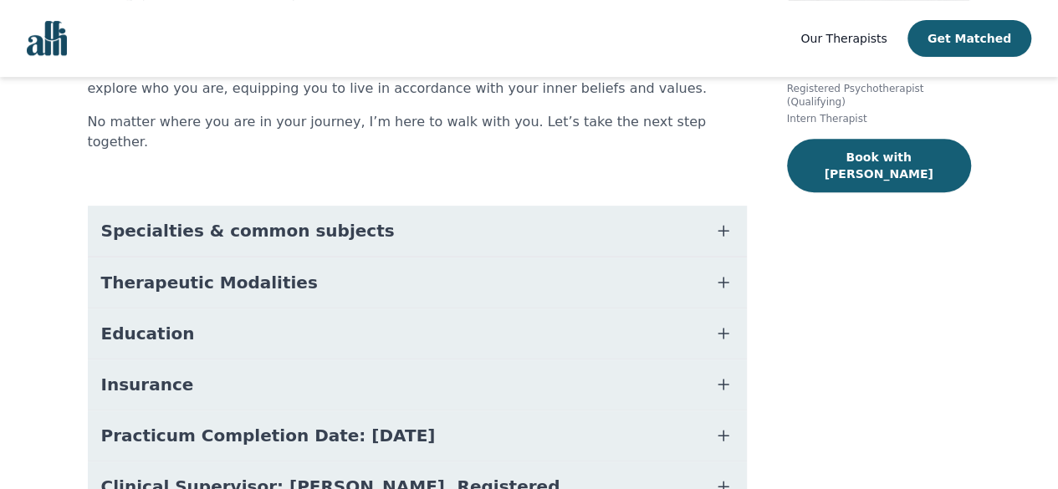
scroll to position [304, 0]
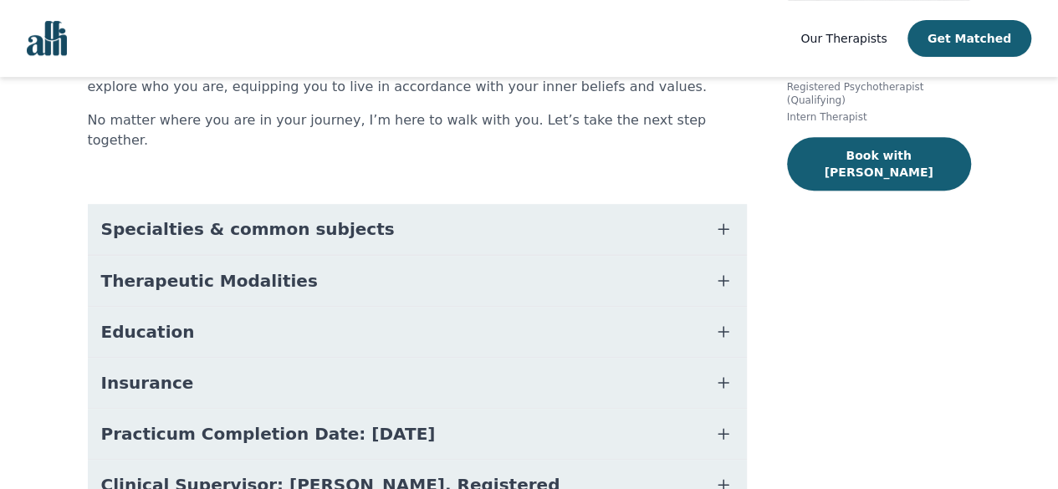
click at [246, 220] on span "Specialties & common subjects" at bounding box center [247, 228] width 293 height 23
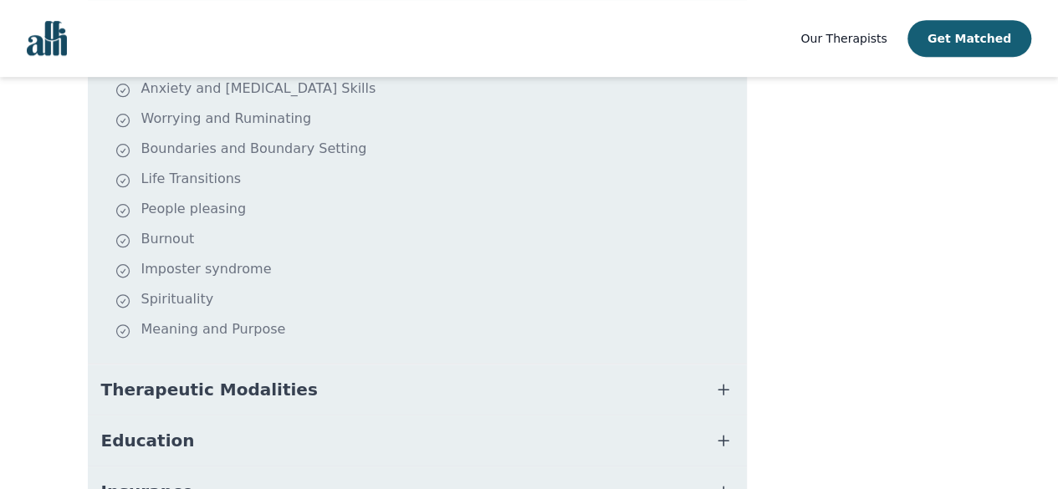
scroll to position [523, 0]
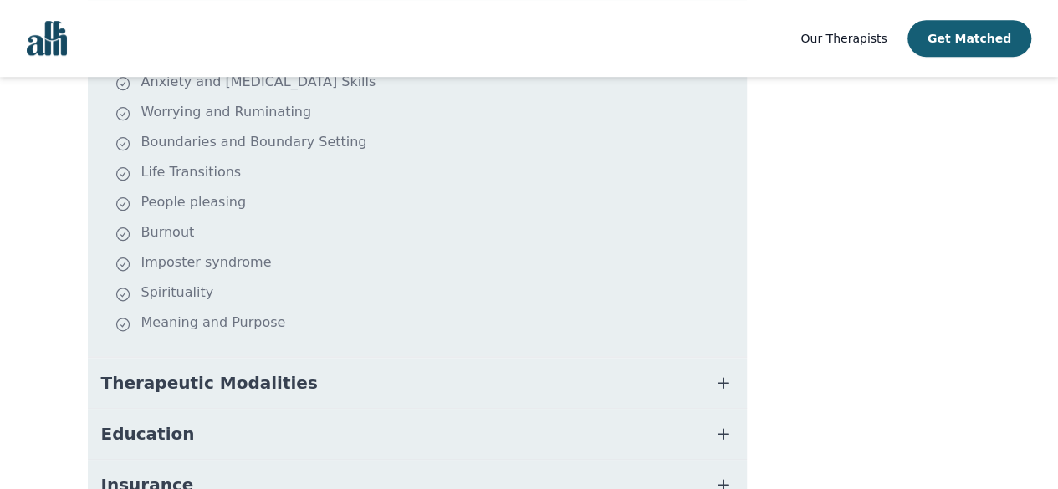
click at [154, 371] on span "Therapeutic Modalities" at bounding box center [209, 382] width 217 height 23
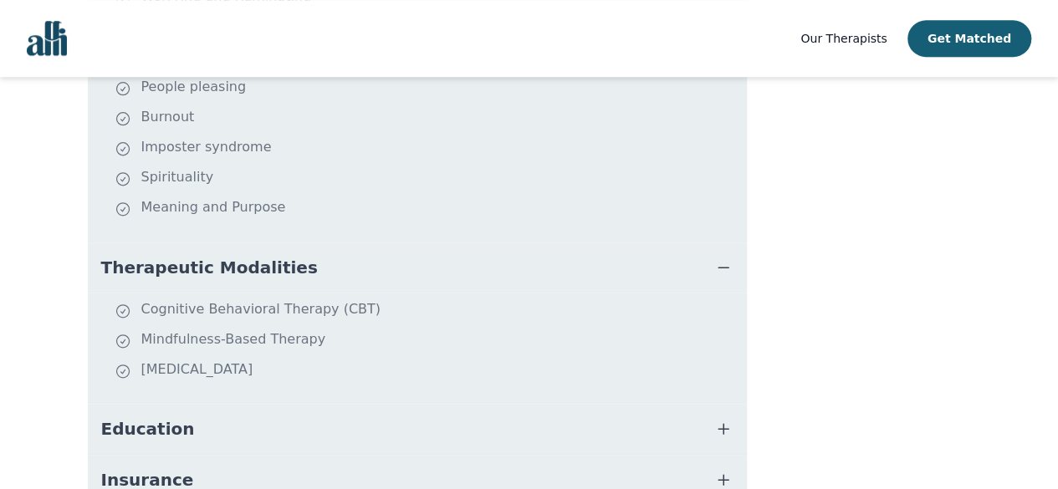
scroll to position [639, 0]
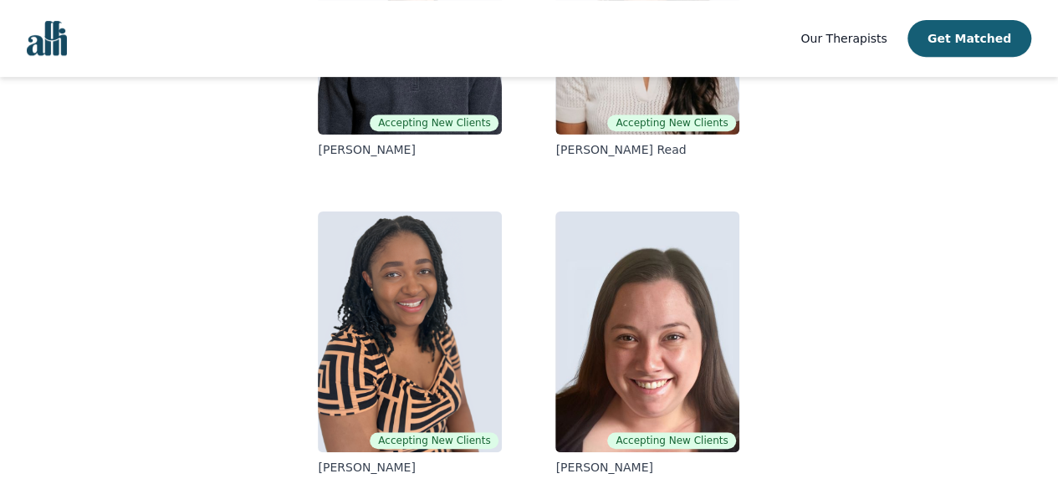
scroll to position [155, 0]
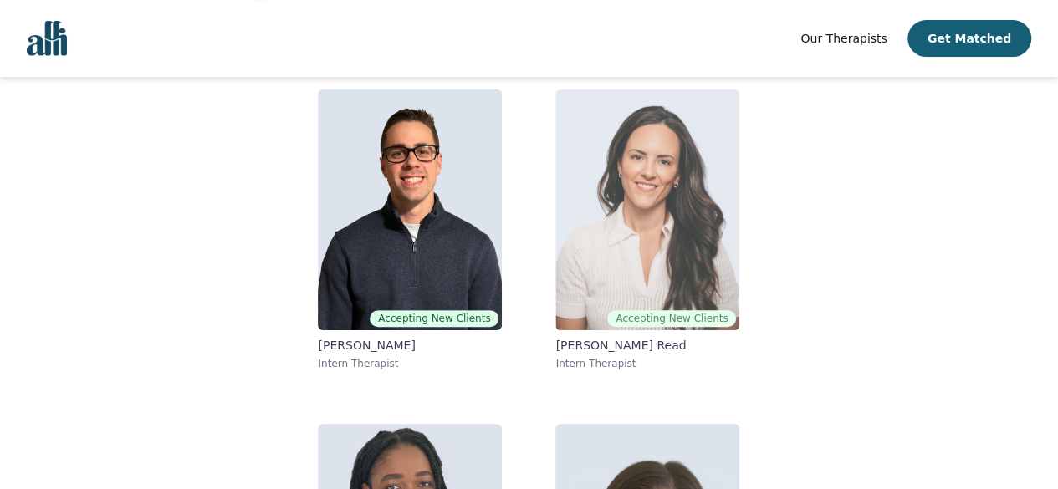
click at [594, 227] on img at bounding box center [647, 209] width 184 height 241
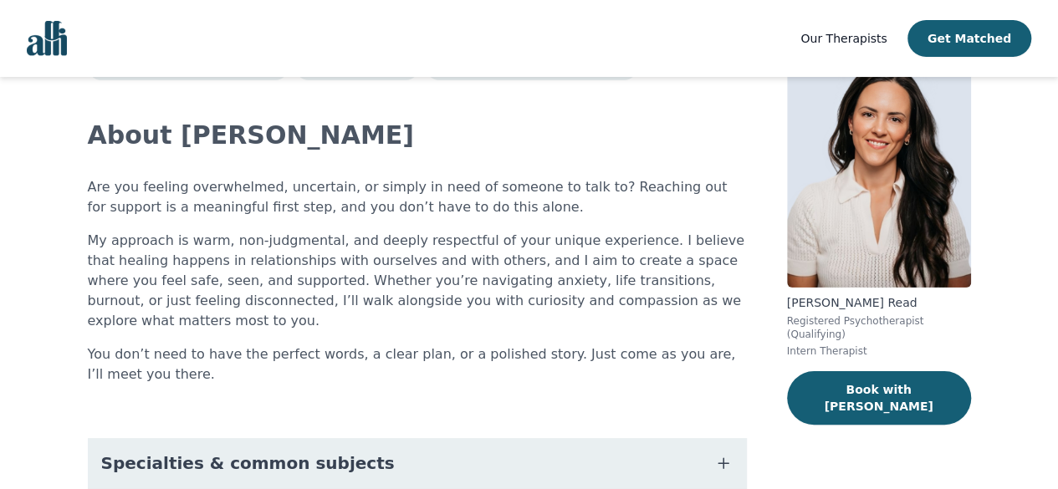
scroll to position [101, 0]
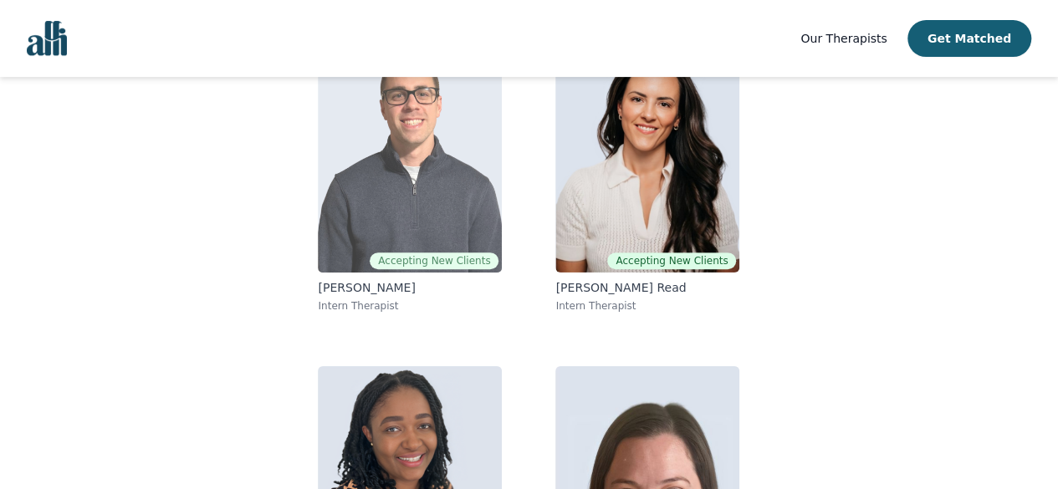
scroll to position [211, 0]
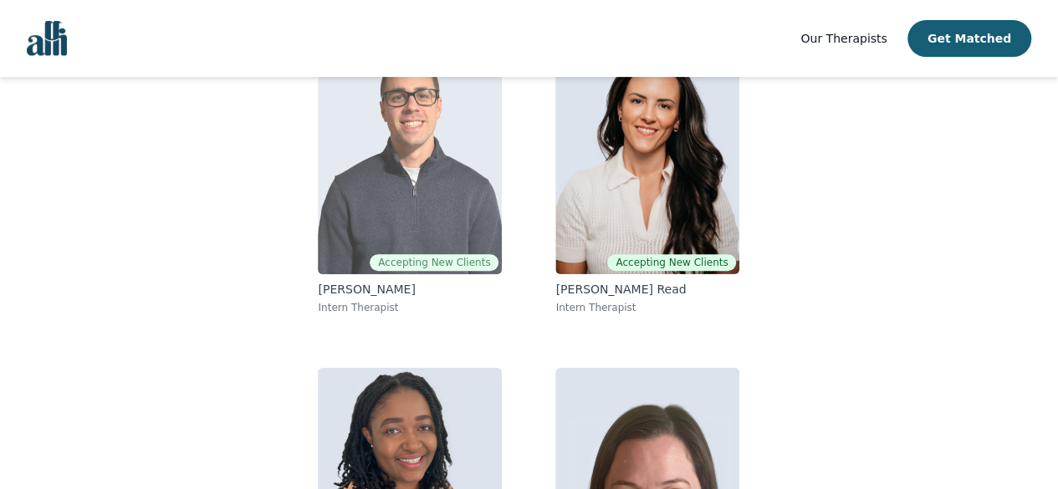
click at [425, 88] on img at bounding box center [410, 153] width 184 height 241
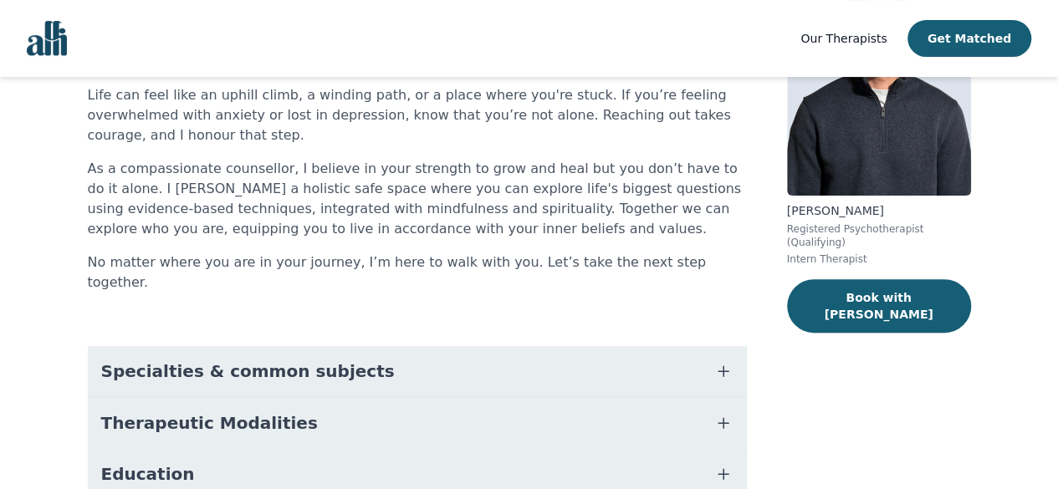
scroll to position [338, 0]
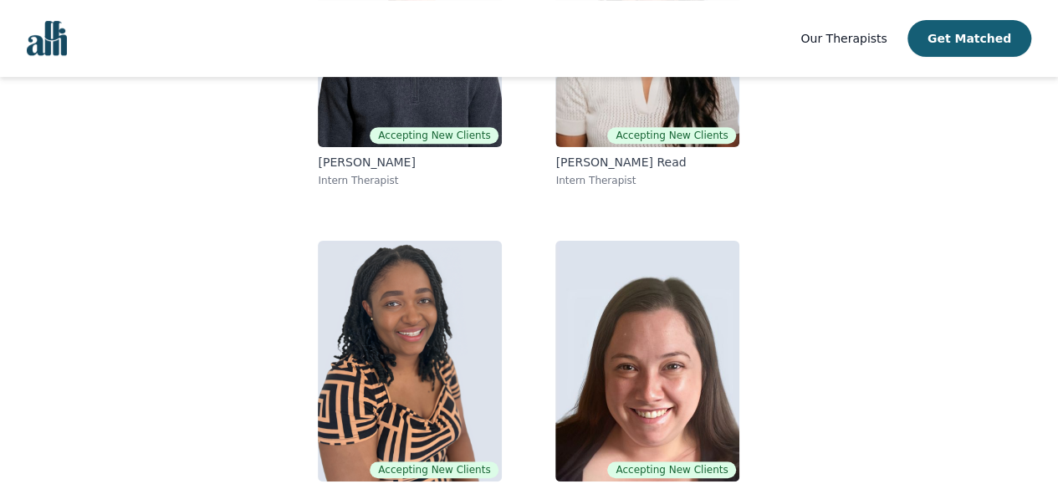
scroll to position [211, 0]
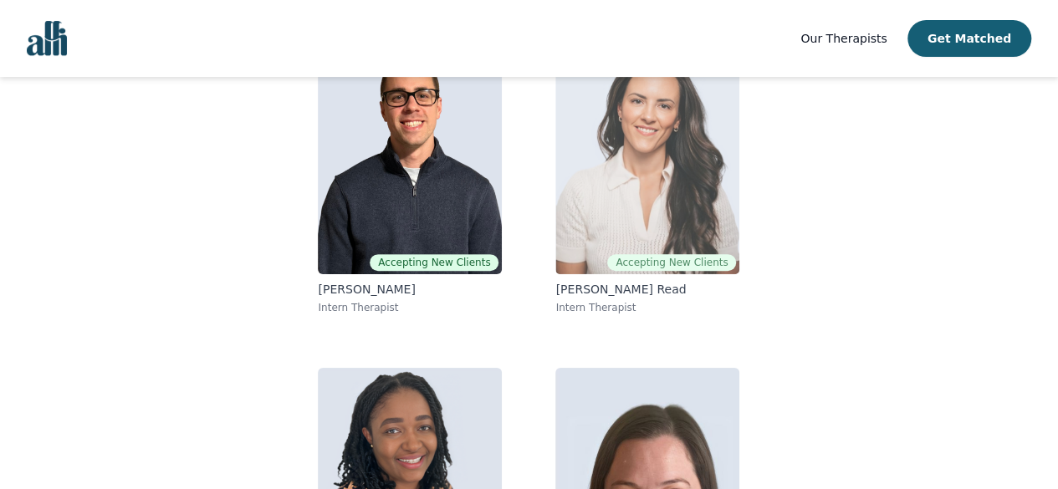
click at [632, 198] on img at bounding box center [647, 153] width 184 height 241
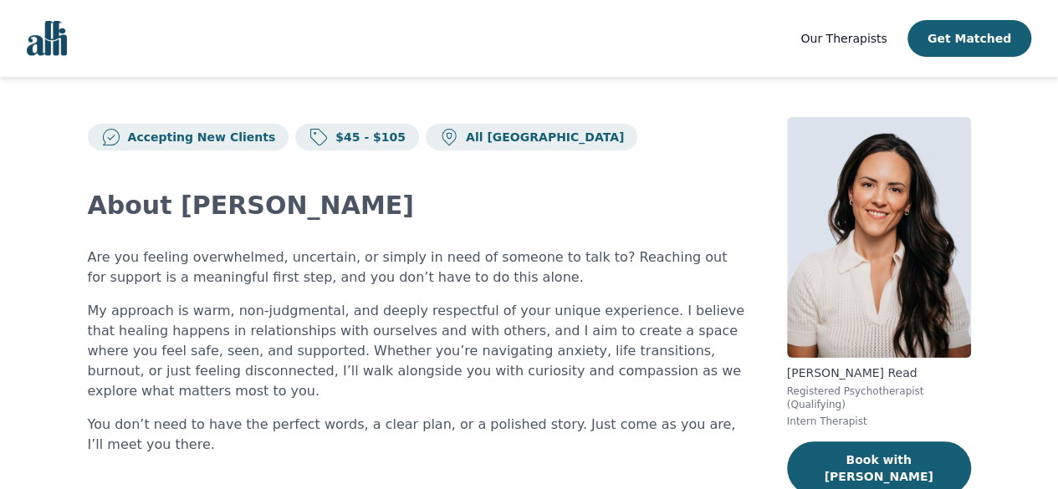
scroll to position [211, 0]
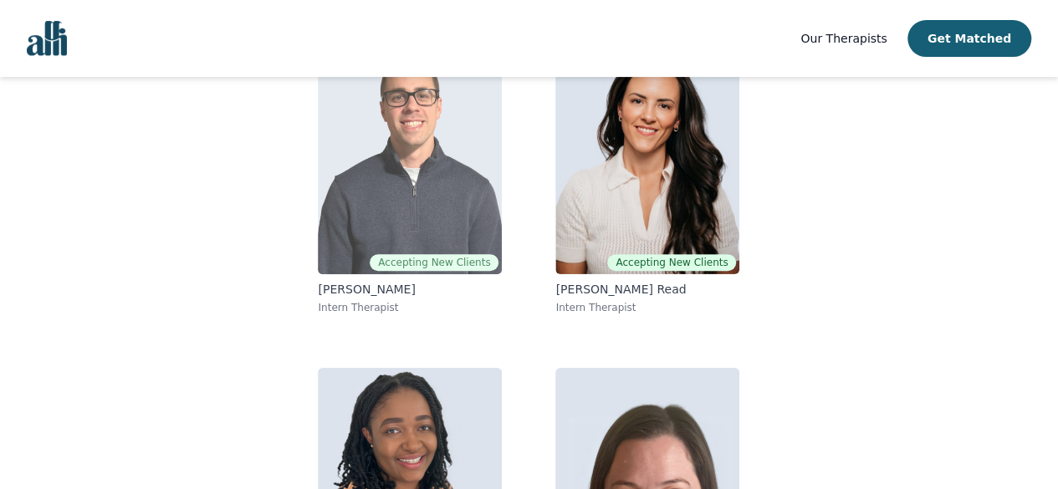
click at [401, 194] on img at bounding box center [410, 153] width 184 height 241
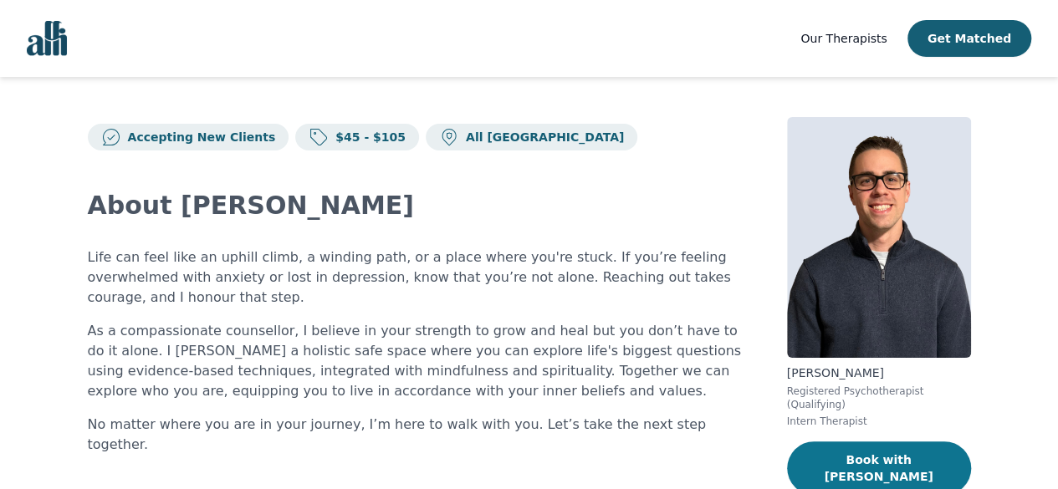
click at [884, 441] on button "Book with [PERSON_NAME]" at bounding box center [879, 468] width 184 height 54
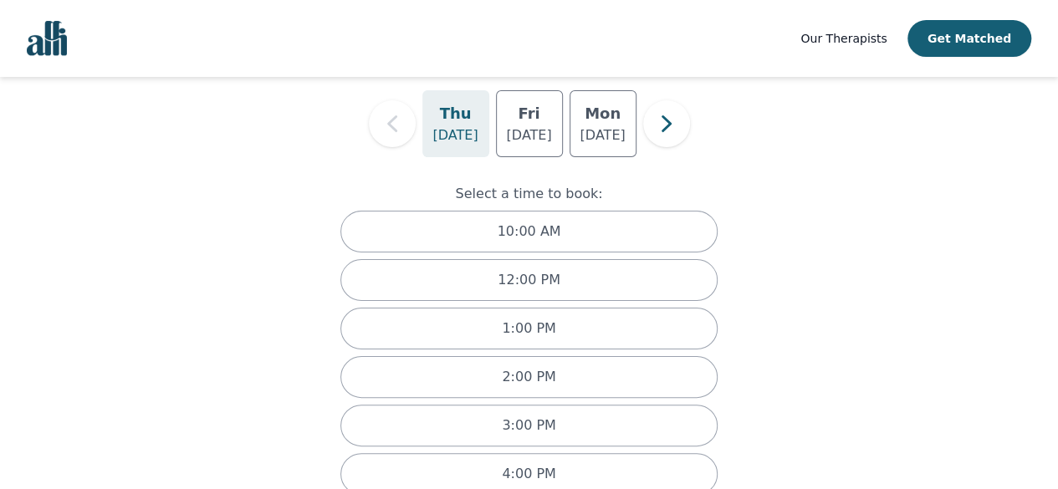
scroll to position [211, 0]
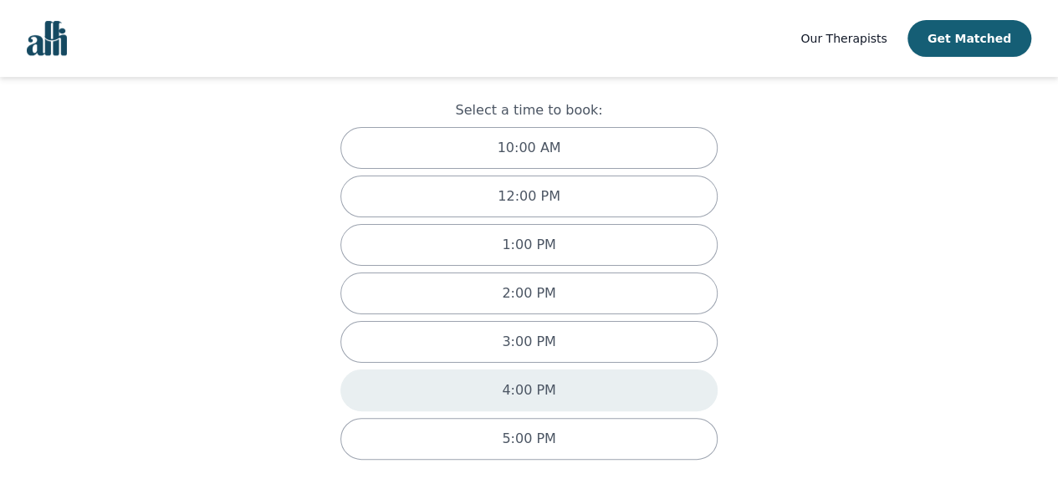
click at [515, 381] on p "4:00 PM" at bounding box center [529, 390] width 54 height 20
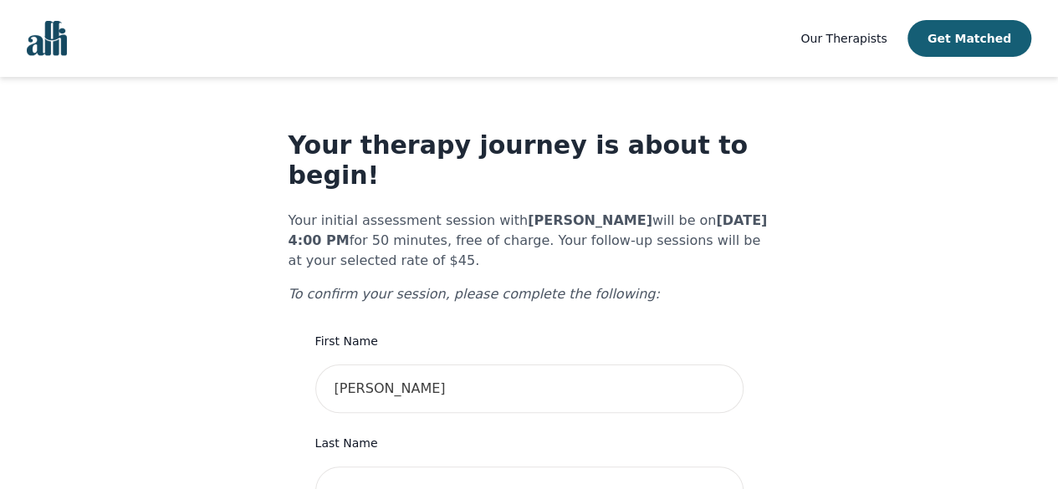
scroll to position [83, 0]
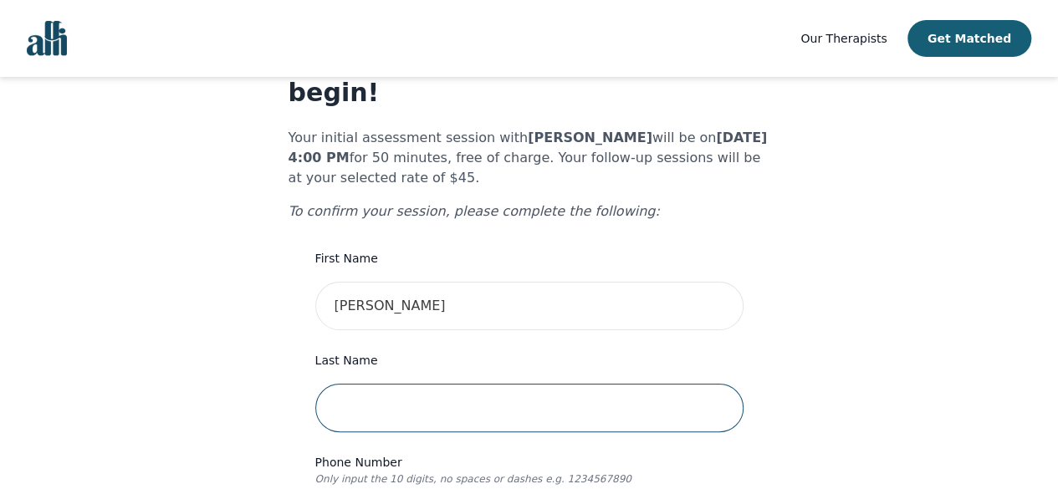
click at [424, 384] on input "text" at bounding box center [529, 408] width 428 height 48
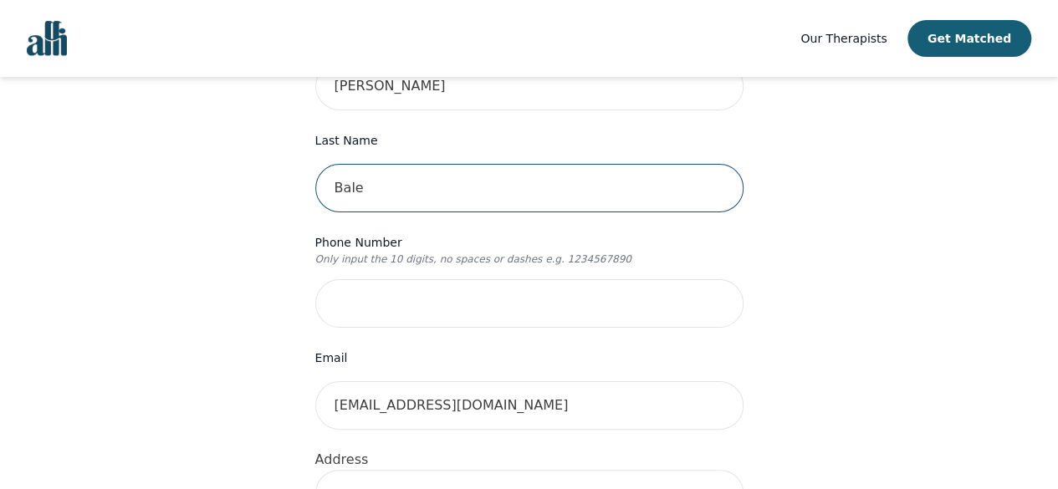
type input "Bale"
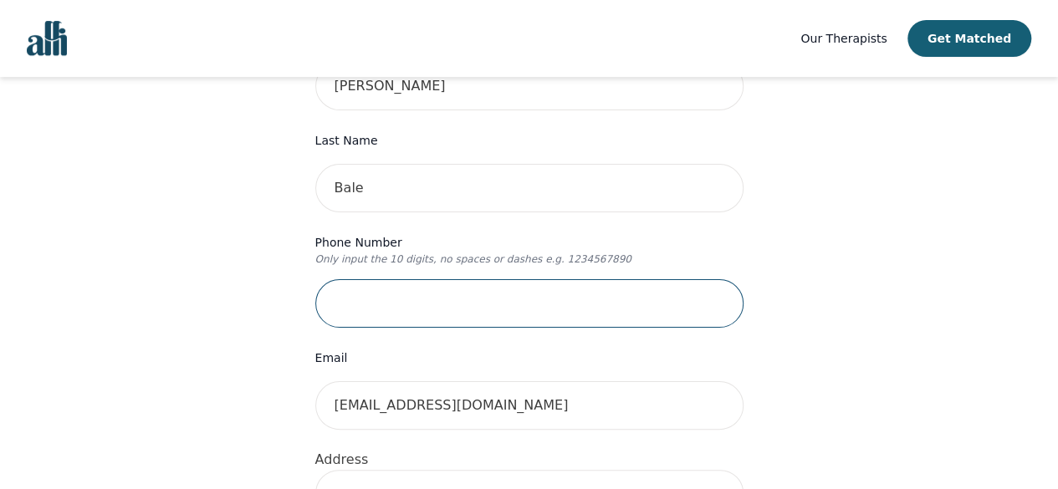
click at [391, 283] on input "tel" at bounding box center [529, 303] width 428 height 48
type input "9025808500"
type input "[STREET_ADDRESS]"
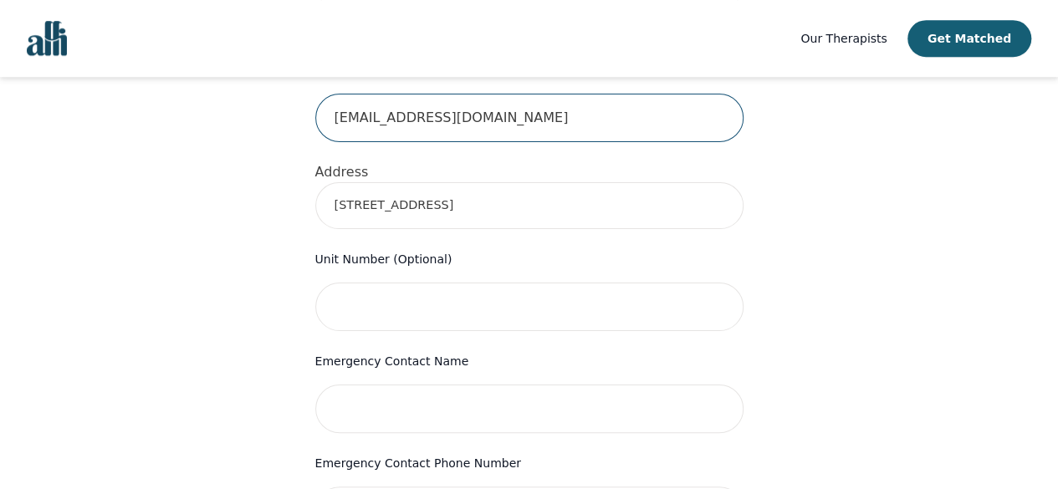
scroll to position [612, 0]
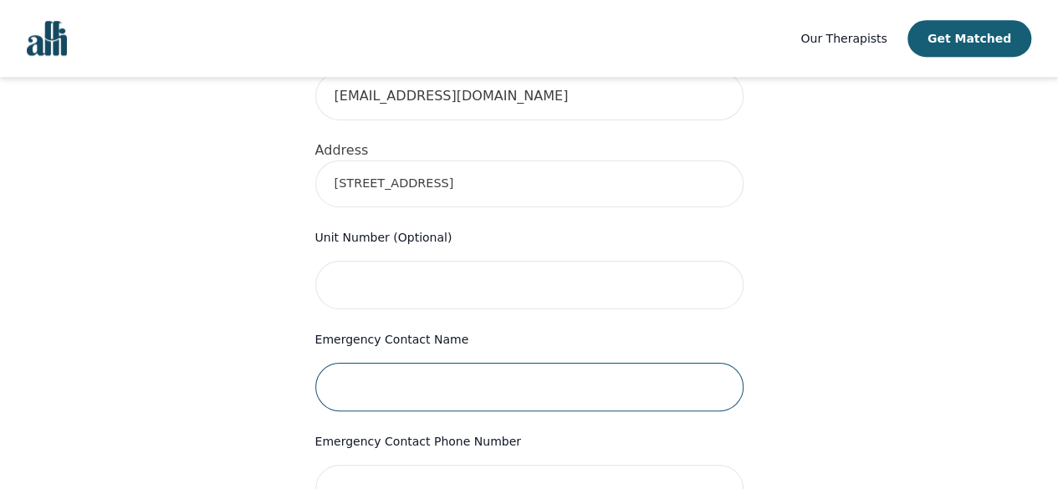
click at [383, 363] on input "text" at bounding box center [529, 387] width 428 height 48
type input "[PERSON_NAME]"
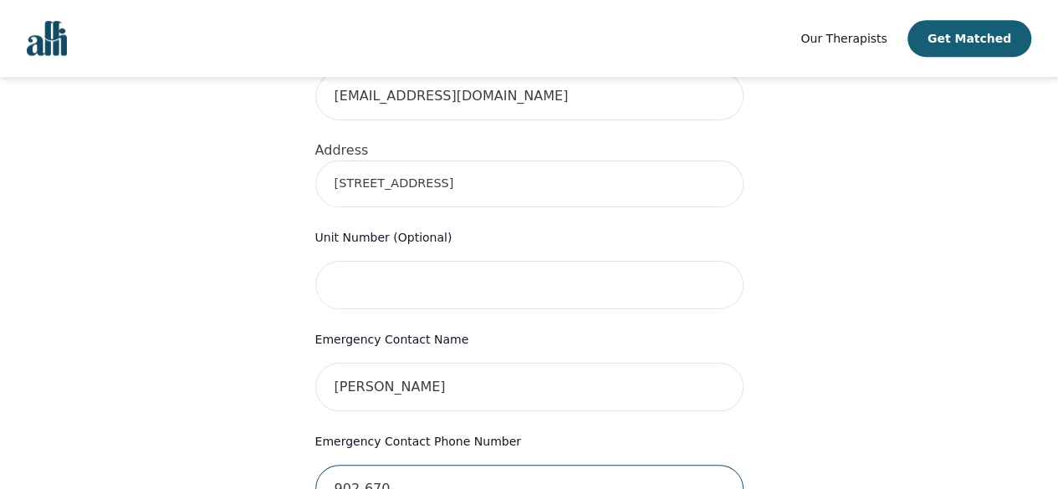
type input "[PHONE_NUMBER]"
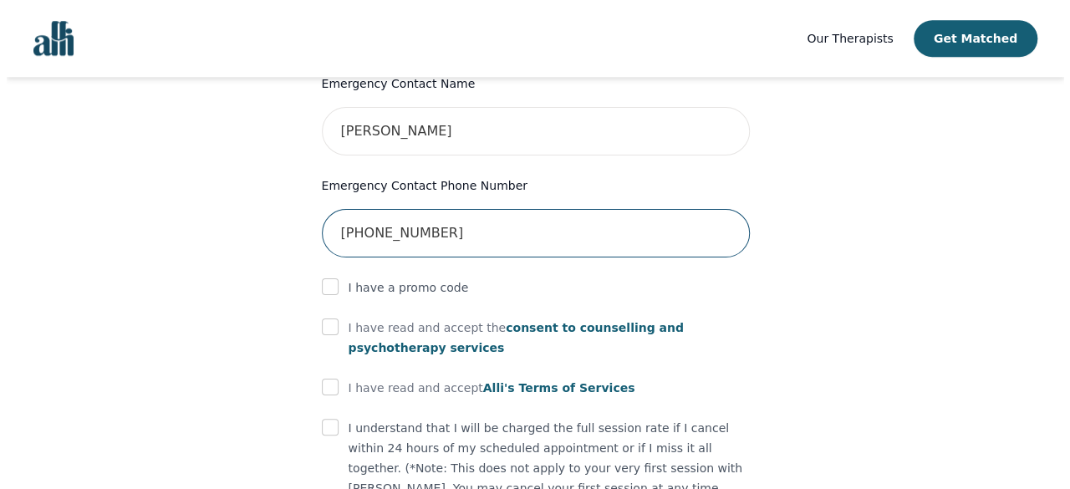
scroll to position [911, 0]
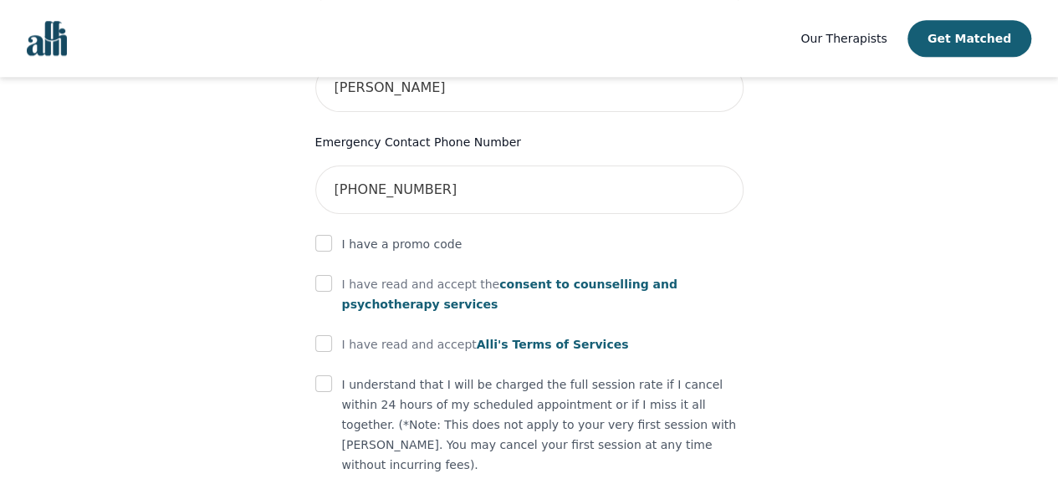
click at [539, 278] on span "consent to counselling and psychotherapy services" at bounding box center [509, 294] width 335 height 33
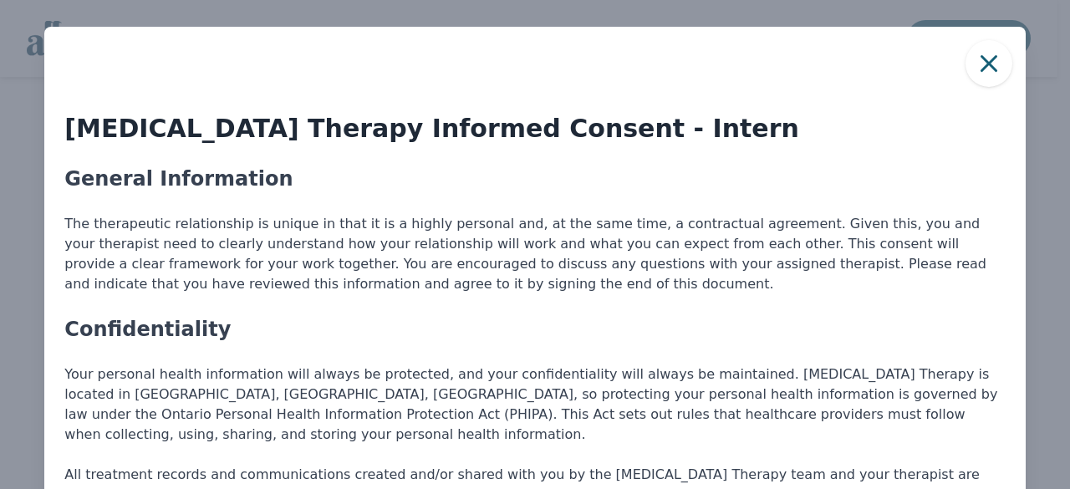
scroll to position [2, 0]
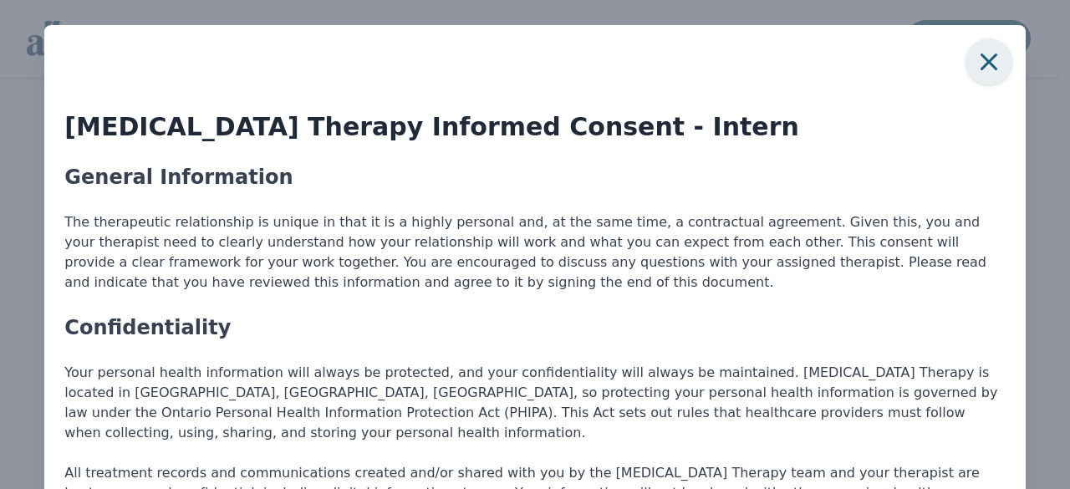
click at [972, 47] on icon "button" at bounding box center [988, 61] width 33 height 33
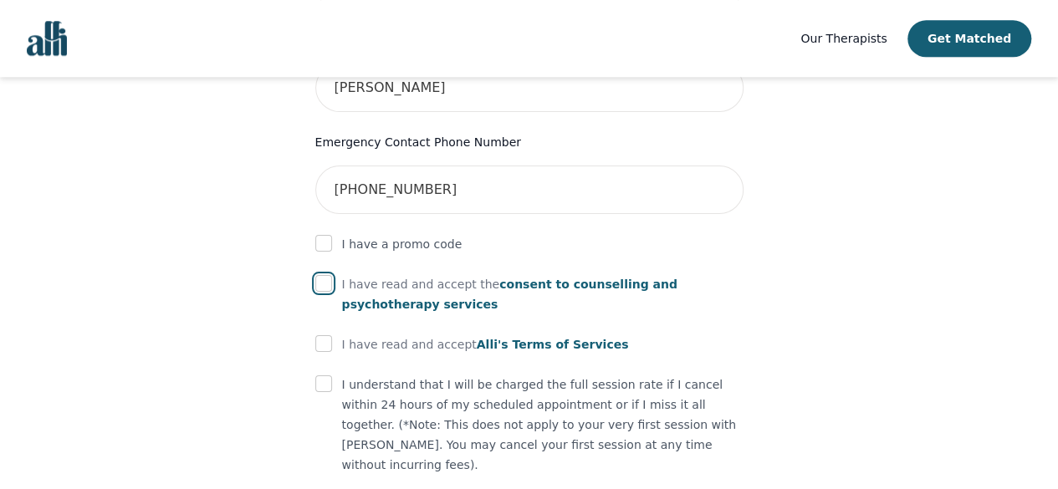
click at [323, 275] on input "checkbox" at bounding box center [323, 283] width 17 height 17
checkbox input "true"
click at [552, 338] on span "Alli's Terms of Services" at bounding box center [553, 344] width 152 height 13
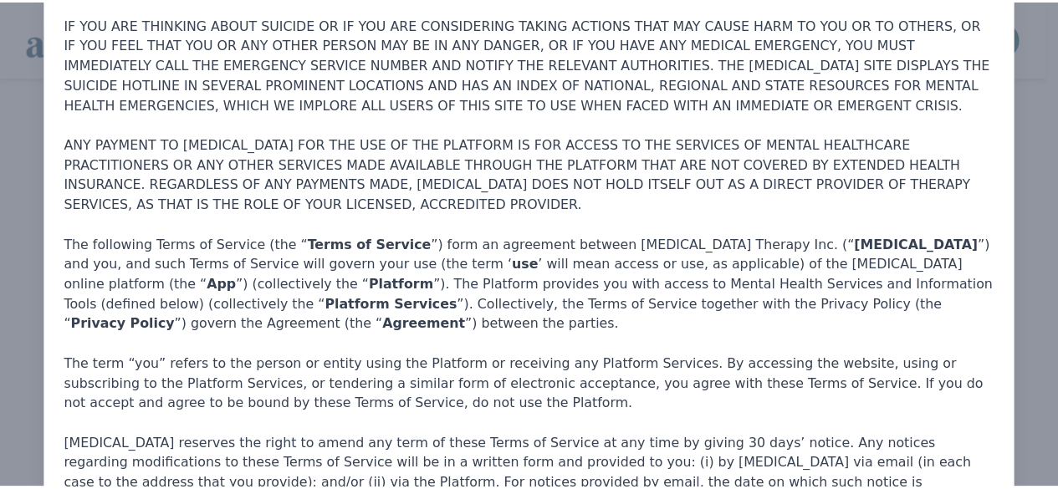
scroll to position [0, 0]
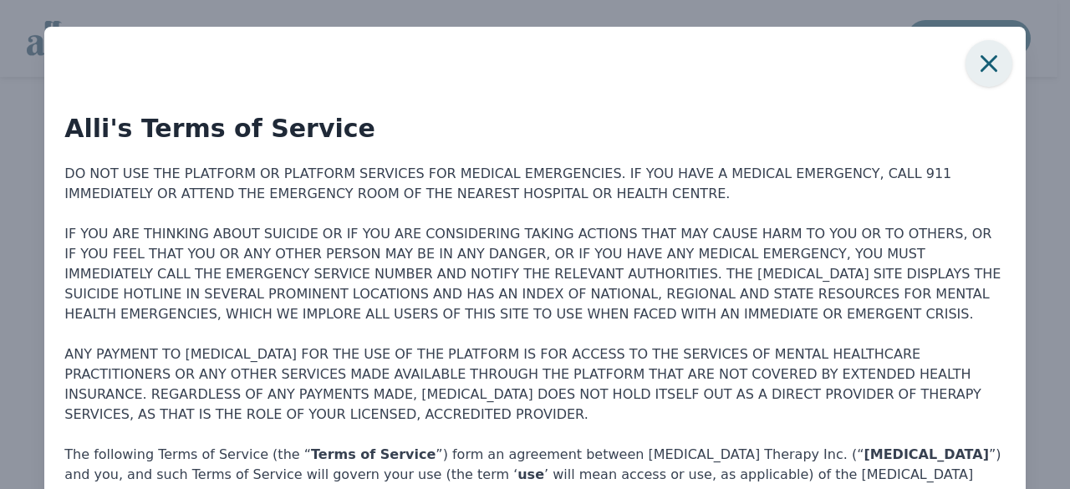
click at [981, 59] on icon "button" at bounding box center [989, 63] width 17 height 17
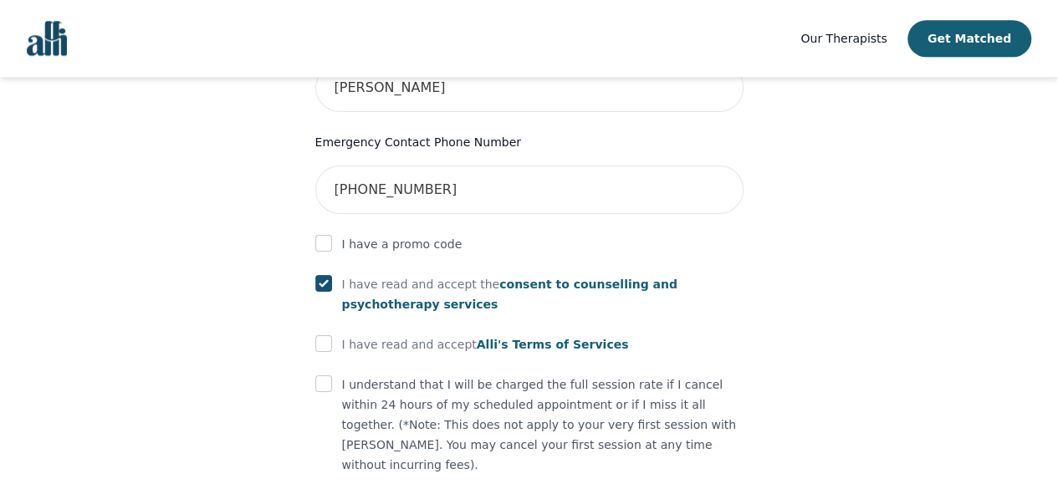
scroll to position [1012, 0]
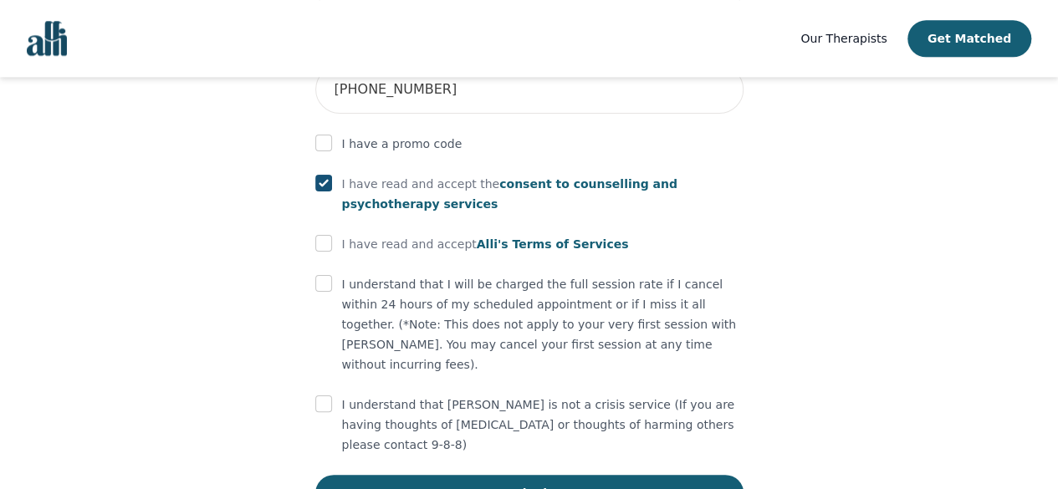
click at [327, 235] on input "checkbox" at bounding box center [323, 243] width 17 height 17
checkbox input "true"
click at [323, 275] on input "checkbox" at bounding box center [323, 283] width 17 height 17
checkbox input "true"
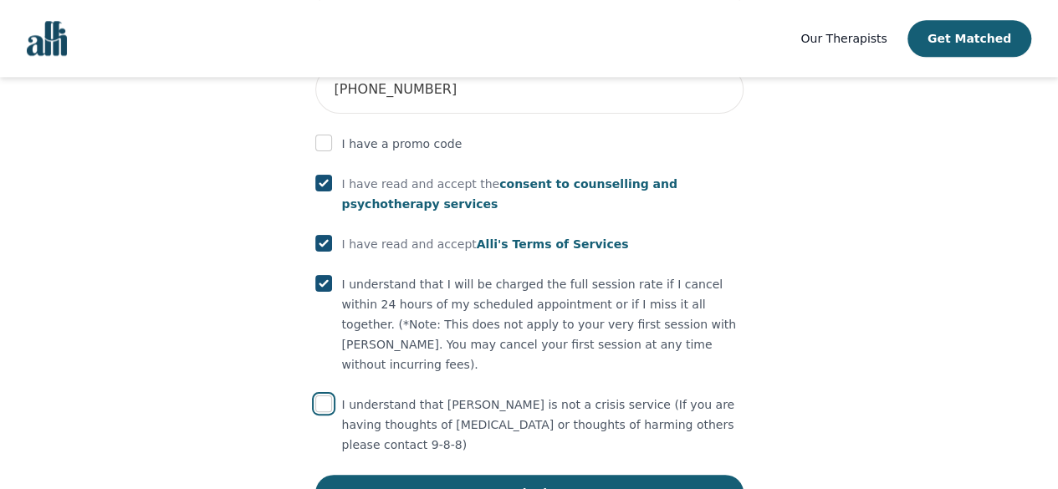
click at [326, 395] on input "checkbox" at bounding box center [323, 403] width 17 height 17
checkbox input "true"
click at [395, 475] on button "Submit" at bounding box center [529, 493] width 428 height 37
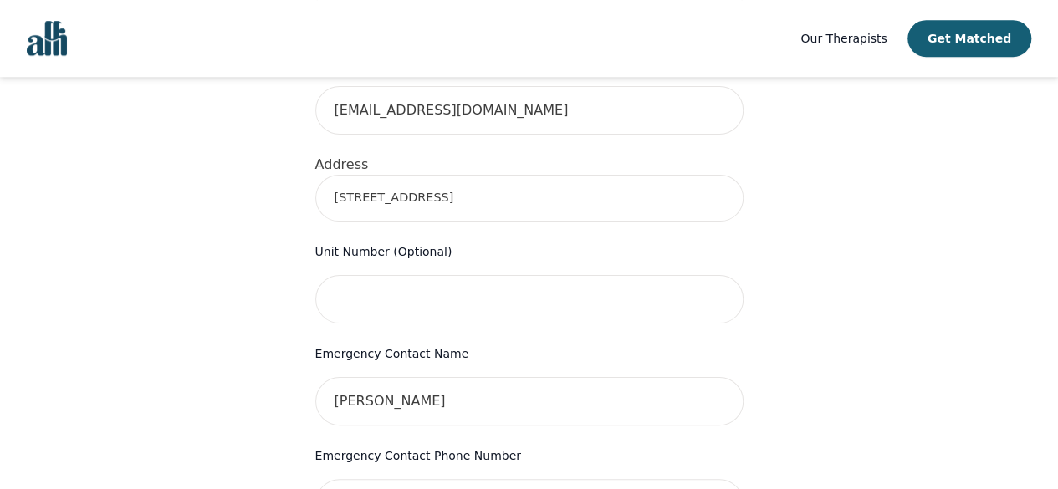
scroll to position [599, 0]
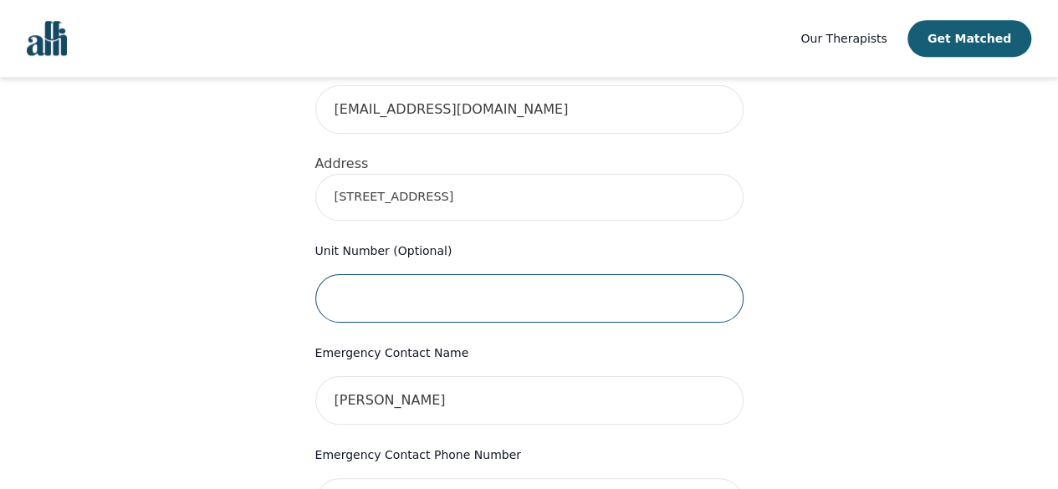
click at [462, 274] on input "text" at bounding box center [529, 298] width 428 height 48
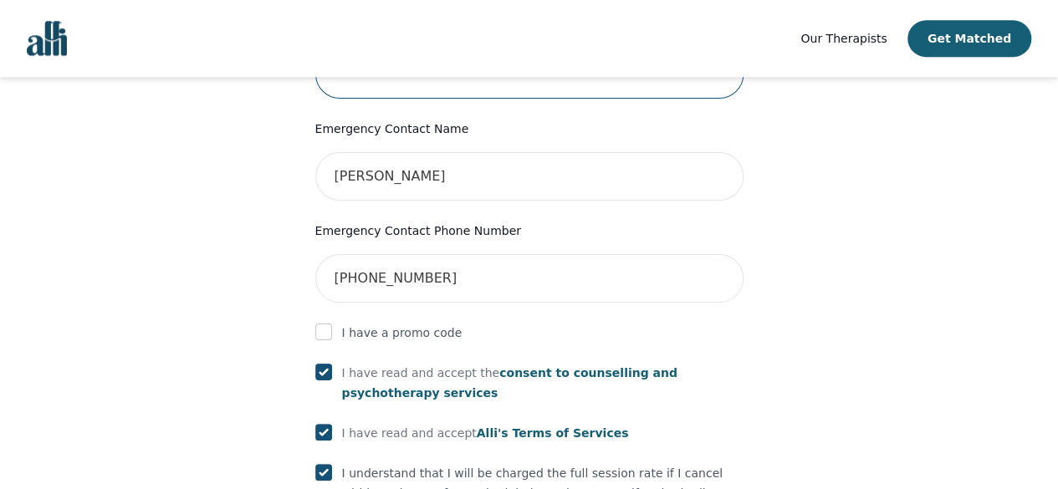
scroll to position [1075, 0]
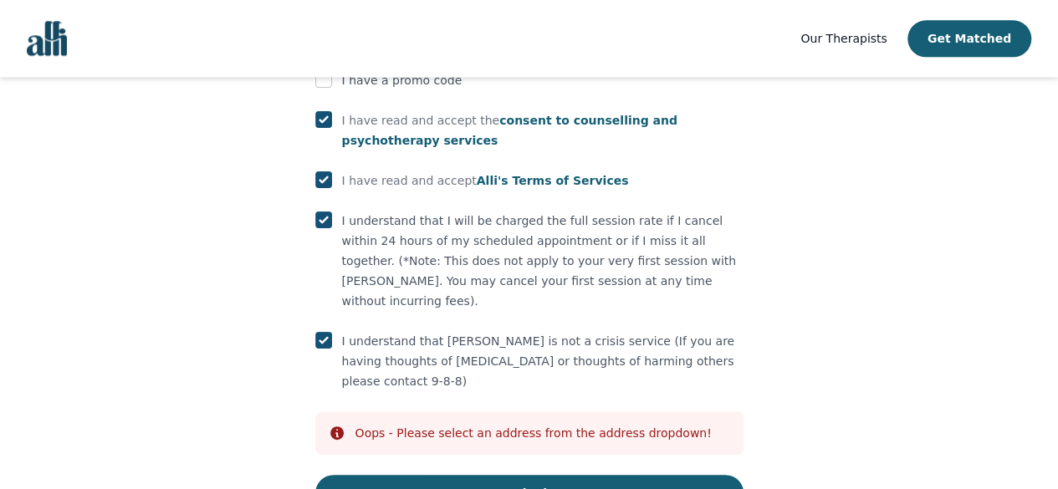
click at [426, 425] on div "Oops - Please select an address from the address dropdown!" at bounding box center [533, 433] width 356 height 17
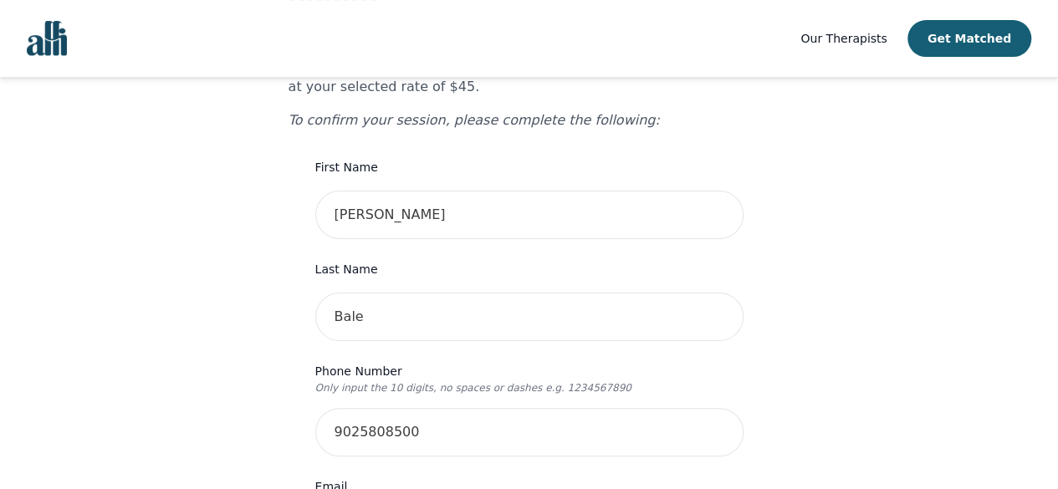
scroll to position [89, 0]
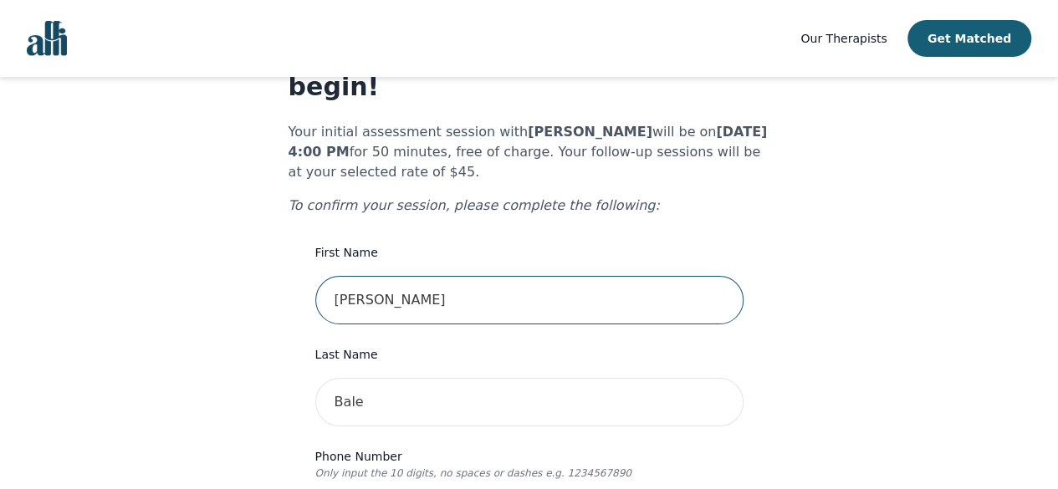
click at [399, 276] on input "[PERSON_NAME]" at bounding box center [529, 300] width 428 height 48
type input "[PERSON_NAME]"
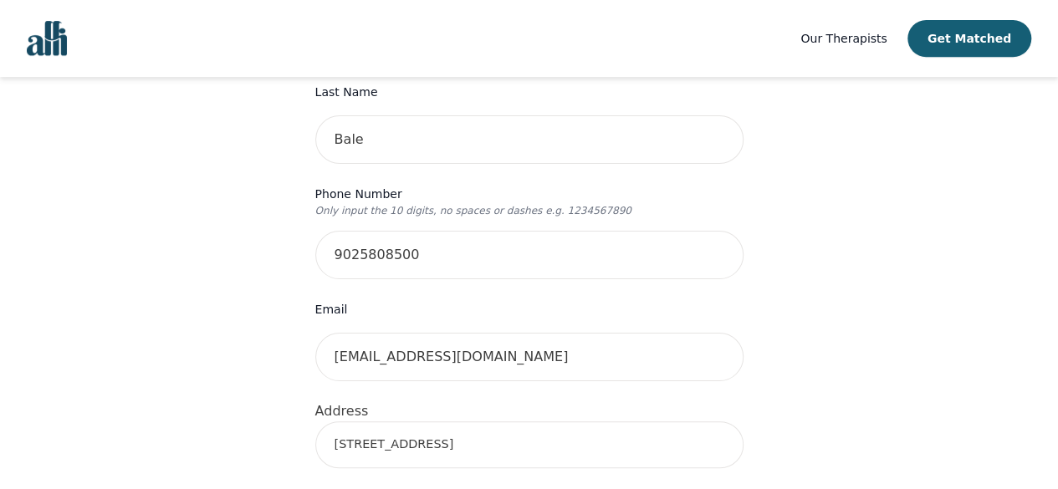
scroll to position [351, 0]
click at [487, 334] on input "[EMAIL_ADDRESS][DOMAIN_NAME]" at bounding box center [529, 357] width 428 height 48
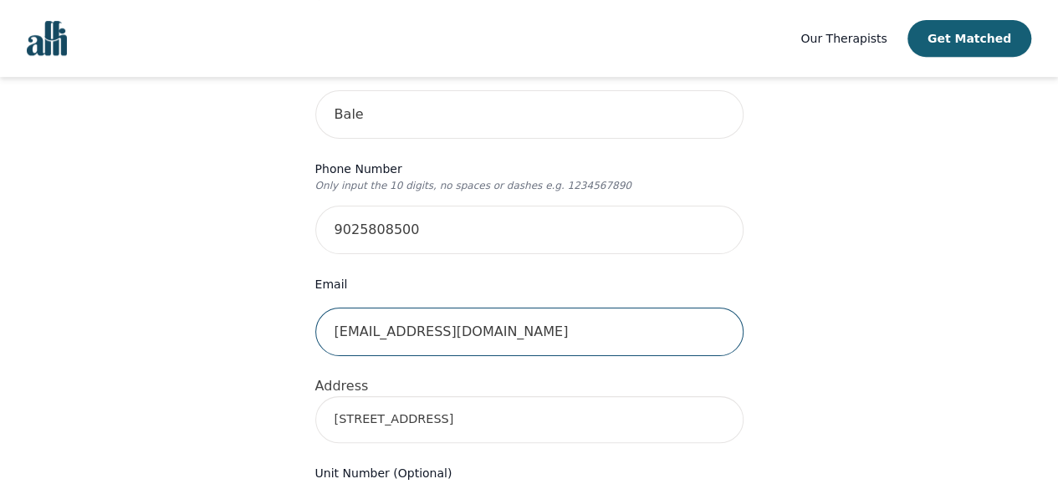
scroll to position [380, 0]
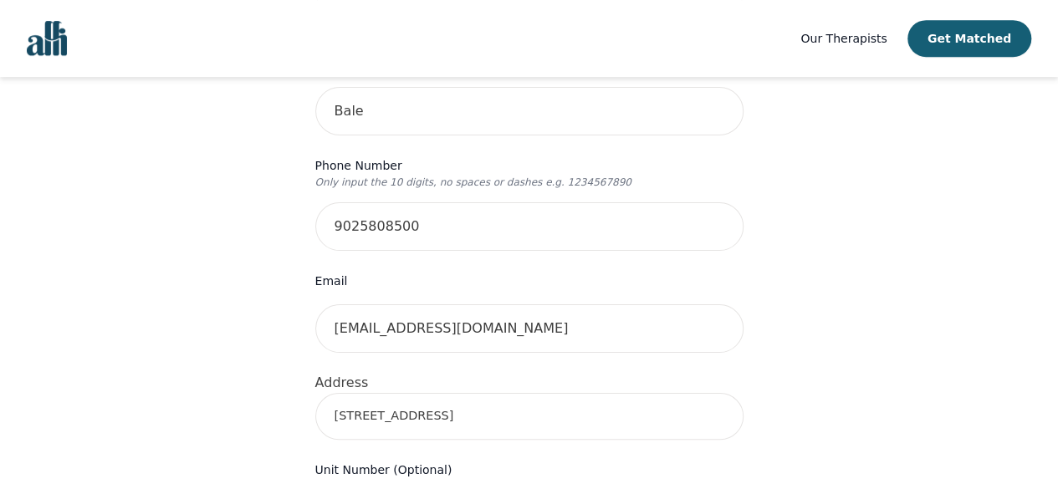
click at [470, 393] on input "[STREET_ADDRESS]" at bounding box center [529, 416] width 428 height 47
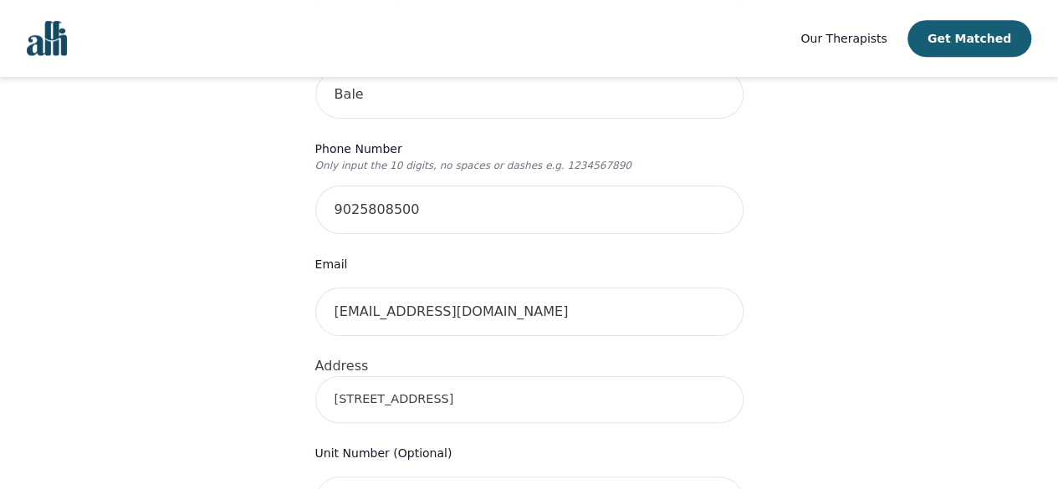
scroll to position [505, 0]
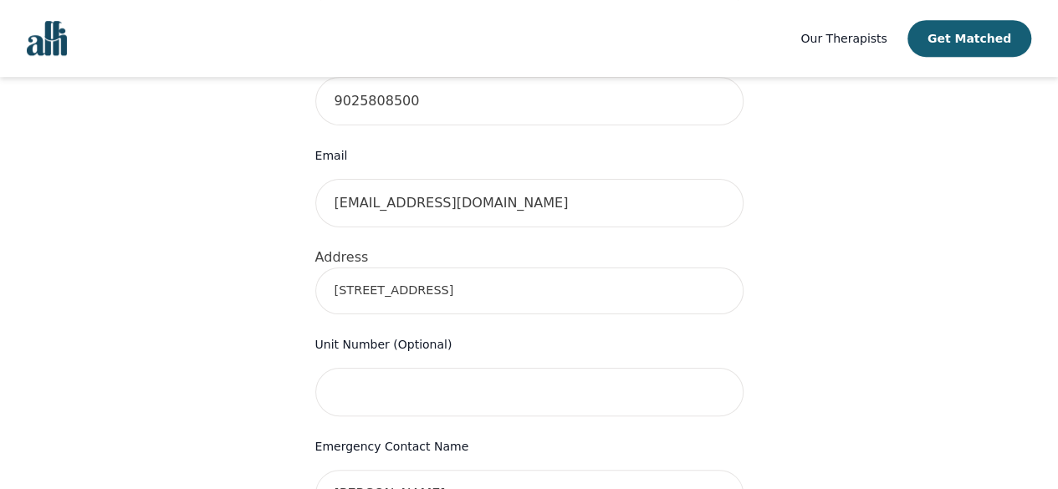
type input "[STREET_ADDRESS]"
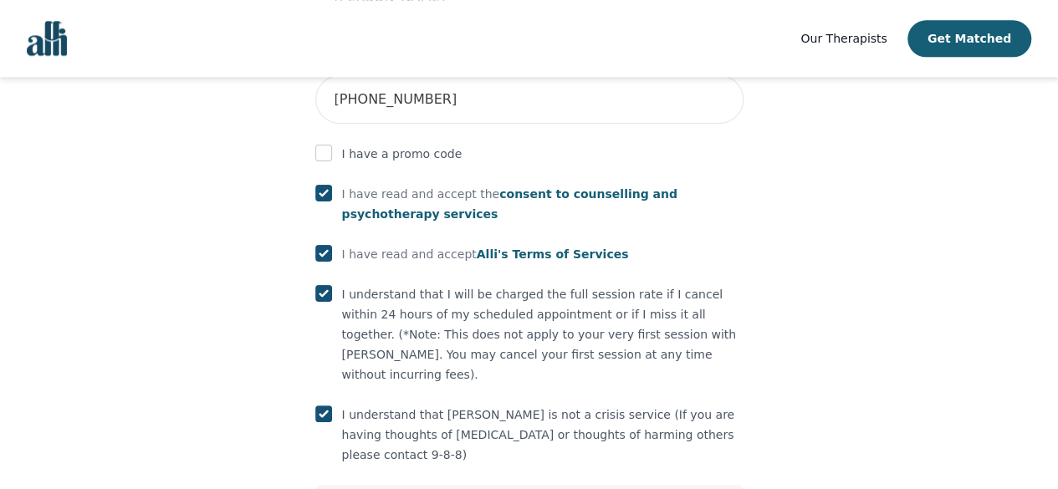
scroll to position [1075, 0]
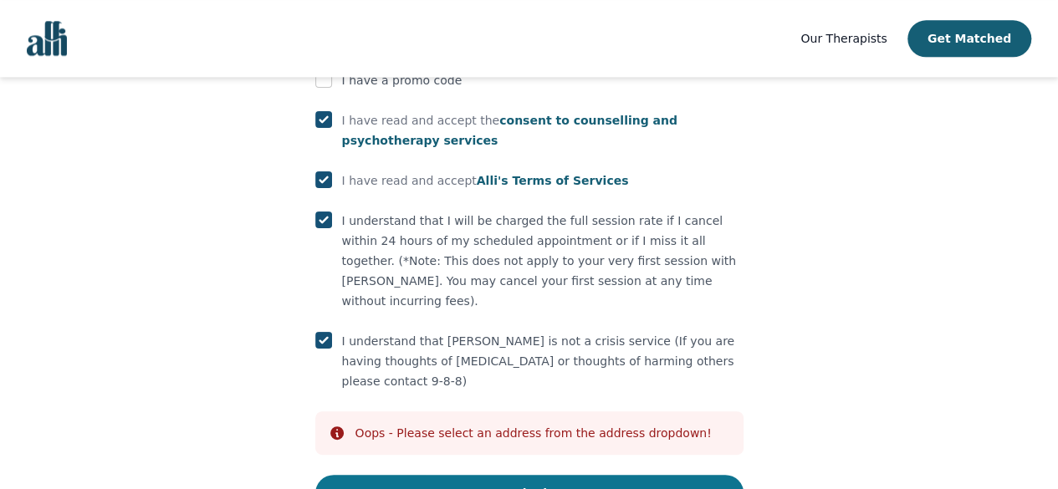
click at [382, 475] on button "Submit" at bounding box center [529, 493] width 428 height 37
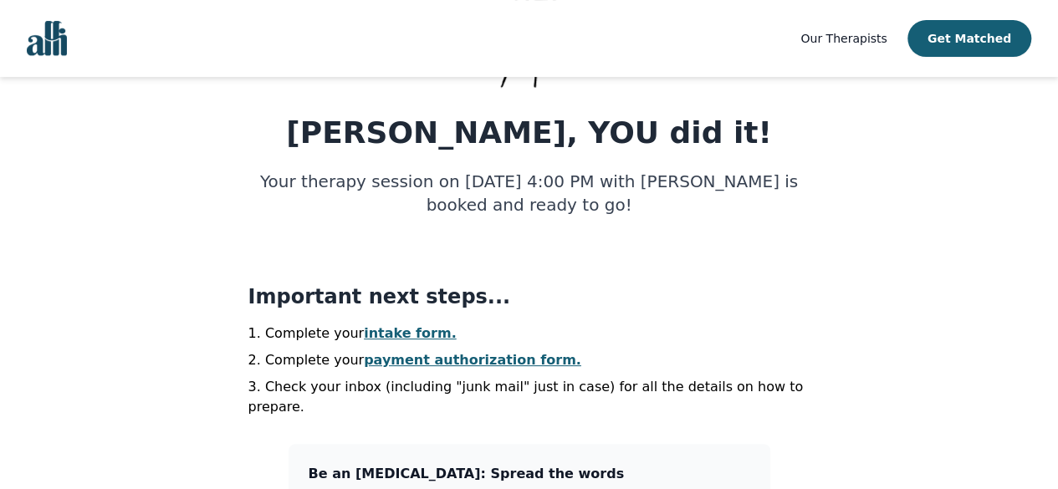
scroll to position [206, 0]
click at [393, 337] on link "intake form." at bounding box center [410, 332] width 93 height 16
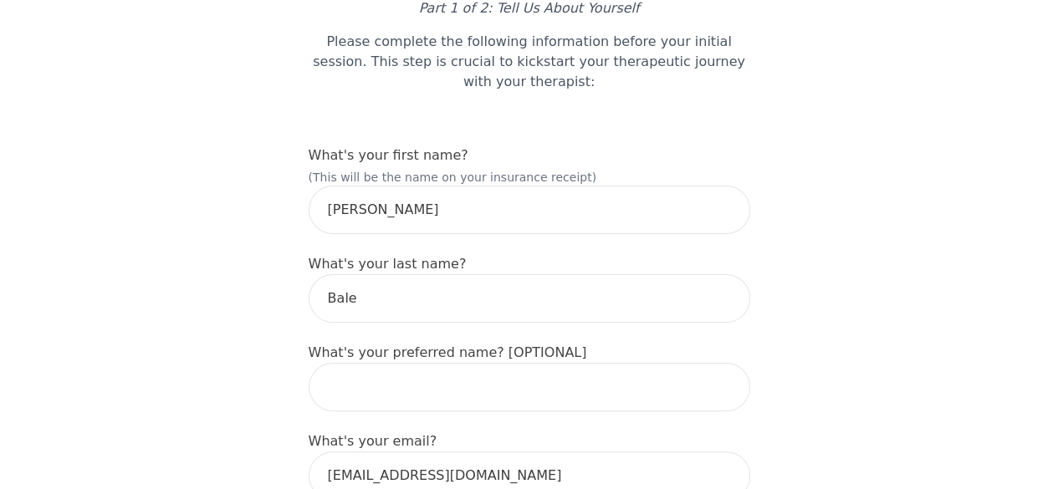
scroll to position [172, 0]
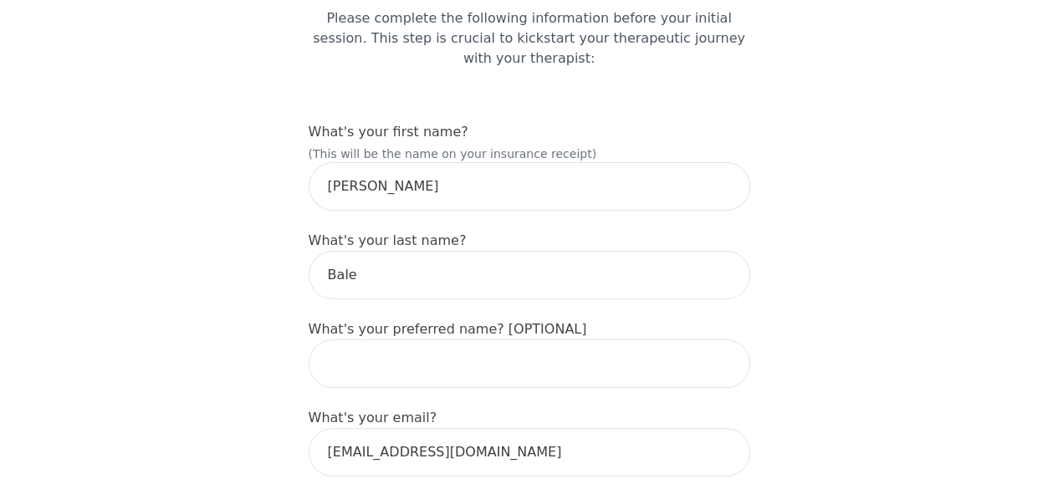
click at [390, 339] on input "text" at bounding box center [529, 363] width 441 height 48
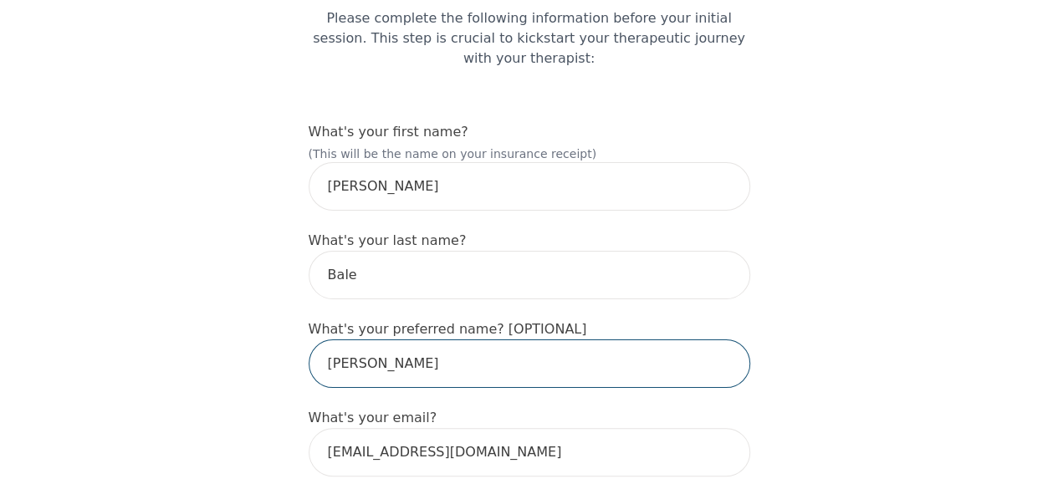
type input "[PERSON_NAME]"
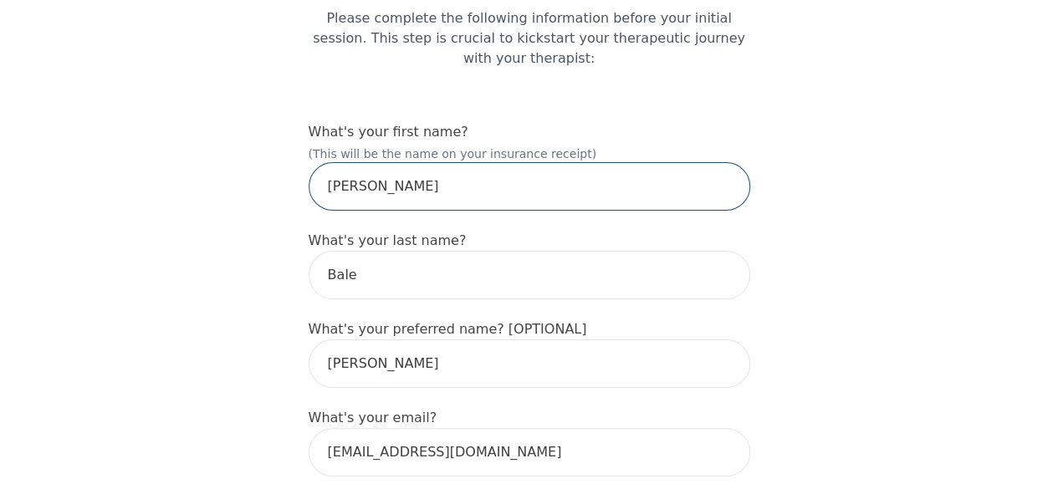
click at [390, 162] on input "[PERSON_NAME]" at bounding box center [529, 186] width 441 height 48
type input "[PERSON_NAME]"
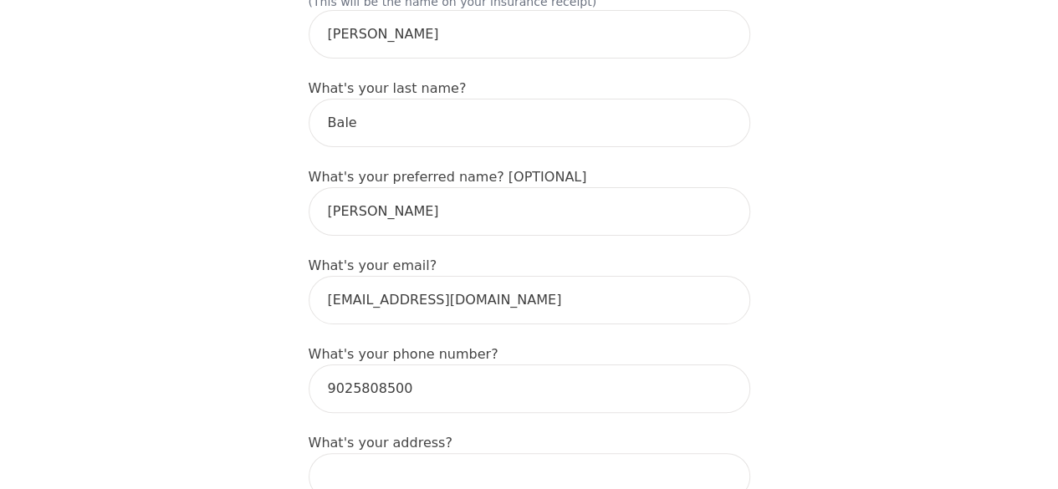
scroll to position [383, 0]
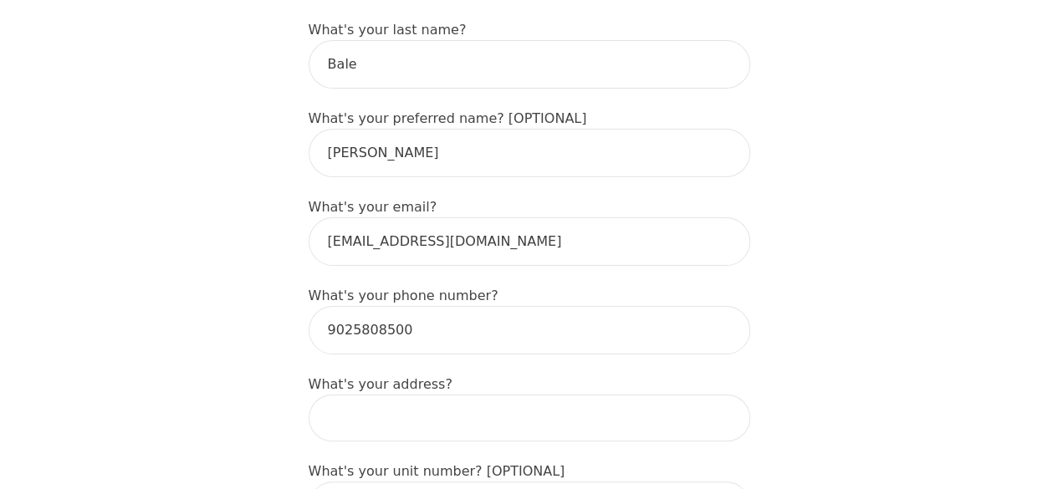
click at [355, 395] on input at bounding box center [529, 418] width 441 height 47
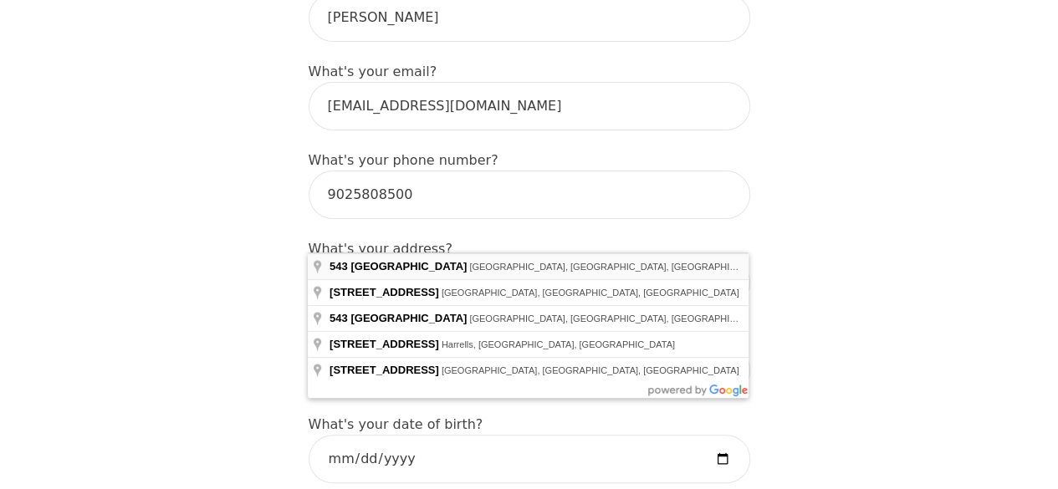
scroll to position [519, 0]
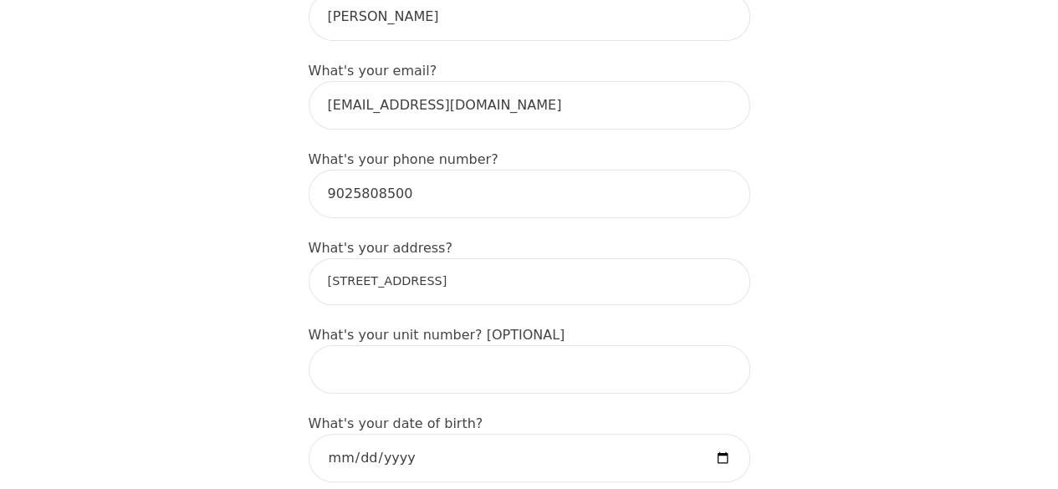
type input "[STREET_ADDRESS]"
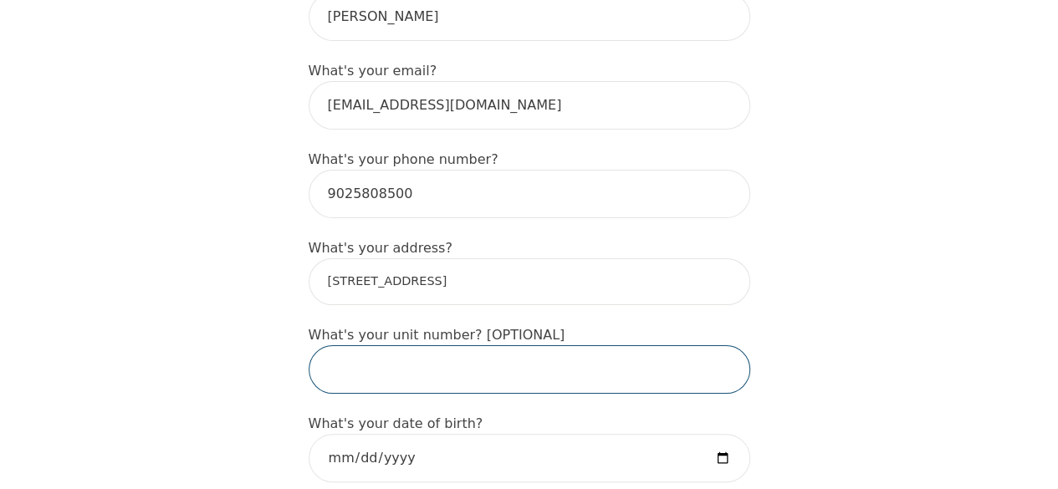
click at [375, 345] on input "text" at bounding box center [529, 369] width 441 height 48
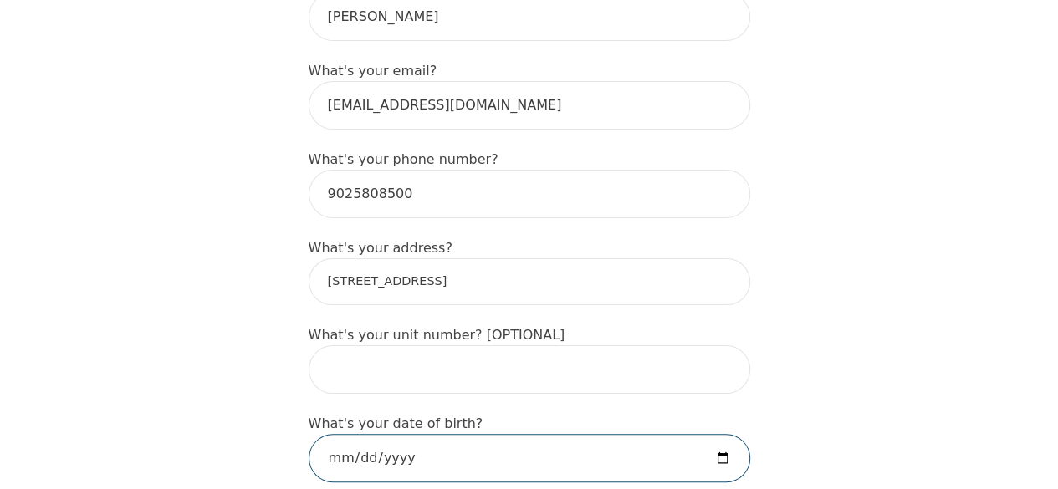
click at [428, 434] on input "date" at bounding box center [529, 458] width 441 height 48
type input "[DATE]"
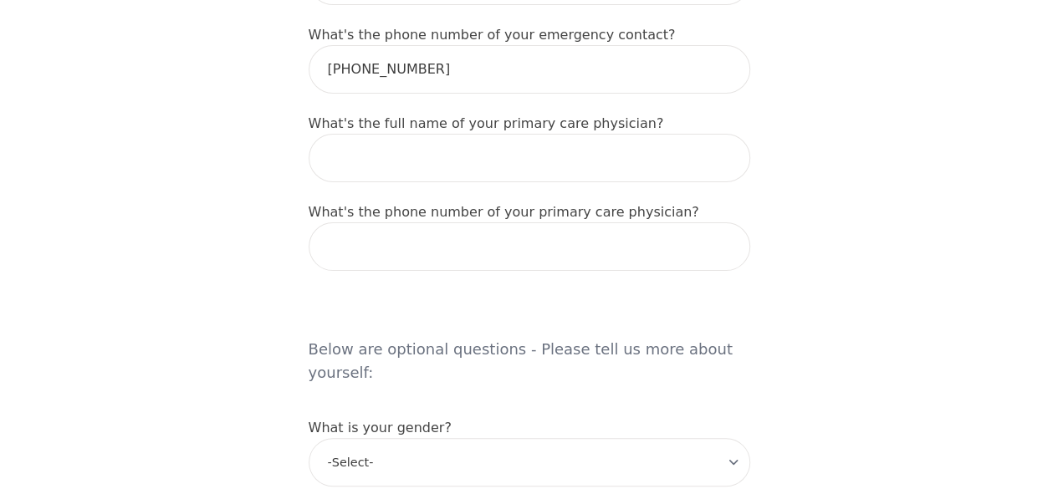
scroll to position [1086, 0]
click at [374, 133] on input "text" at bounding box center [529, 157] width 441 height 48
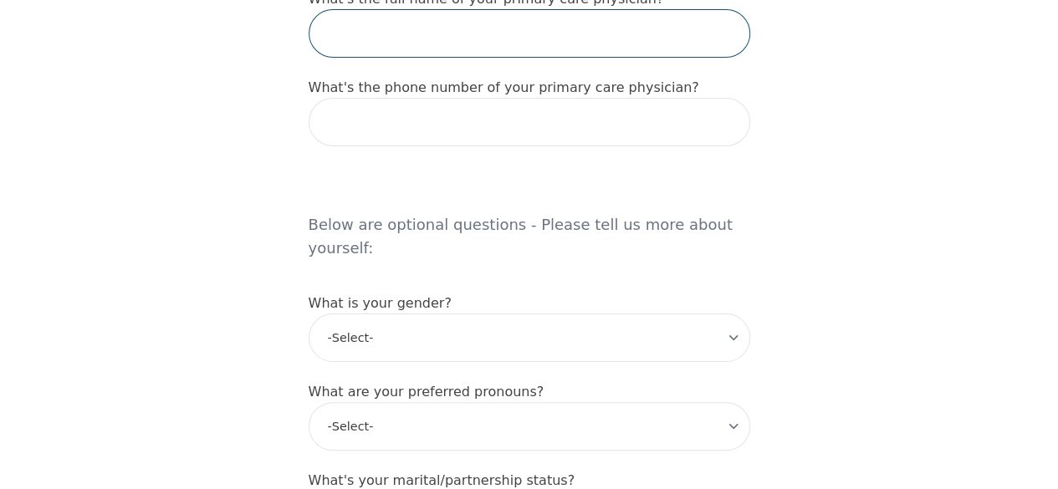
scroll to position [1219, 0]
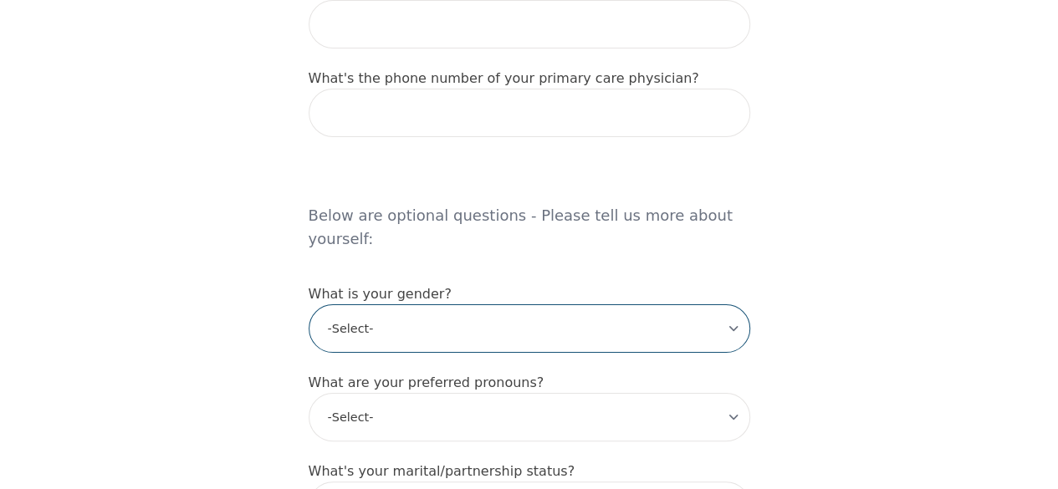
click at [348, 304] on select "-Select- [DEMOGRAPHIC_DATA] [DEMOGRAPHIC_DATA] [DEMOGRAPHIC_DATA] [DEMOGRAPHIC_…" at bounding box center [529, 328] width 441 height 48
select select "[DEMOGRAPHIC_DATA]"
click at [309, 304] on select "-Select- [DEMOGRAPHIC_DATA] [DEMOGRAPHIC_DATA] [DEMOGRAPHIC_DATA] [DEMOGRAPHIC_…" at bounding box center [529, 328] width 441 height 48
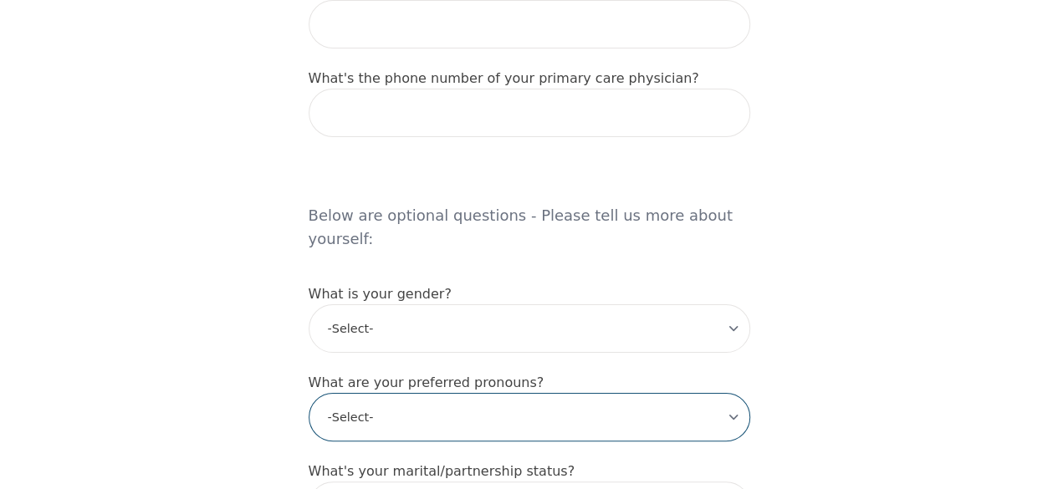
click at [374, 393] on select "-Select- he/him she/her they/them ze/zir xe/xem ey/em ve/ver tey/ter e/e per/pe…" at bounding box center [529, 417] width 441 height 48
select select "she/her"
click at [309, 393] on select "-Select- he/him she/her they/them ze/zir xe/xem ey/em ve/ver tey/ter e/e per/pe…" at bounding box center [529, 417] width 441 height 48
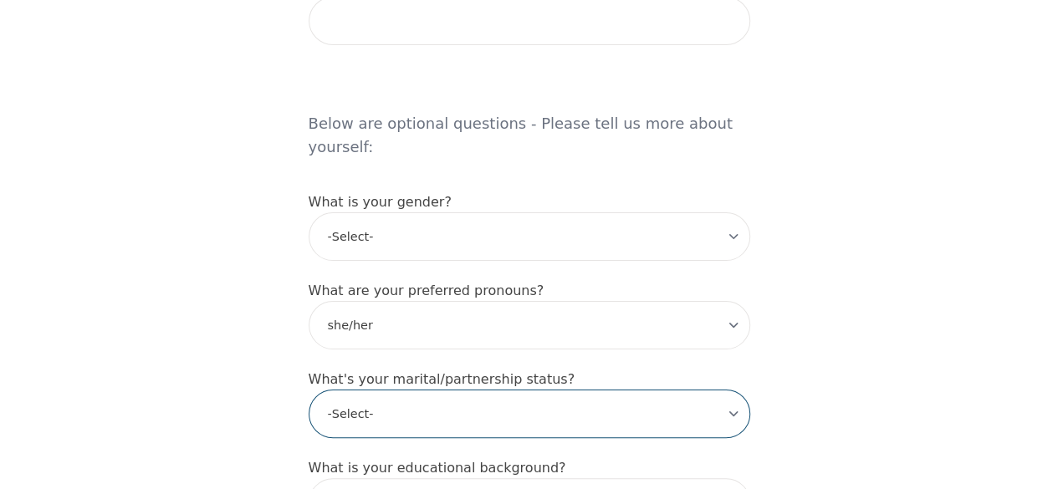
click at [381, 390] on select "-Select- Single Partnered Married Common Law Widowed Separated Divorced" at bounding box center [529, 414] width 441 height 48
select select "Divorced"
click at [309, 390] on select "-Select- Single Partnered Married Common Law Widowed Separated Divorced" at bounding box center [529, 414] width 441 height 48
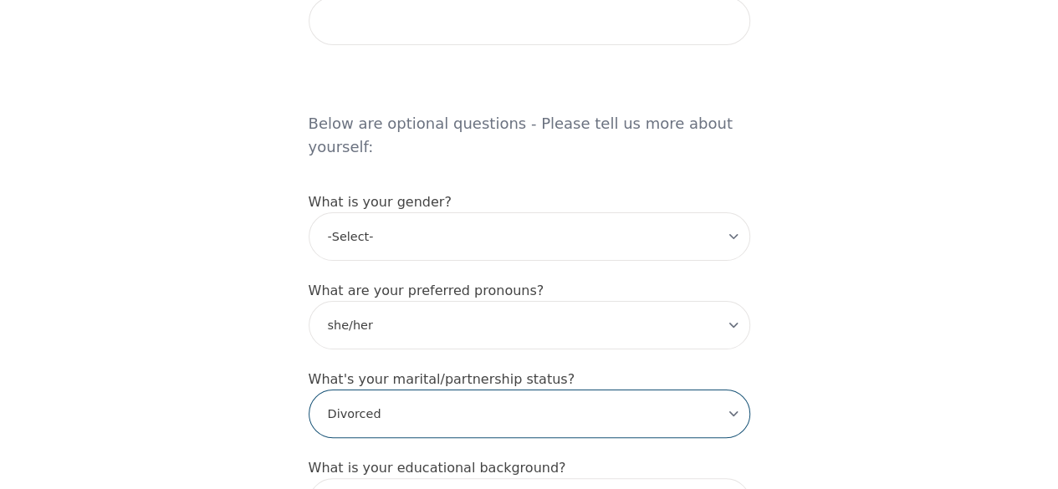
scroll to position [1397, 0]
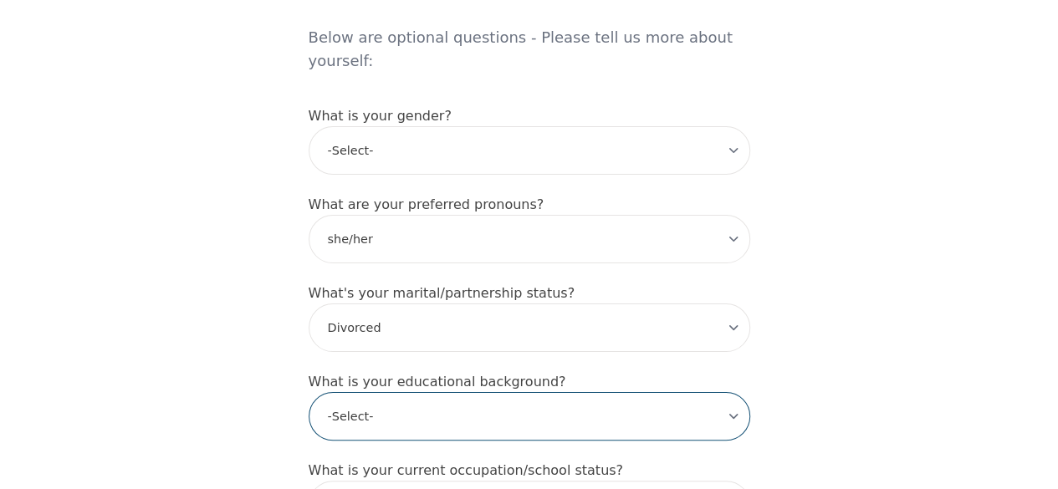
click at [361, 392] on select "-Select- Less than high school High school Associate degree Bachelor degree Mas…" at bounding box center [529, 416] width 441 height 48
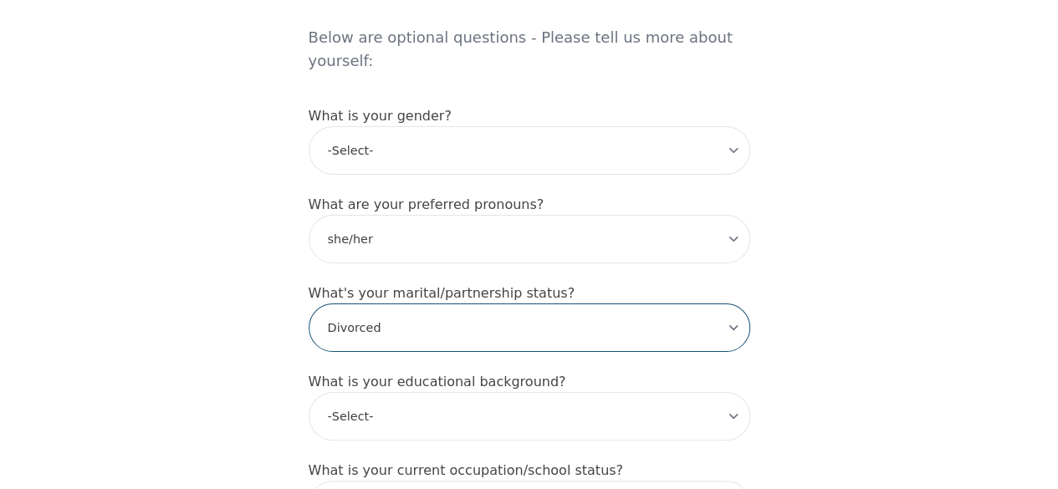
click at [366, 304] on select "-Select- Single Partnered Married Common Law Widowed Separated Divorced" at bounding box center [529, 328] width 441 height 48
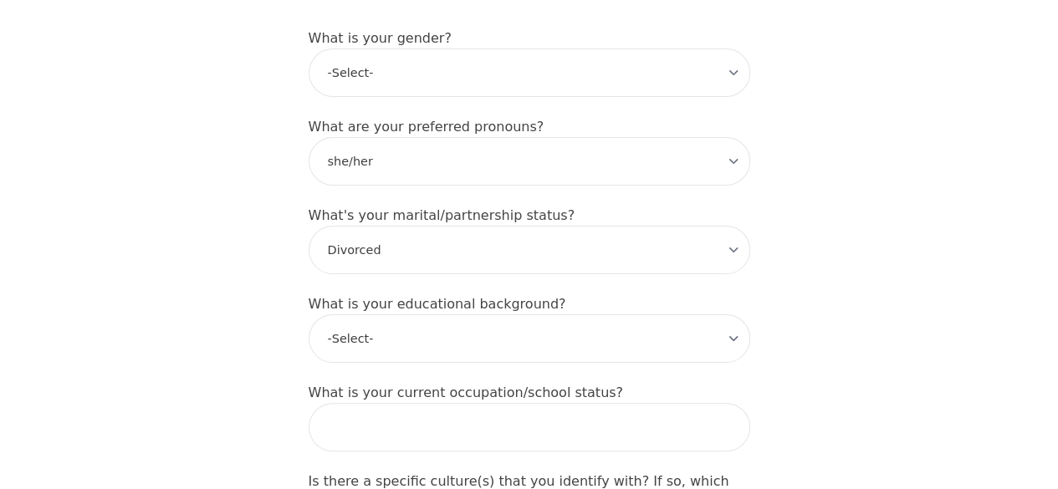
scroll to position [1477, 0]
drag, startPoint x: 318, startPoint y: 375, endPoint x: 326, endPoint y: 370, distance: 10.2
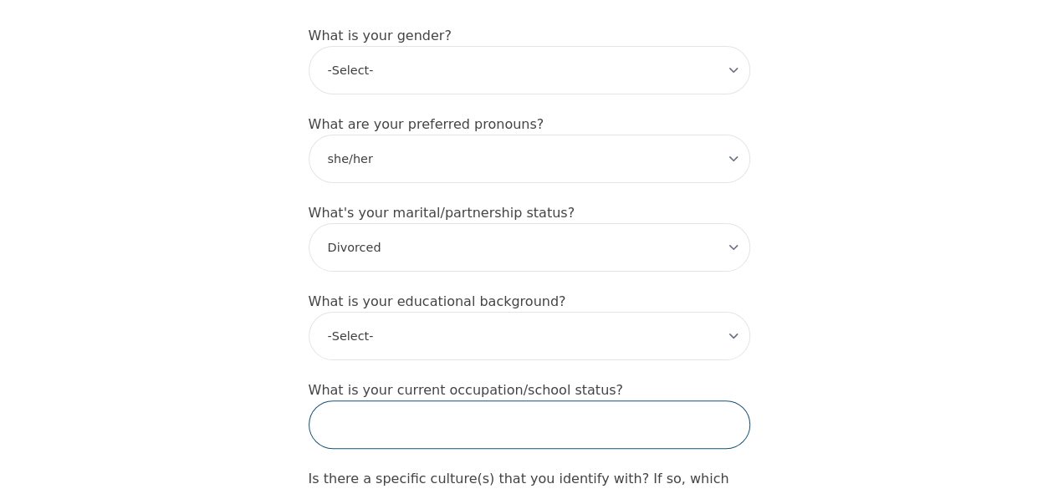
click at [343, 401] on input "text" at bounding box center [529, 425] width 441 height 48
type input "F"
type input "W"
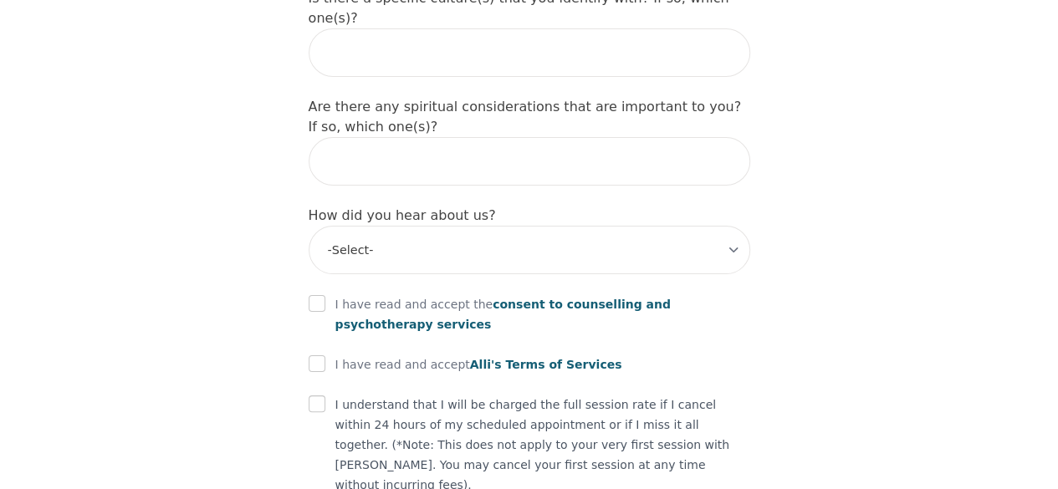
scroll to position [1958, 0]
type input "Employed [DEMOGRAPHIC_DATA], happy with job"
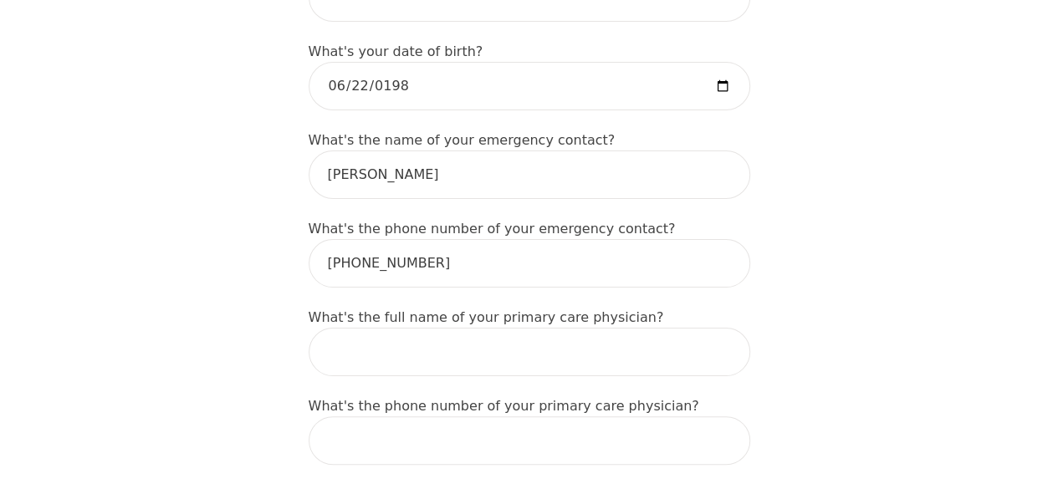
scroll to position [888, 0]
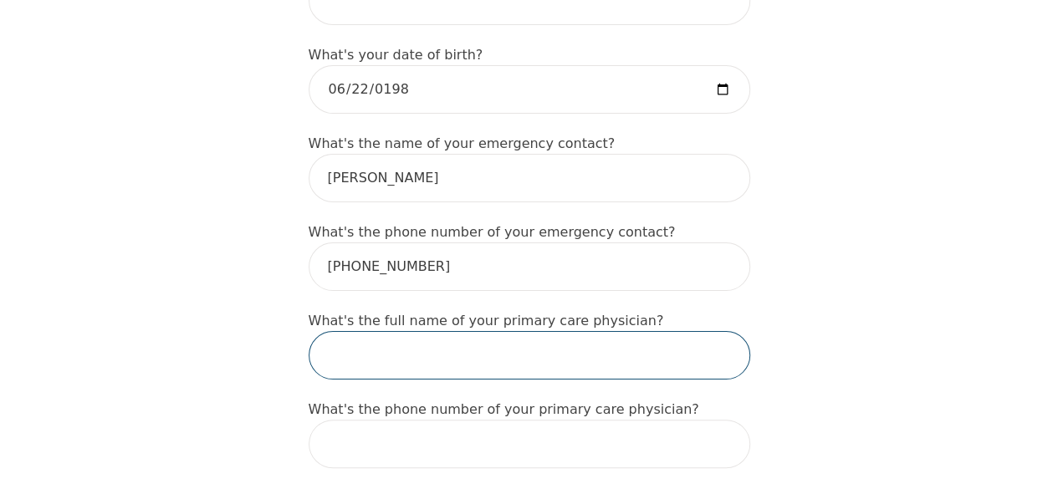
click at [595, 331] on input "text" at bounding box center [529, 355] width 441 height 48
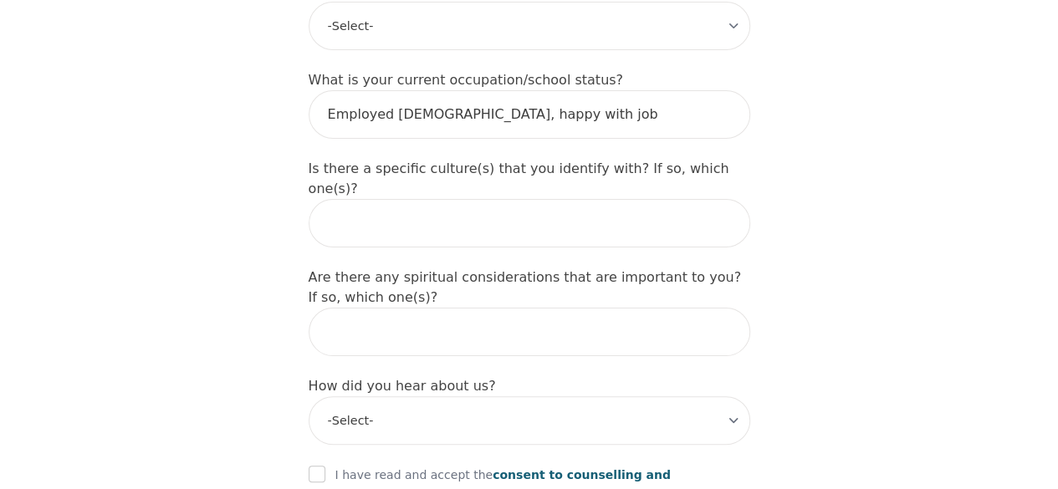
scroll to position [1714, 0]
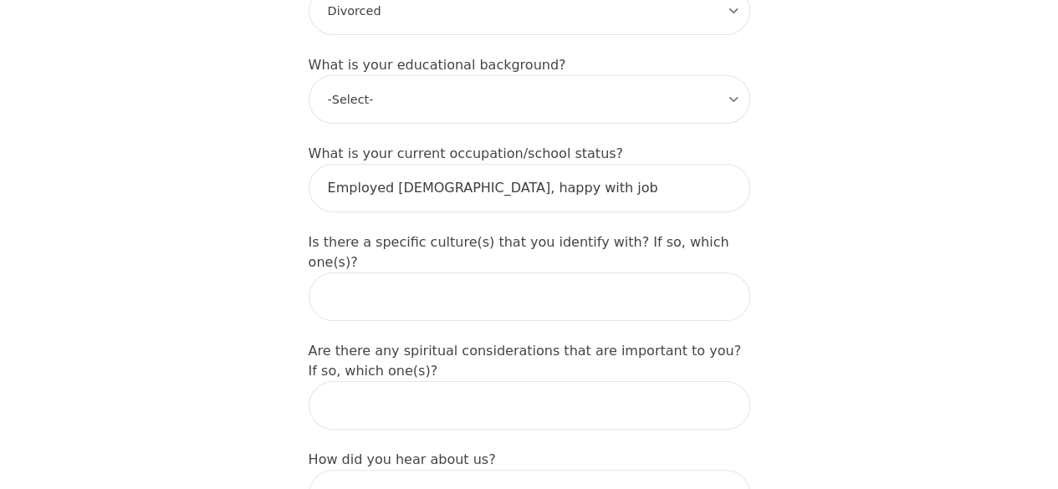
type input "Dr."
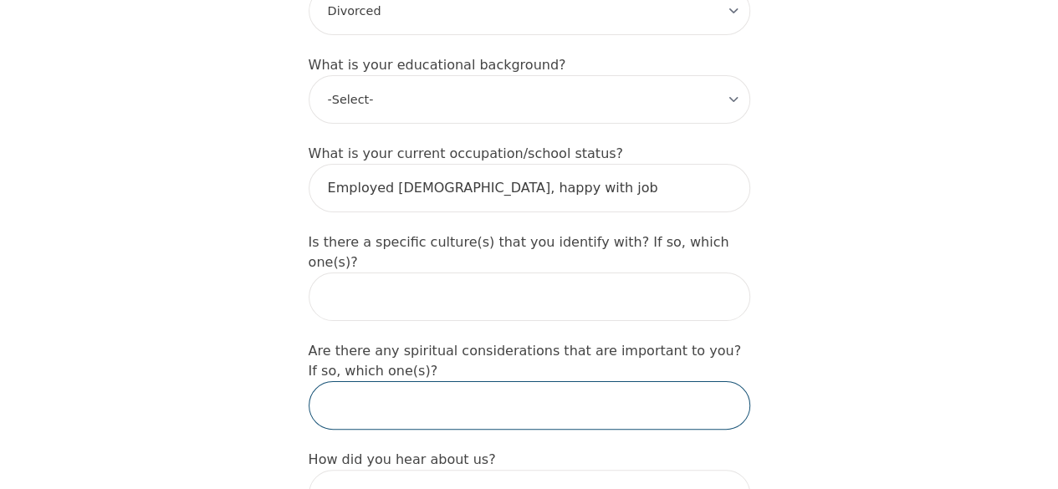
click at [543, 381] on input "text" at bounding box center [529, 405] width 441 height 48
click at [380, 381] on input "I have been practicing yoga & mindfulness meditation for 13+ years. .These prac…" at bounding box center [529, 405] width 441 height 48
click at [516, 381] on input "I have been practicing yoga & mindfulness meditation for 13+ years. .These prac…" at bounding box center [529, 405] width 441 height 48
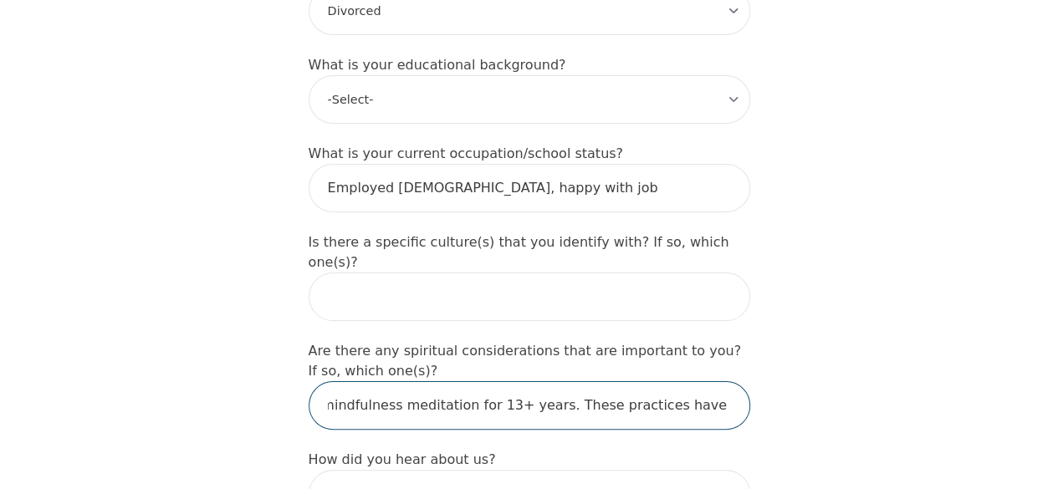
scroll to position [0, 419]
click at [719, 381] on input "I have been practicing yoga & mindfulness meditation for 13+ years. These pract…" at bounding box center [529, 405] width 441 height 48
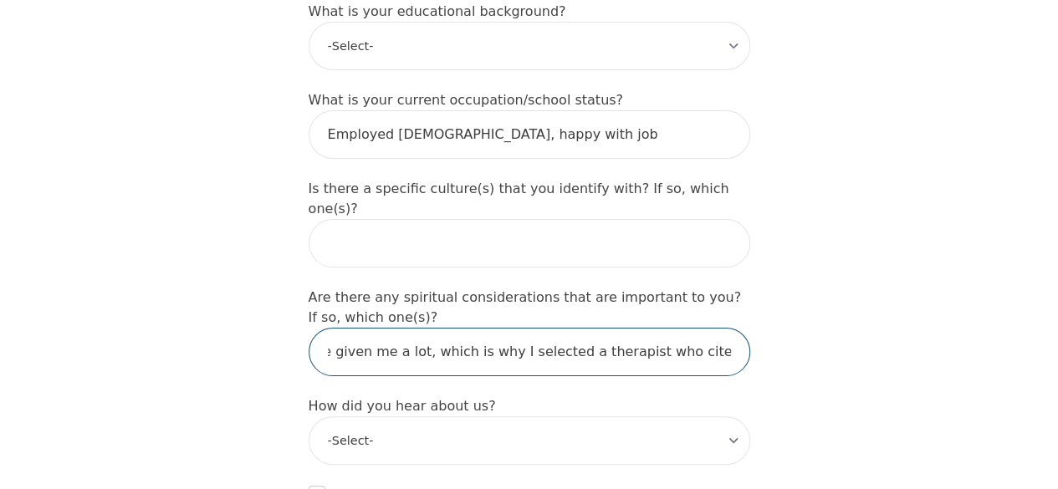
scroll to position [1773, 0]
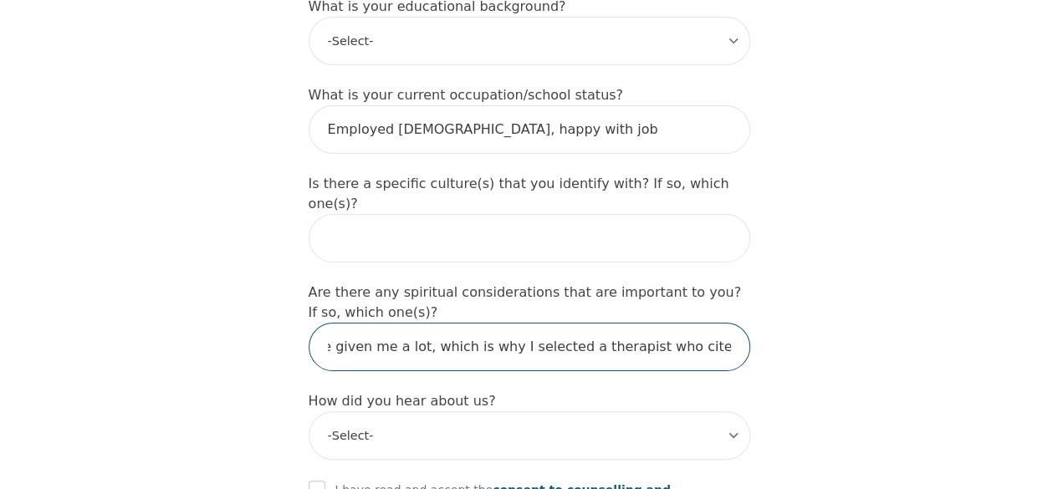
type input "I have been practicing yoga & mindfulness meditation for 13+ years. These pract…"
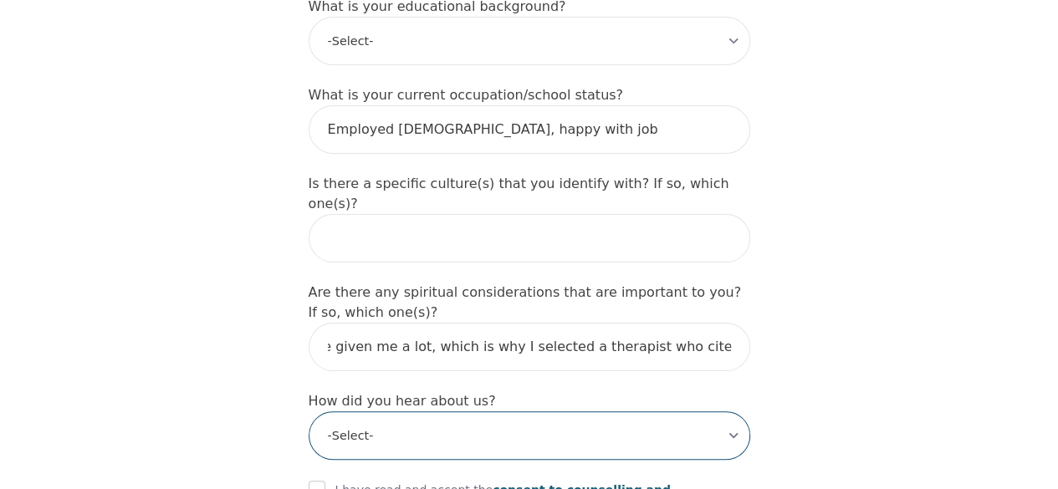
scroll to position [0, 0]
click at [612, 411] on select "-Select- Physician/Specialist Friend Facebook Instagram Google Search Google Ad…" at bounding box center [529, 435] width 441 height 48
select select "Google Search"
click at [309, 411] on select "-Select- Physician/Specialist Friend Facebook Instagram Google Search Google Ad…" at bounding box center [529, 435] width 441 height 48
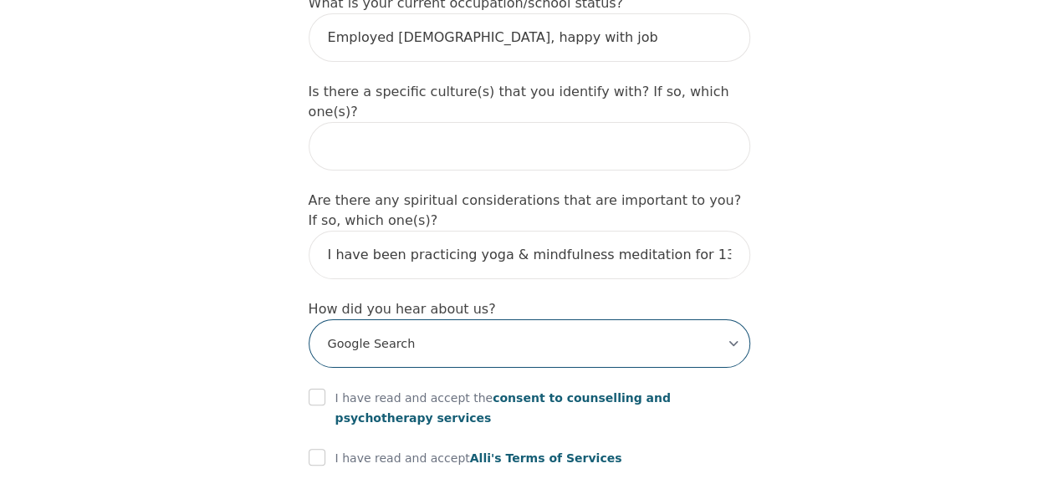
scroll to position [1866, 0]
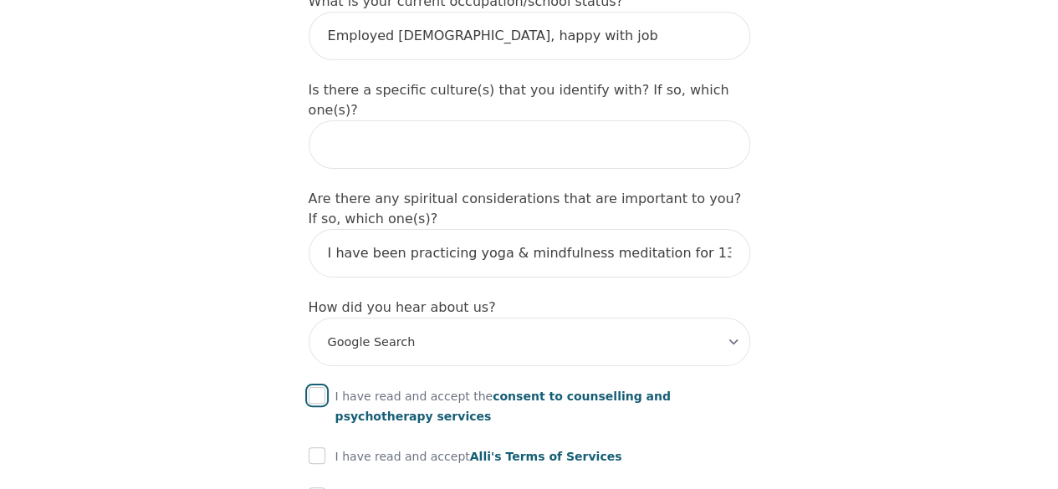
click at [315, 387] on input "checkbox" at bounding box center [317, 395] width 17 height 17
checkbox input "true"
click at [318, 446] on div at bounding box center [317, 456] width 17 height 20
click at [320, 447] on input "checkbox" at bounding box center [317, 455] width 17 height 17
checkbox input "true"
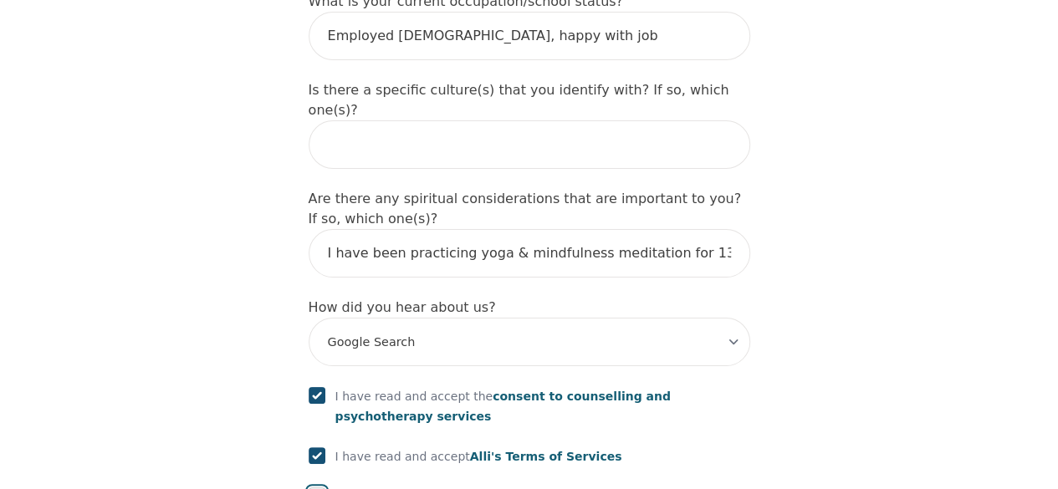
click at [319, 487] on input "checkbox" at bounding box center [317, 495] width 17 height 17
checkbox input "true"
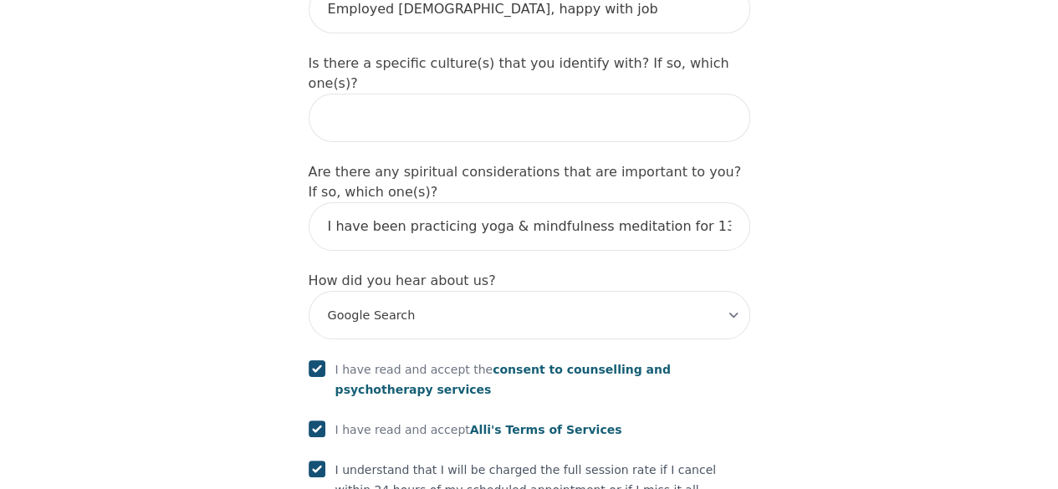
scroll to position [1982, 0]
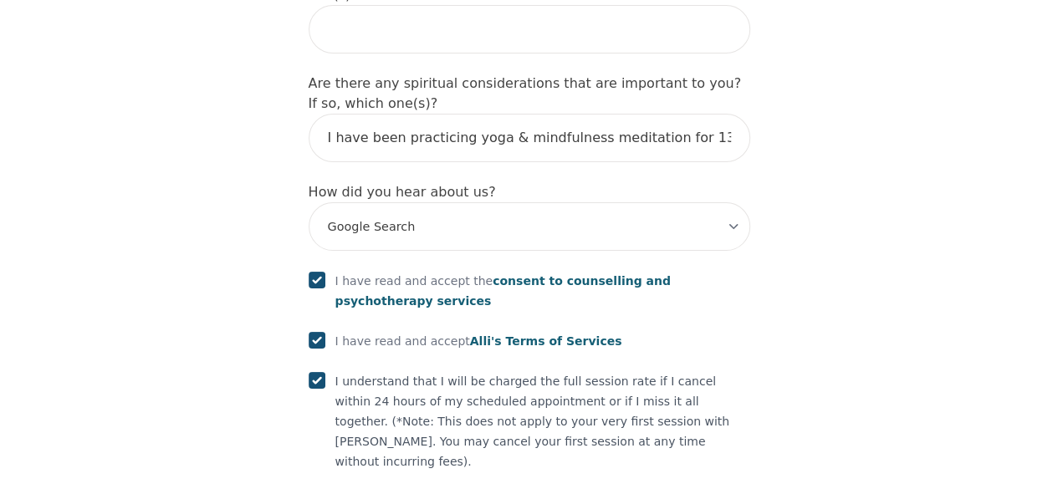
checkbox input "true"
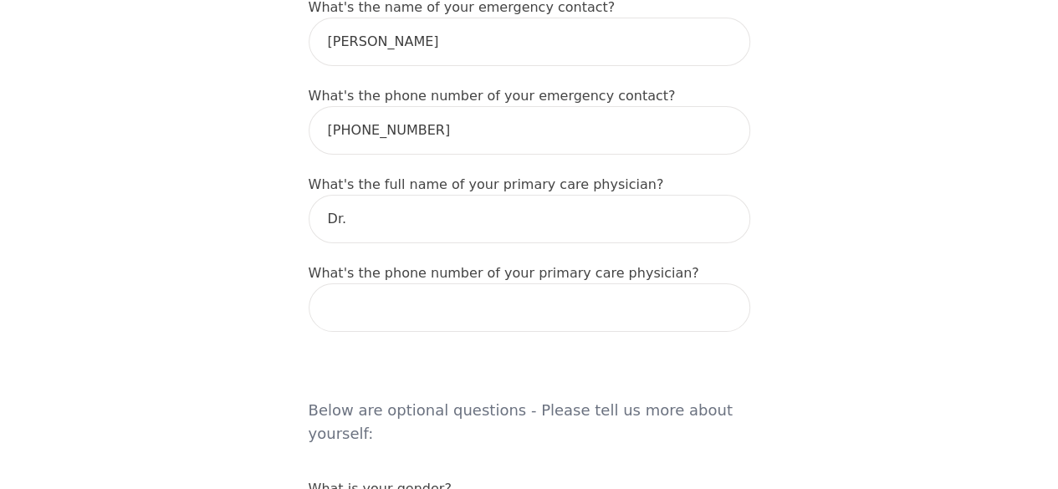
scroll to position [1025, 0]
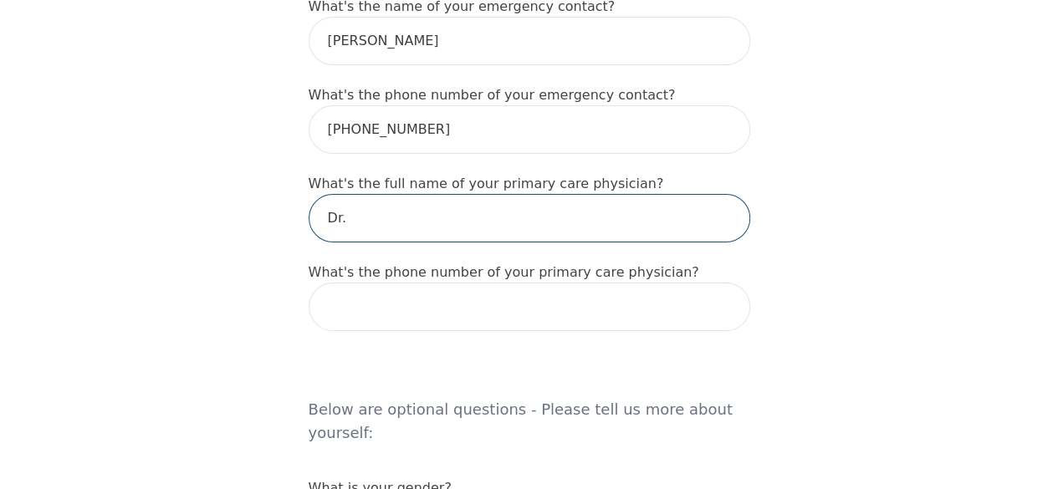
click at [384, 194] on input "Dr." at bounding box center [529, 218] width 441 height 48
type input "[PERSON_NAME]"
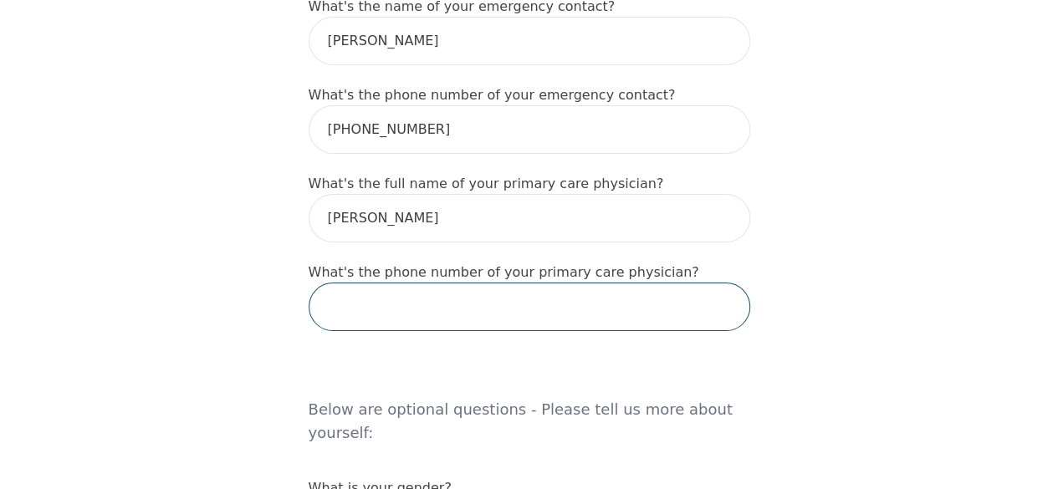
click at [390, 283] on input "tel" at bounding box center [529, 307] width 441 height 48
type input "[PHONE_NUMBER]"
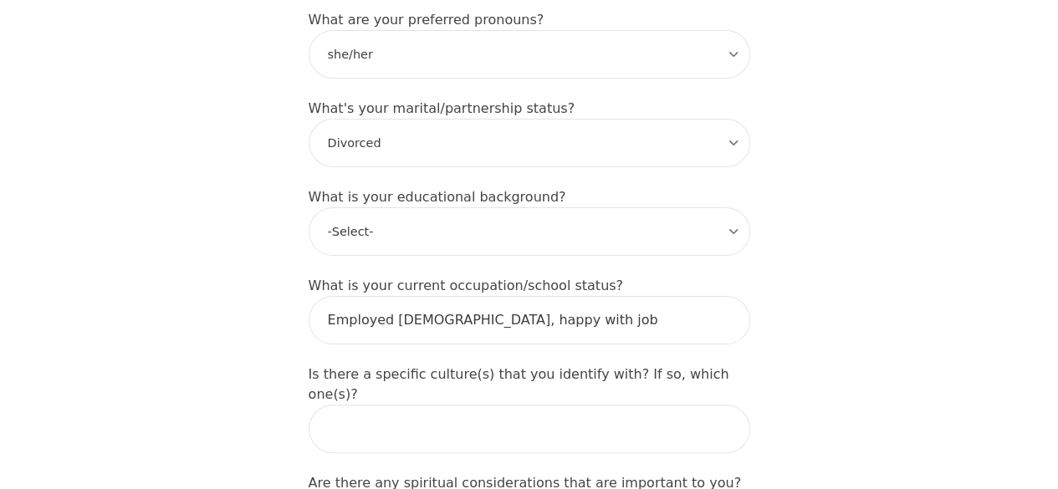
scroll to position [1694, 0]
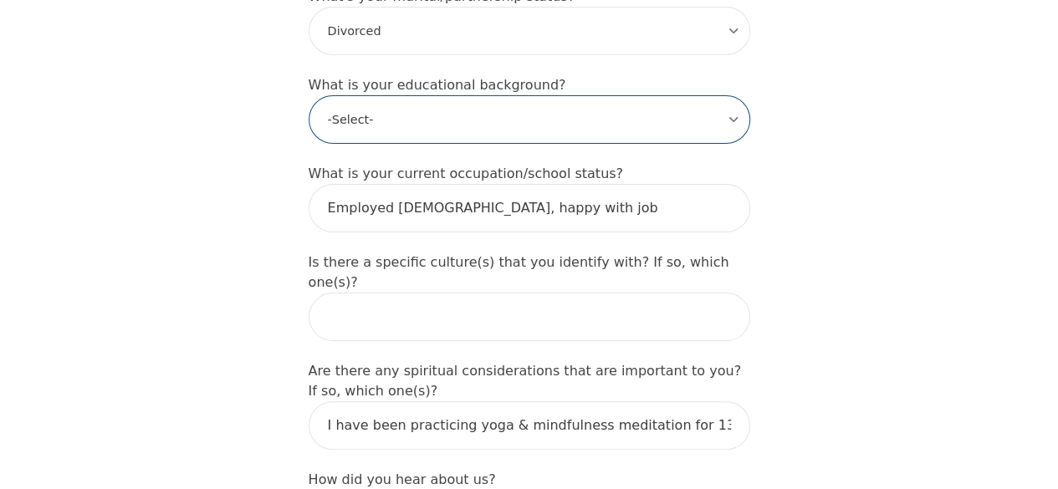
click at [377, 95] on select "-Select- Less than high school High school Associate degree Bachelor degree Mas…" at bounding box center [529, 119] width 441 height 48
select select "Master's degree"
click at [309, 95] on select "-Select- Less than high school High school Associate degree Bachelor degree Mas…" at bounding box center [529, 119] width 441 height 48
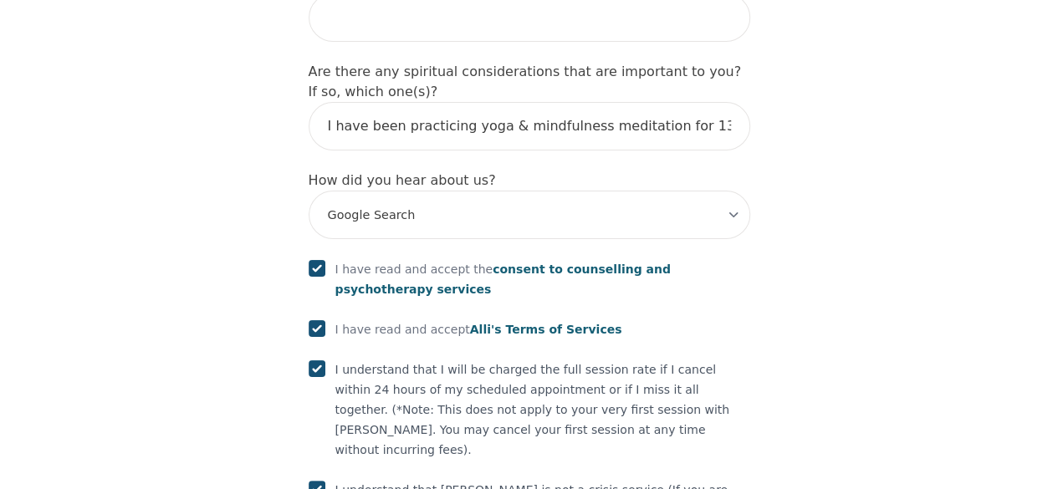
scroll to position [2002, 0]
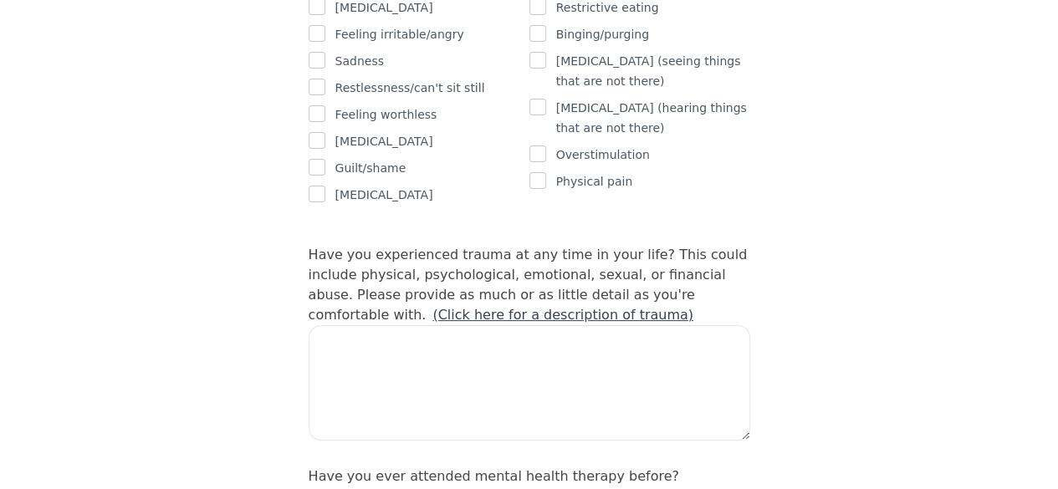
scroll to position [1465, 0]
click at [432, 306] on link "(Click here for a description of trauma)" at bounding box center [562, 314] width 261 height 16
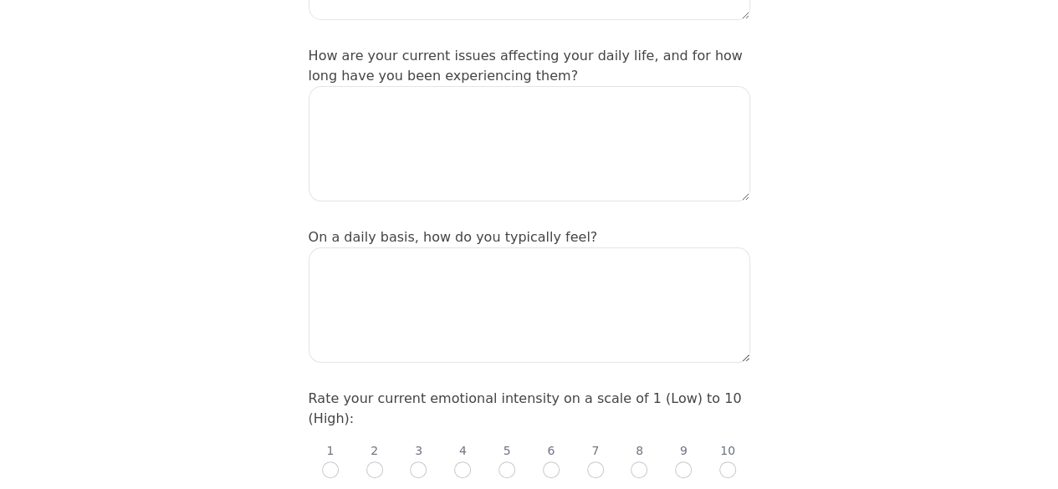
scroll to position [430, 0]
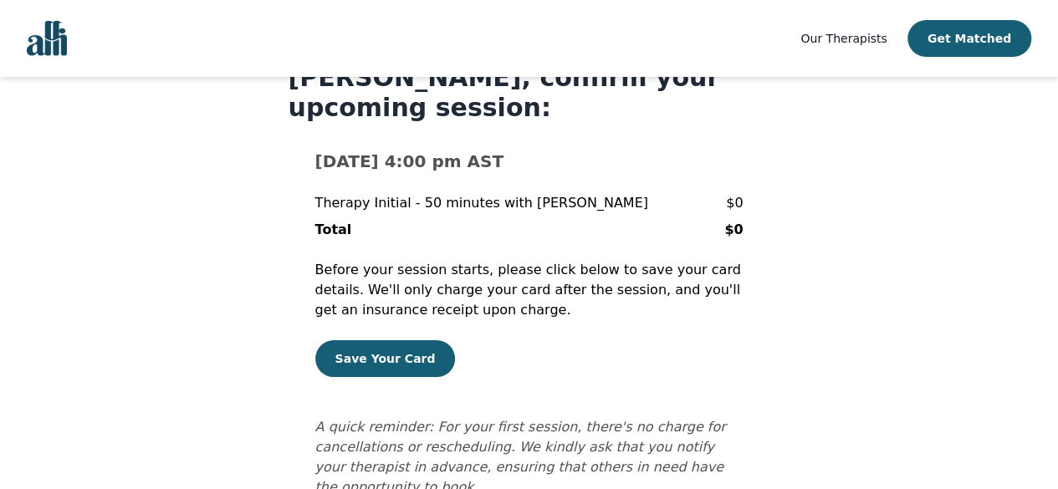
scroll to position [69, 0]
click at [380, 363] on button "Save Your Card" at bounding box center [385, 357] width 140 height 37
